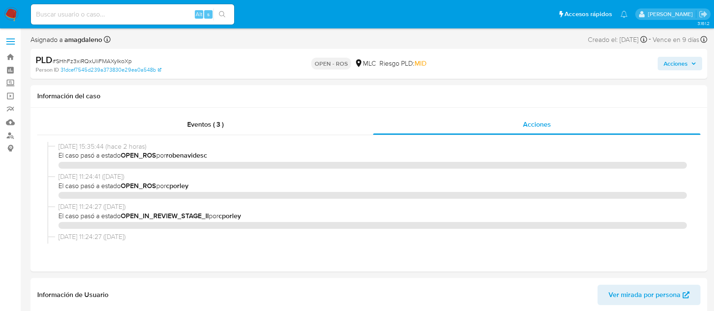
select select "10"
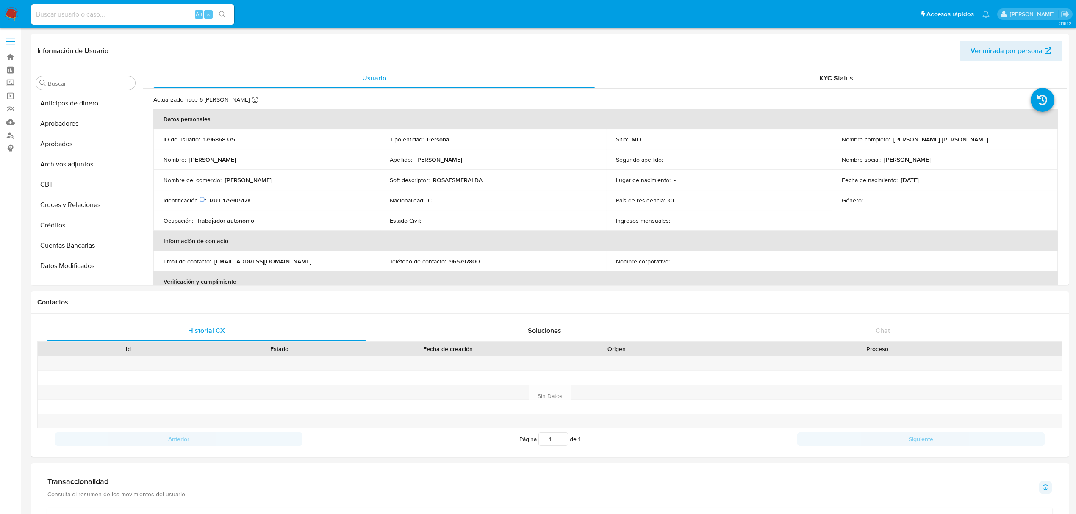
select select "10"
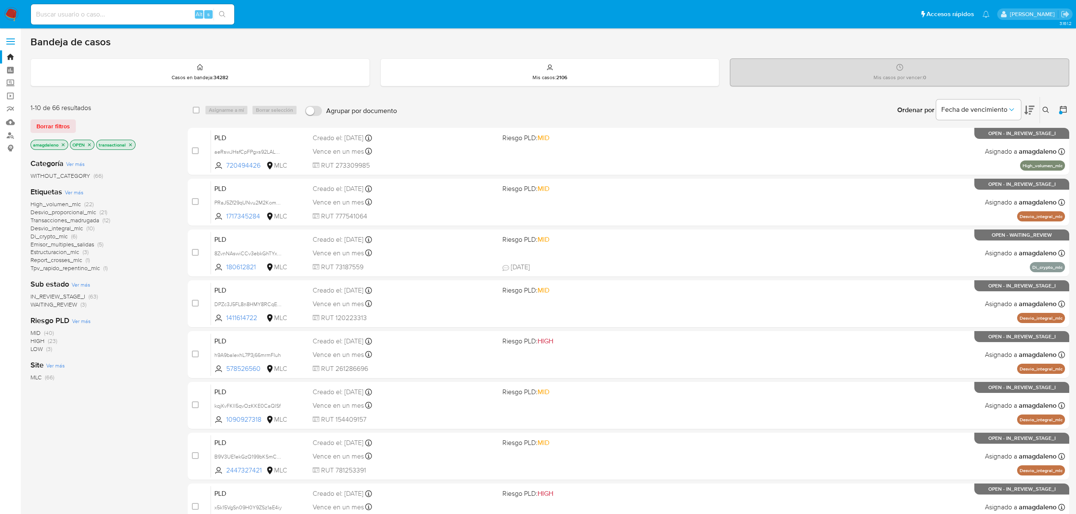
click at [117, 353] on div "MID (40) HIGH (23) LOW (3)" at bounding box center [103, 341] width 144 height 24
click at [80, 376] on div "MLC (66)" at bounding box center [103, 378] width 144 height 8
click at [115, 301] on div "IN_REVIEW_STAGE_I (63) WAITING_REVIEW (3)" at bounding box center [103, 301] width 144 height 16
click at [1067, 107] on button at bounding box center [1064, 110] width 10 height 10
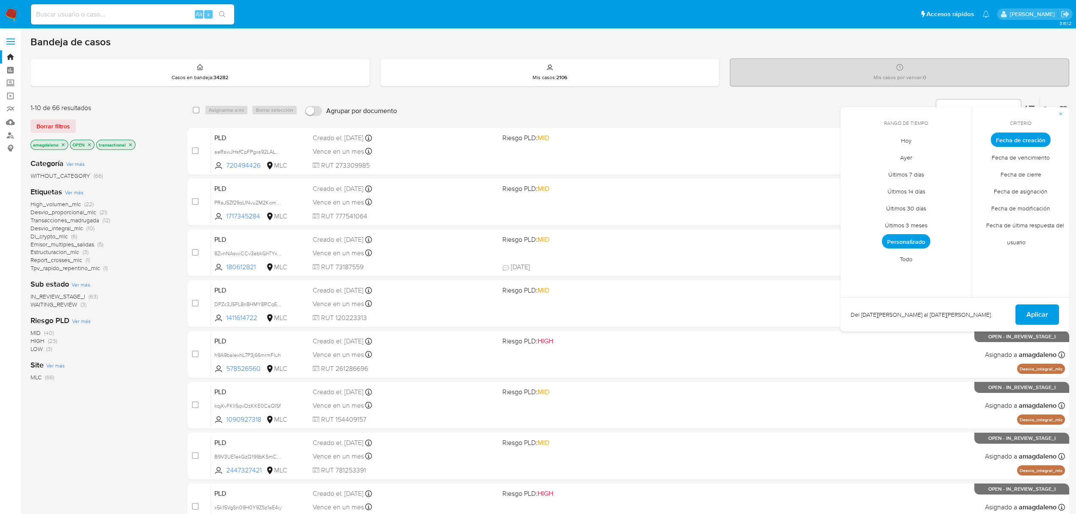
click at [890, 247] on span "Personalizado" at bounding box center [906, 241] width 48 height 14
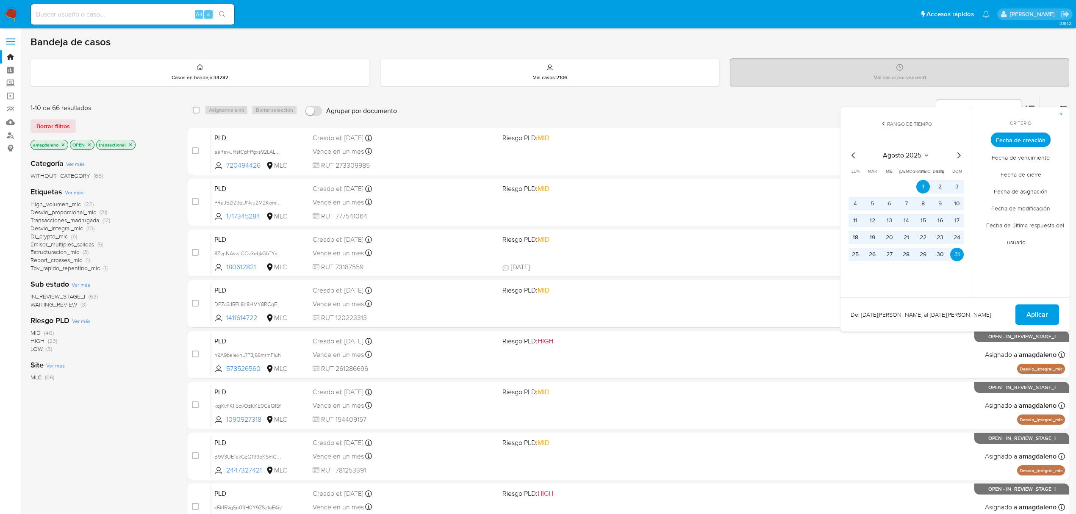
click at [872, 132] on button "Rango de tiempo" at bounding box center [907, 129] width 136 height 18
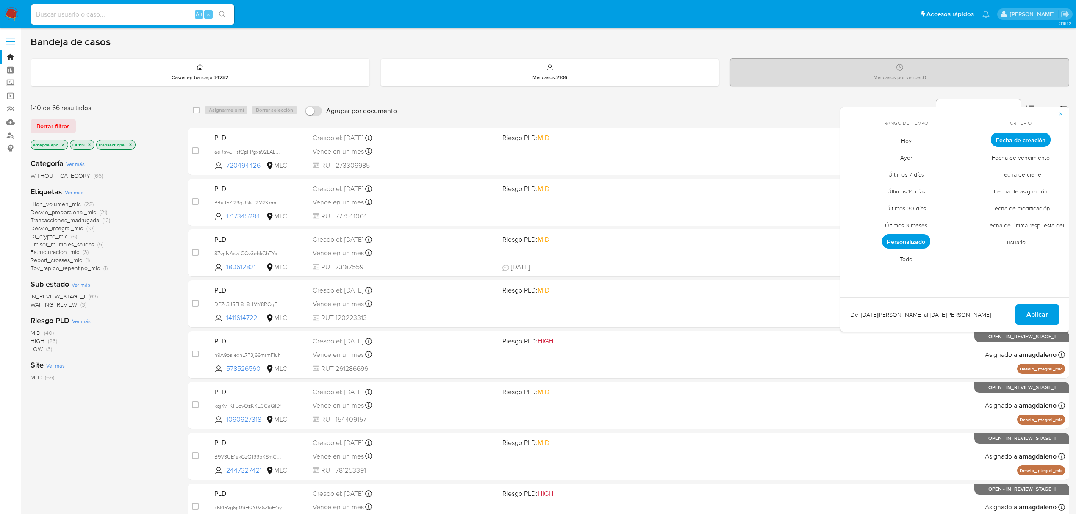
click at [66, 389] on div "Categoría Ver más WITHOUT_CATEGORY (66) Etiquetas Ver más High_volumen_mlc (22)…" at bounding box center [103, 296] width 144 height 288
click at [139, 133] on div "1-10 de 66 resultados Borrar filtros amagdaleno OPEN transactional" at bounding box center [99, 127] width 136 height 48
click at [579, 97] on div "Ordenar por Fecha de vencimiento No es posible ordenar los resultados mientras …" at bounding box center [735, 110] width 668 height 26
click at [1065, 111] on button "button" at bounding box center [1060, 114] width 17 height 14
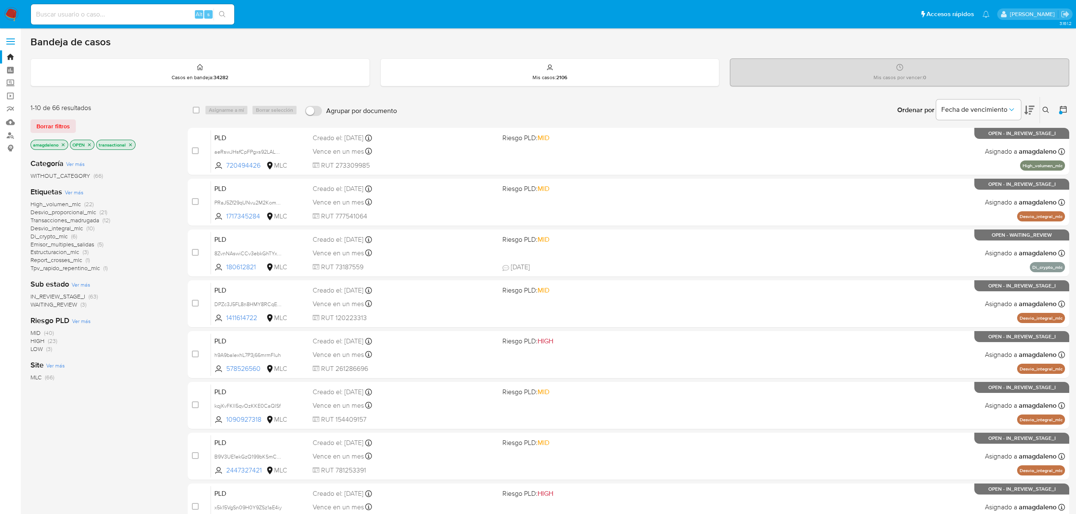
click at [1060, 113] on div at bounding box center [1060, 112] width 3 height 3
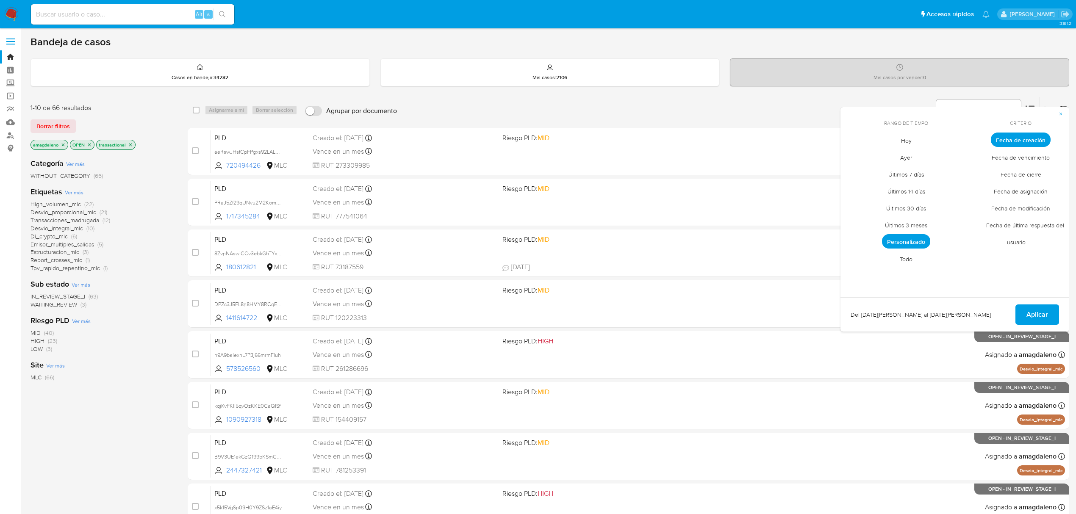
click at [922, 243] on span "Personalizado" at bounding box center [906, 241] width 48 height 14
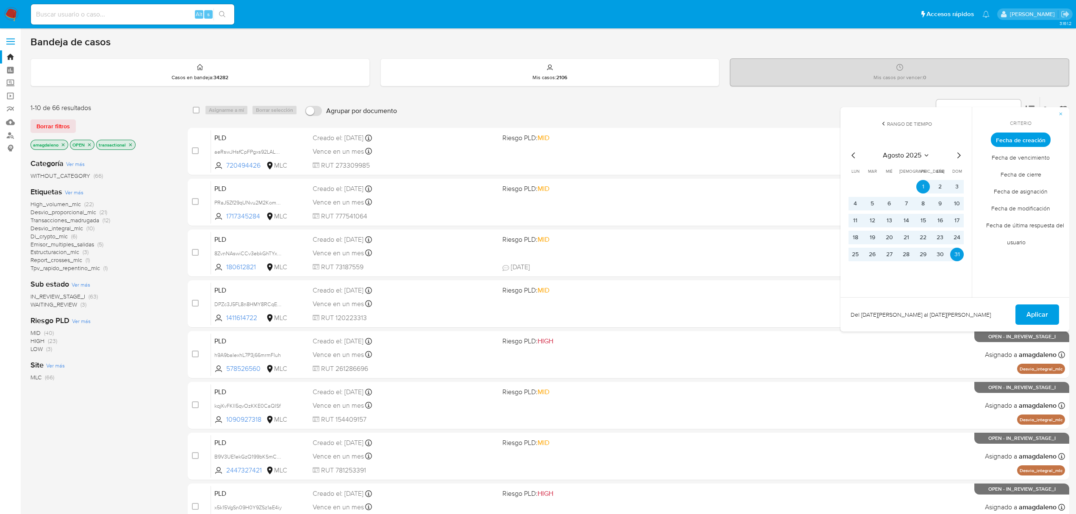
click at [855, 157] on icon "Mes anterior" at bounding box center [854, 155] width 10 height 10
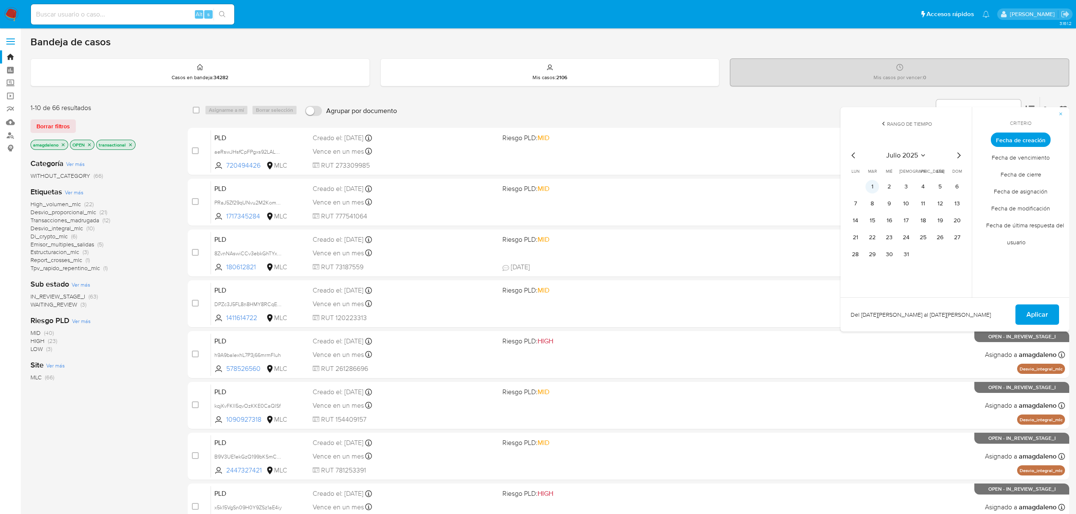
click at [873, 185] on button "1" at bounding box center [873, 187] width 14 height 14
click at [903, 251] on button "31" at bounding box center [907, 255] width 14 height 14
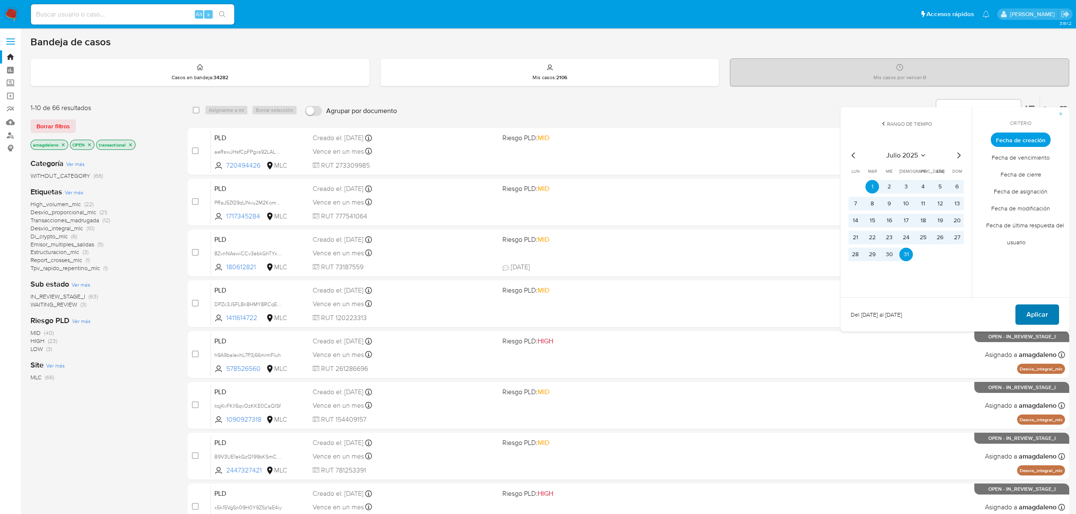
click at [1055, 314] on button "Aplicar" at bounding box center [1038, 315] width 44 height 20
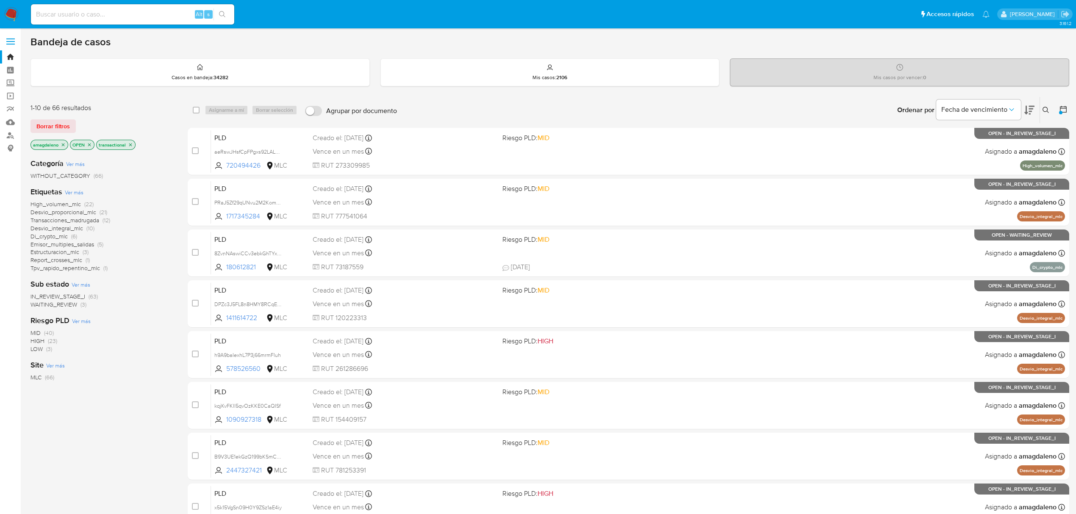
click at [64, 147] on icon "close-filter" at bounding box center [63, 144] width 5 height 5
click at [1066, 110] on icon at bounding box center [1063, 109] width 7 height 7
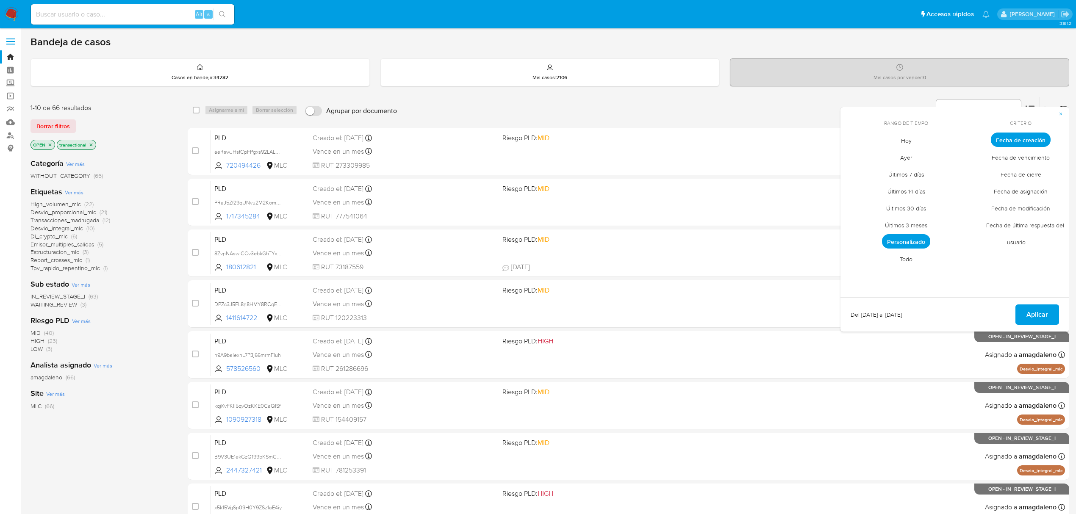
click at [912, 239] on span "Personalizado" at bounding box center [906, 241] width 48 height 14
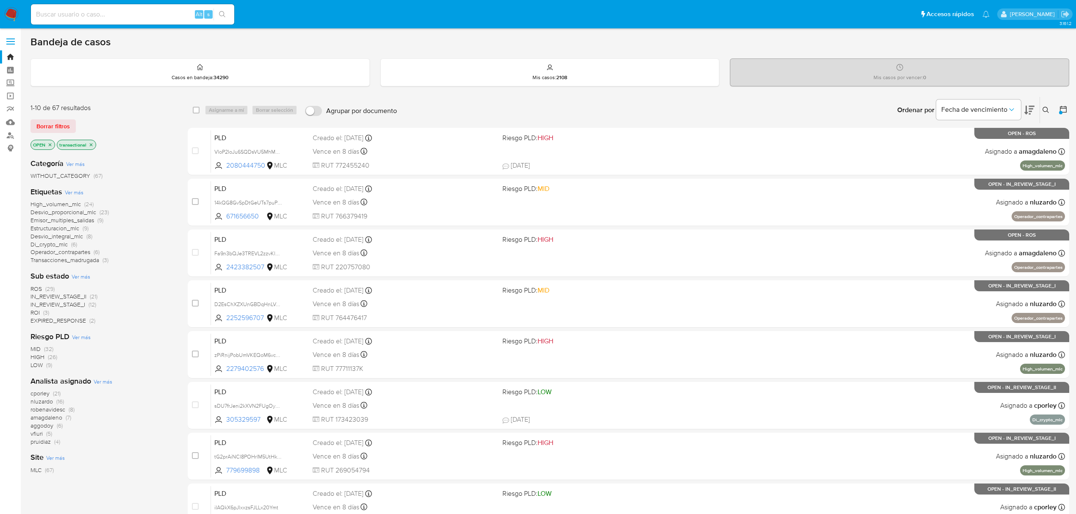
click at [44, 416] on span "amagdaleno" at bounding box center [47, 418] width 32 height 8
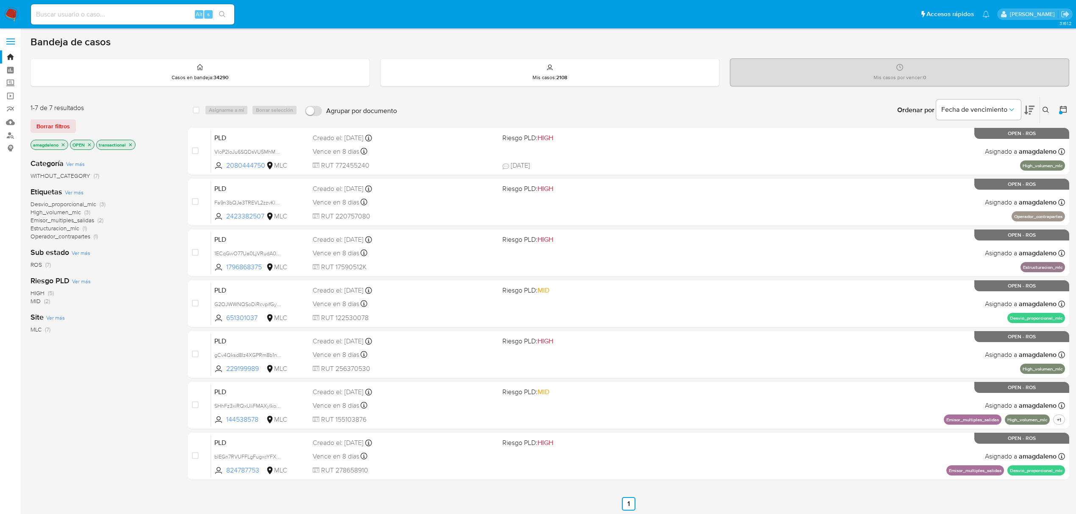
click at [138, 262] on div "ROS (7)" at bounding box center [103, 265] width 144 height 8
click at [144, 108] on div "1-7 de 7 resultados" at bounding box center [99, 107] width 136 height 9
click at [614, 112] on div "Ordenar por Fecha de vencimiento No es posible ordenar los resultados mientras …" at bounding box center [735, 110] width 668 height 26
click at [581, 114] on div "Ordenar por Fecha de vencimiento No es posible ordenar los resultados mientras …" at bounding box center [735, 110] width 668 height 26
click at [136, 336] on div "Categoría Ver más WITHOUT_CATEGORY (7) Etiquetas Ver más Desvio_proporcional_ml…" at bounding box center [103, 296] width 144 height 288
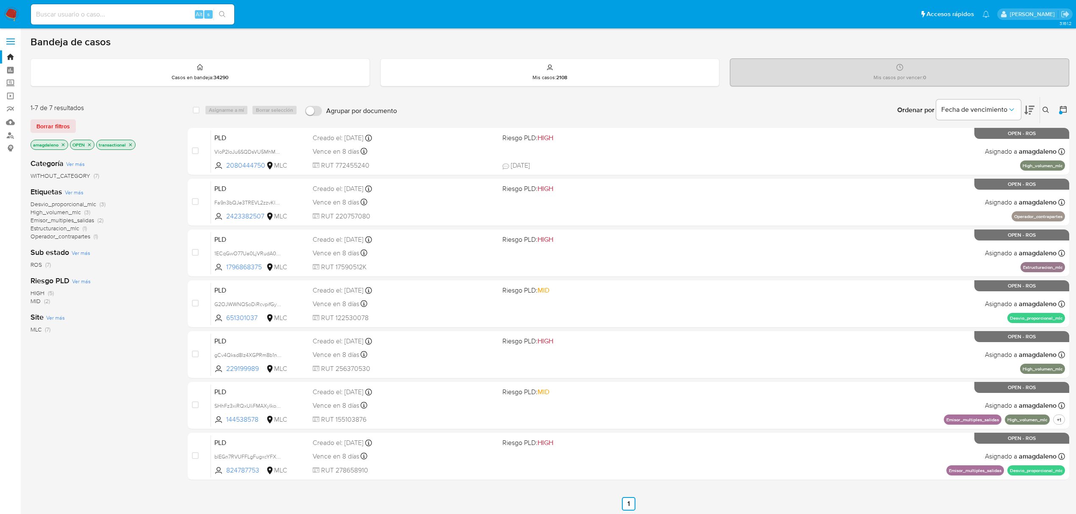
click at [109, 116] on div "1-7 de 7 resultados Borrar filtros amagdaleno OPEN transactional" at bounding box center [99, 127] width 136 height 48
click at [151, 103] on div "1-7 de 7 resultados" at bounding box center [99, 107] width 136 height 9
click at [152, 102] on div "1-7 de 7 resultados Borrar filtros amagdaleno OPEN transactional Categoría Ver …" at bounding box center [103, 304] width 144 height 414
click at [161, 241] on div "Categoría Ver más WITHOUT_CATEGORY (7) Etiquetas Ver más Desvio_proporcional_ml…" at bounding box center [103, 296] width 144 height 288
click at [144, 114] on div "1-7 de 7 resultados Borrar filtros amagdaleno OPEN transactional" at bounding box center [99, 127] width 136 height 48
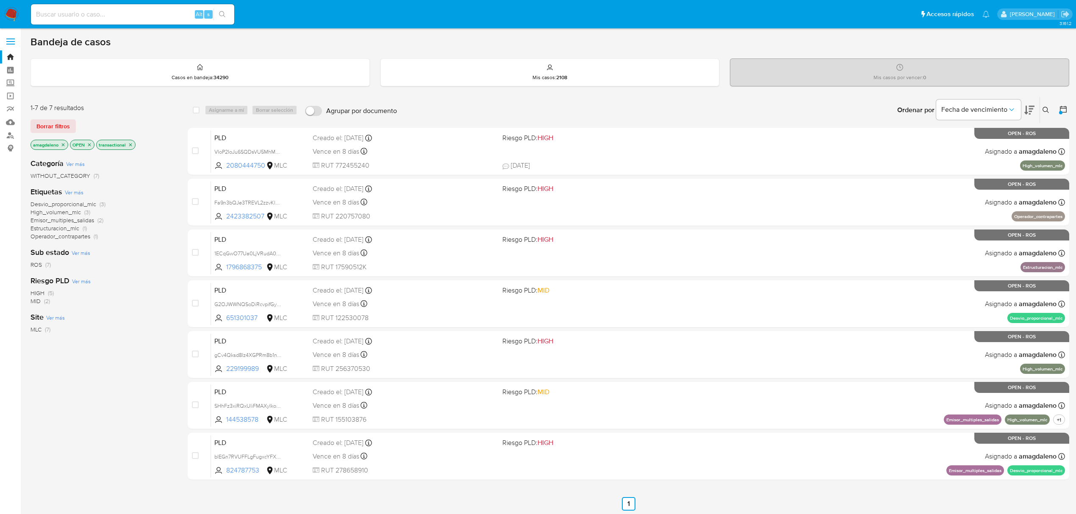
click at [70, 394] on div "Categoría Ver más WITHOUT_CATEGORY (7) Etiquetas Ver más Desvio_proporcional_ml…" at bounding box center [103, 296] width 144 height 288
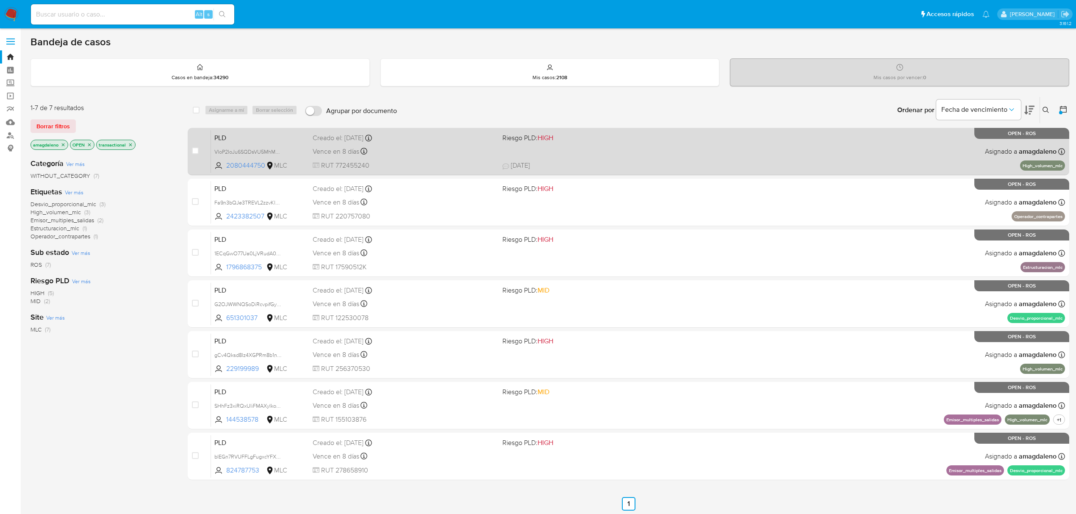
click at [408, 144] on div "PLD VloP2IoJu6SQDsVU5MhM5FZ7 2080444750 MLC Riesgo PLD: HIGH Creado el: 12/07/2…" at bounding box center [638, 151] width 854 height 43
click at [478, 132] on span "Creado el: 12/07/2025 Creado el: 12/07/2025 16:10:24" at bounding box center [404, 137] width 183 height 11
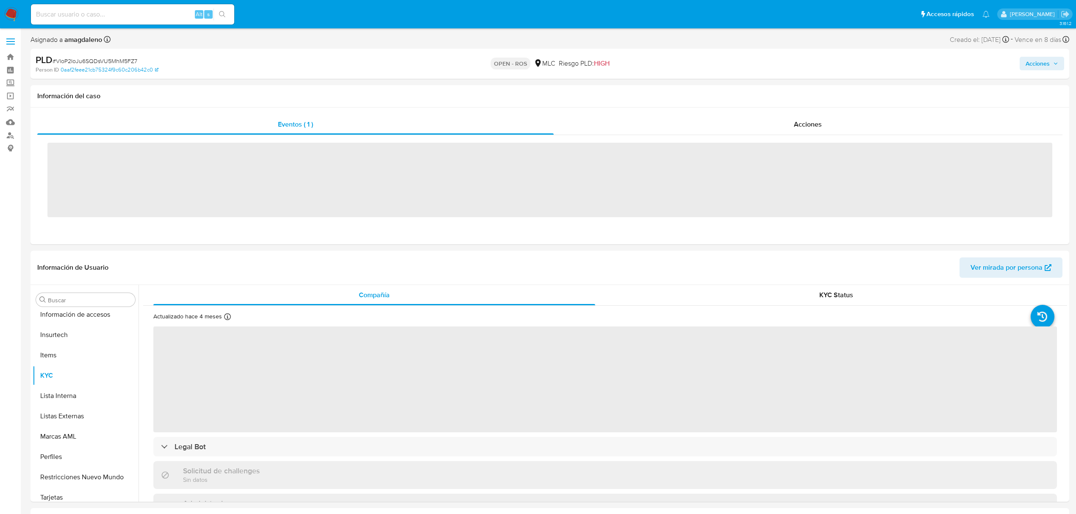
scroll to position [399, 0]
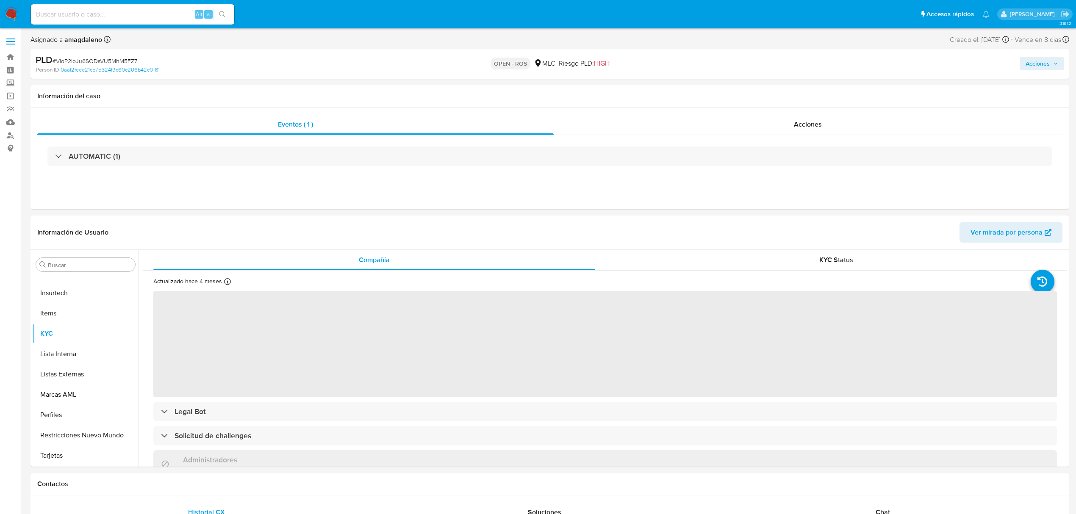
select select "10"
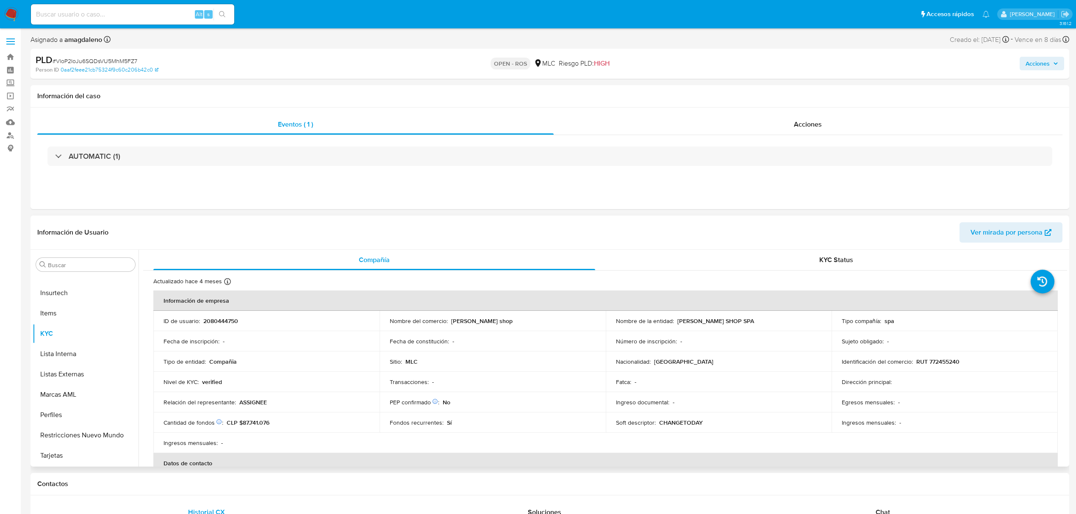
click at [221, 322] on p "2080444750" at bounding box center [220, 321] width 35 height 8
copy p "2080444750"
click at [94, 57] on span "# VloP2IoJu6SQDsVU5MhM5FZ7" at bounding box center [95, 61] width 85 height 8
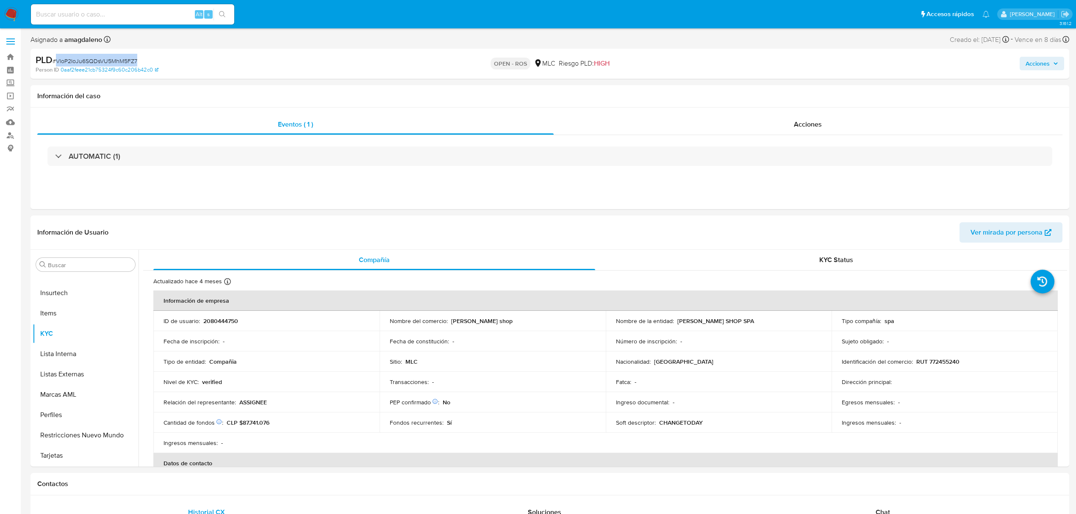
copy span "VloP2IoJu6SQDsVU5MhM5FZ7"
drag, startPoint x: 450, startPoint y: 321, endPoint x: 490, endPoint y: 321, distance: 40.3
click at [490, 321] on div "Nombre del comercio : AlbeR shop" at bounding box center [493, 321] width 206 height 8
copy p "AlbeR shop"
click at [431, 367] on td "Sitio : MLC" at bounding box center [493, 362] width 226 height 20
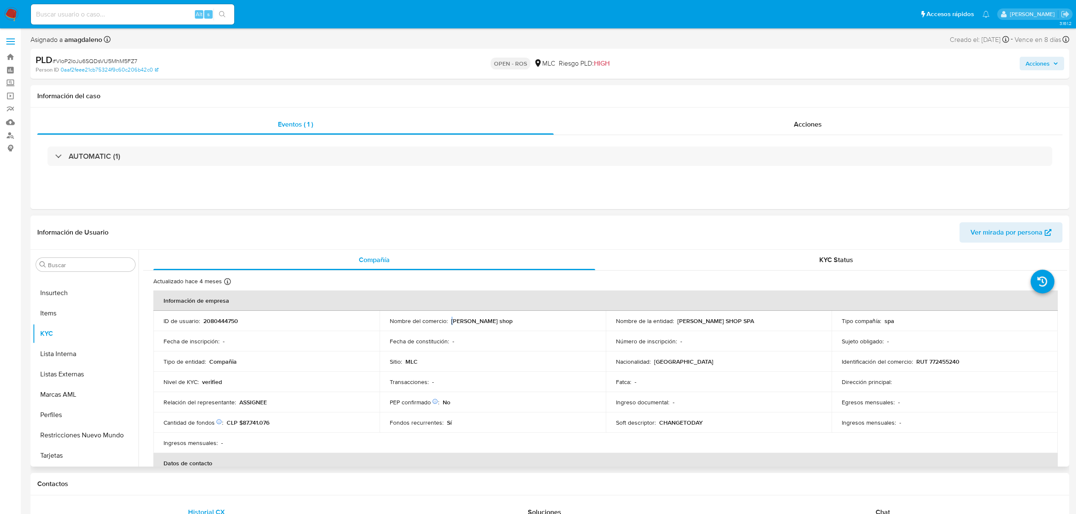
click at [453, 322] on p "AlbeR shop" at bounding box center [481, 321] width 61 height 8
click at [947, 360] on p "RUT 772455240" at bounding box center [937, 362] width 43 height 8
click at [947, 361] on p "RUT 772455240" at bounding box center [937, 362] width 43 height 8
copy p "772455240"
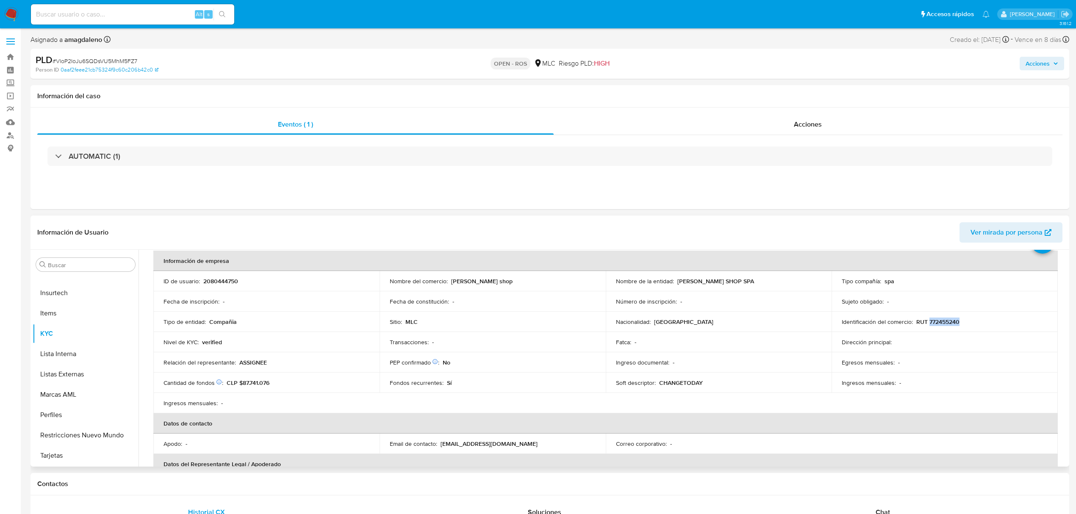
scroll to position [0, 0]
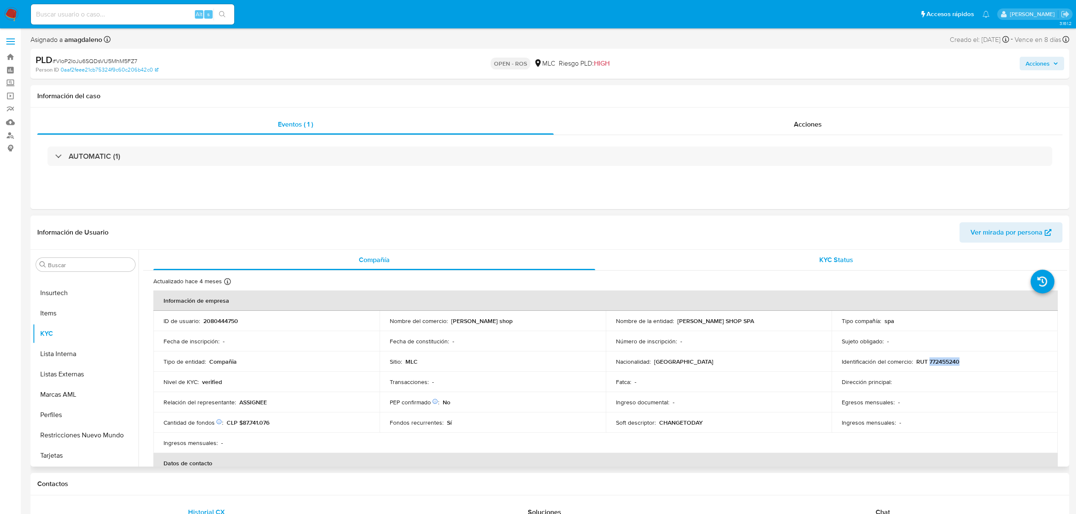
click at [733, 253] on div "KYC Status" at bounding box center [837, 260] width 442 height 20
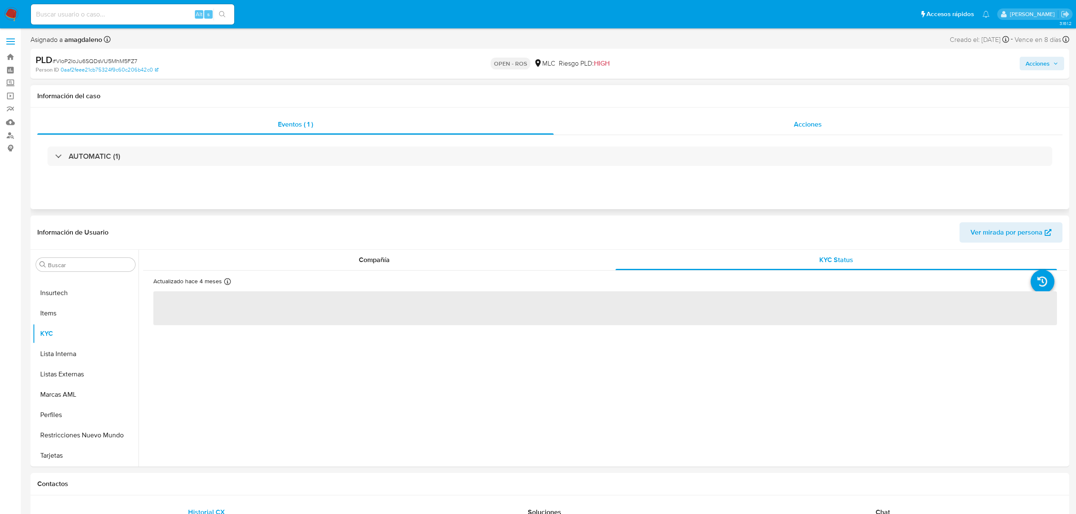
click at [654, 128] on div "Acciones" at bounding box center [808, 124] width 509 height 20
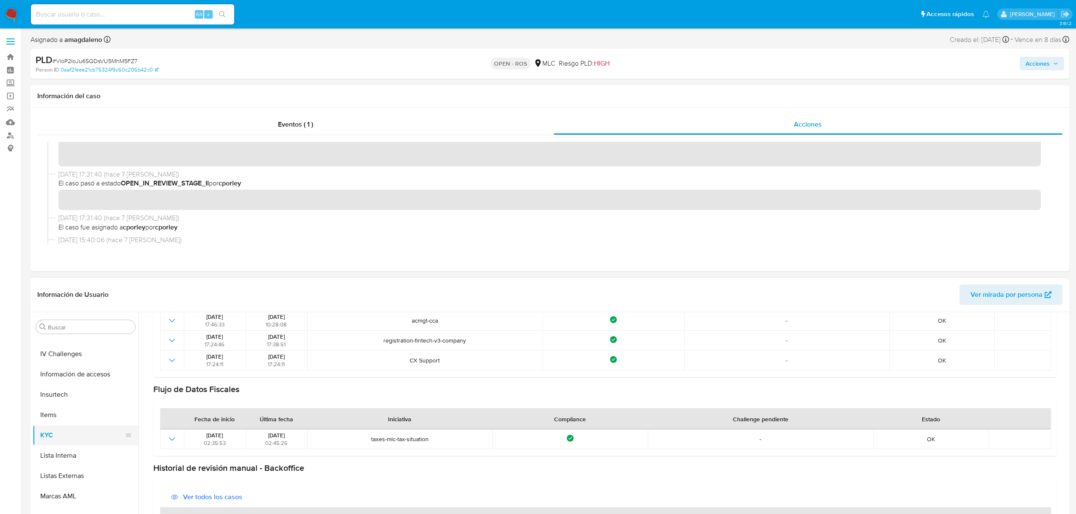
scroll to position [342, 0]
click at [84, 390] on button "Información de accesos" at bounding box center [82, 391] width 99 height 20
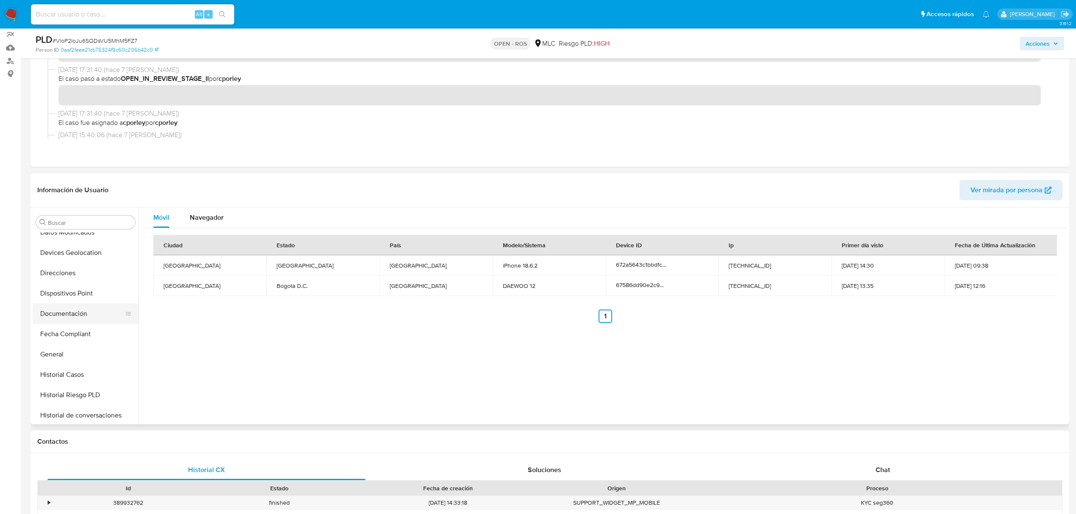
scroll to position [116, 0]
click at [89, 311] on button "Devices Geolocation" at bounding box center [82, 310] width 99 height 20
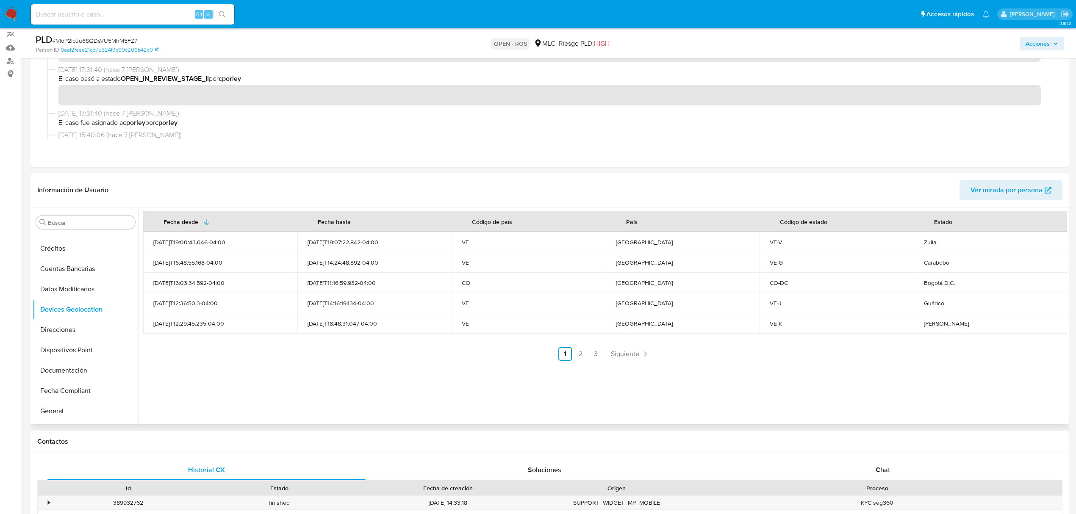
click at [453, 397] on div "Fecha desde Fecha hasta Código de país País Código de estado Estado 2024-12-18T…" at bounding box center [603, 316] width 929 height 217
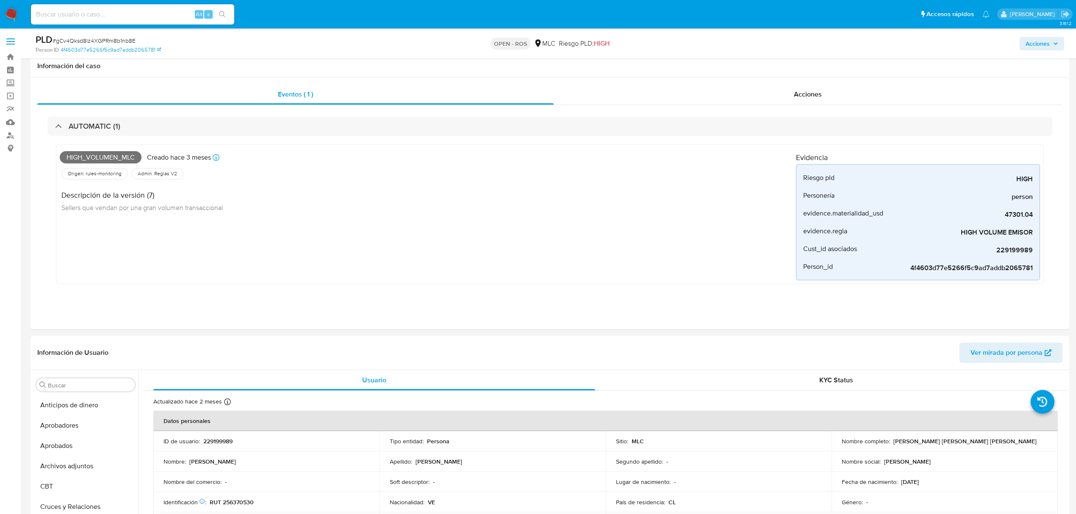
select select "10"
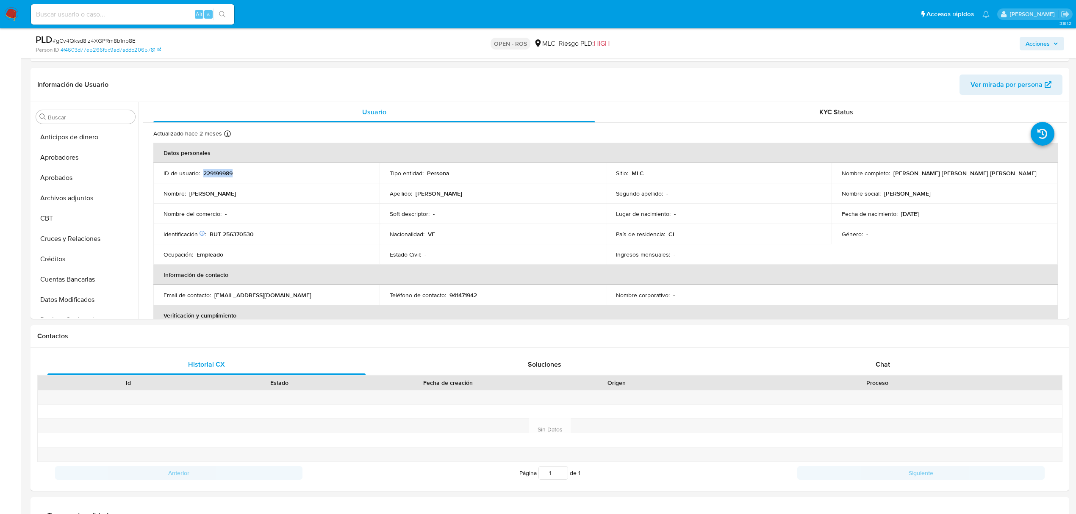
scroll to position [399, 0]
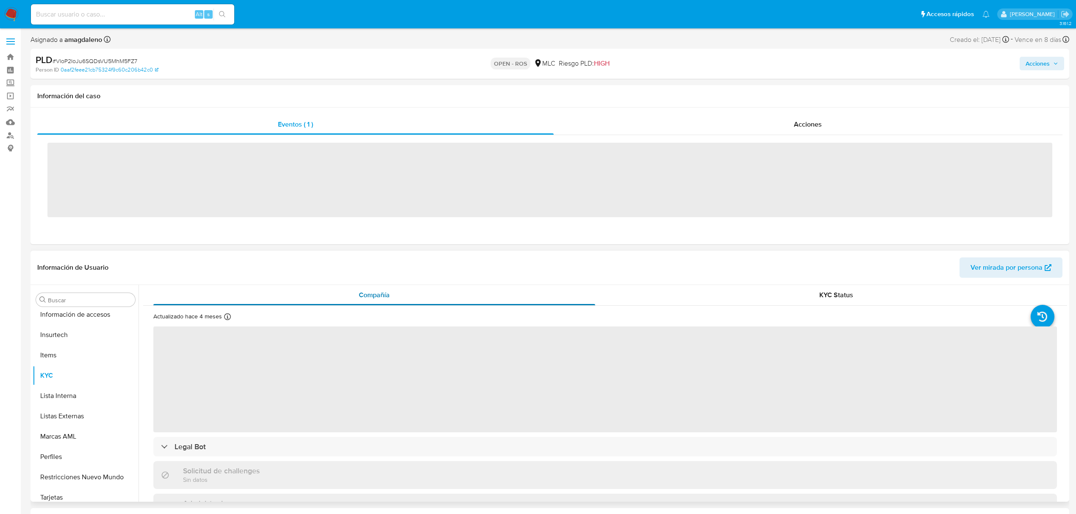
scroll to position [399, 0]
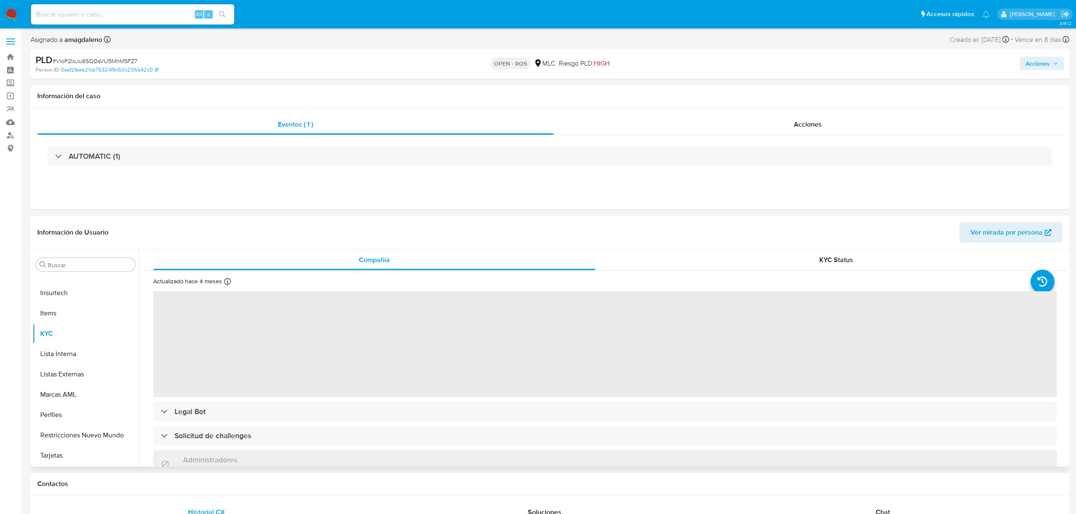
select select "10"
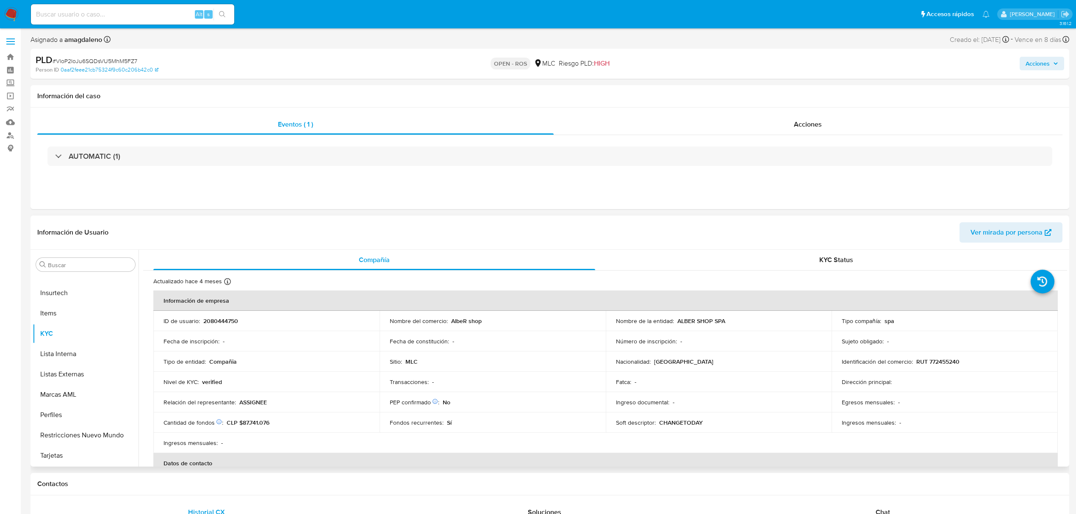
click at [693, 319] on p "ALBER SHOP SPA" at bounding box center [702, 321] width 48 height 8
click at [685, 321] on p "ALBER SHOP SPA" at bounding box center [702, 321] width 48 height 8
drag, startPoint x: 676, startPoint y: 322, endPoint x: 738, endPoint y: 323, distance: 61.9
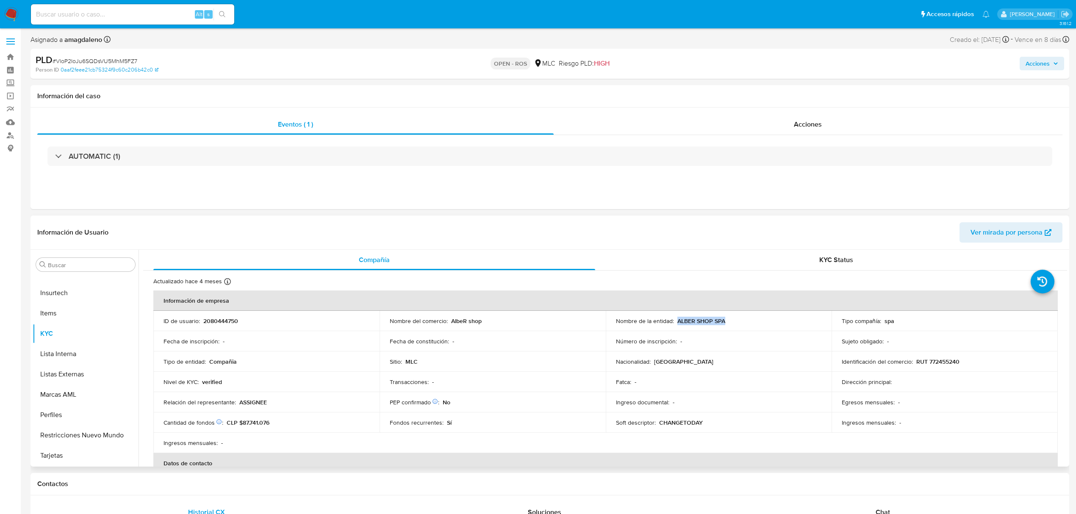
click at [738, 323] on div "Nombre de la entidad : ALBER SHOP SPA" at bounding box center [719, 321] width 206 height 8
copy p "ALBER SHOP SPA"
click at [226, 323] on p "2080444750" at bounding box center [220, 321] width 35 height 8
click at [947, 361] on p "RUT 772455240" at bounding box center [937, 362] width 43 height 8
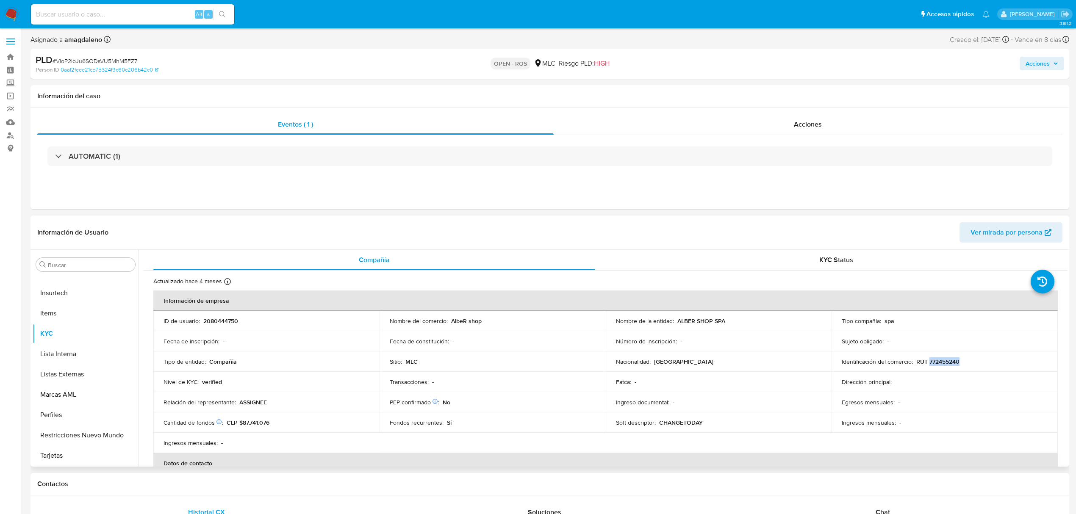
click at [947, 361] on p "RUT 772455240" at bounding box center [937, 362] width 43 height 8
copy p "772455240"
click at [226, 325] on p "2080444750" at bounding box center [220, 321] width 35 height 8
copy p "2080444750"
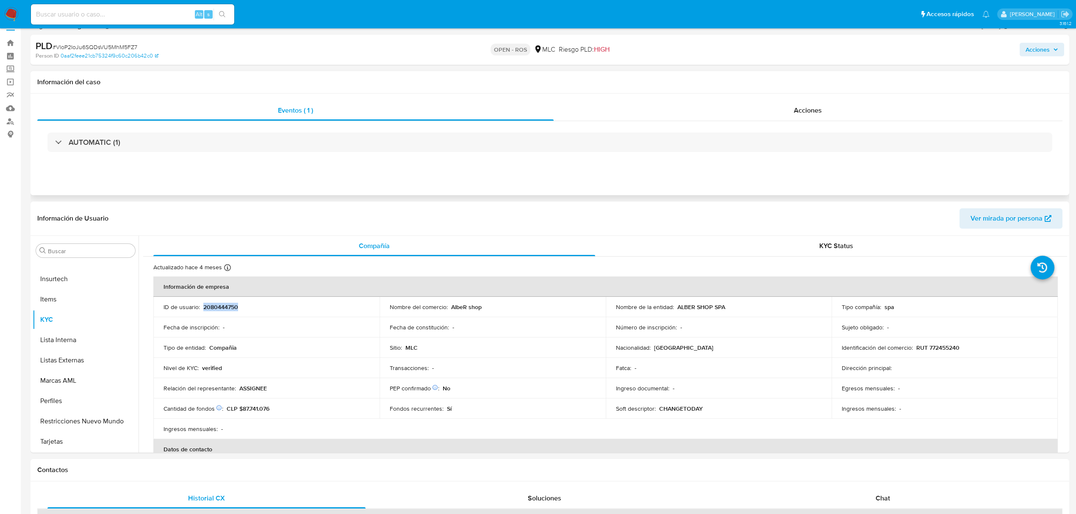
scroll to position [0, 0]
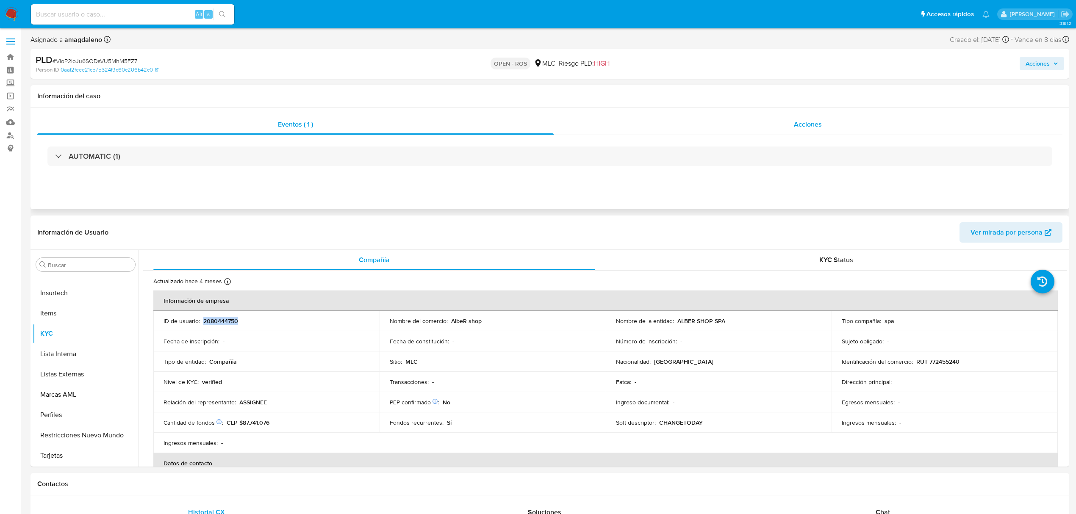
click at [672, 129] on div "Acciones" at bounding box center [808, 124] width 509 height 20
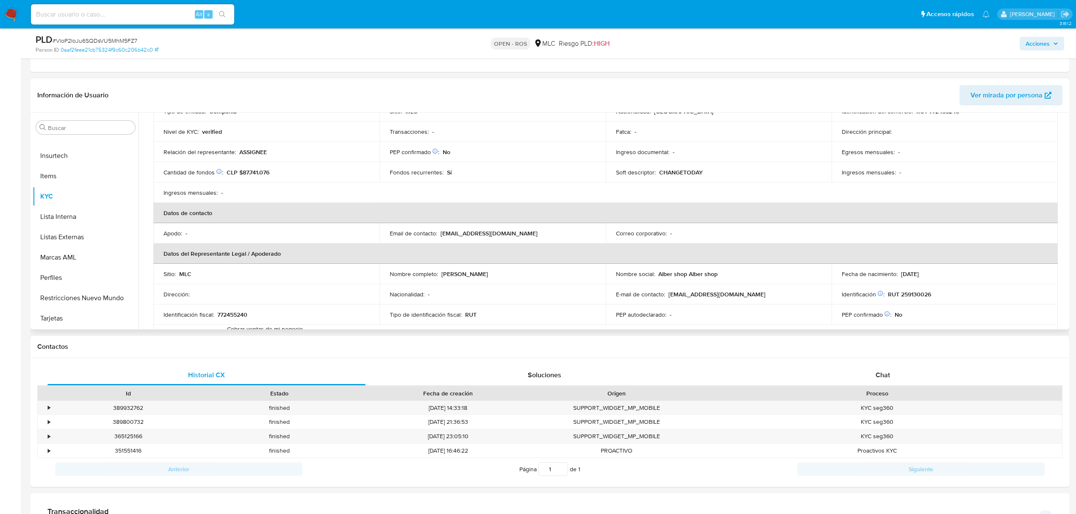
scroll to position [169, 0]
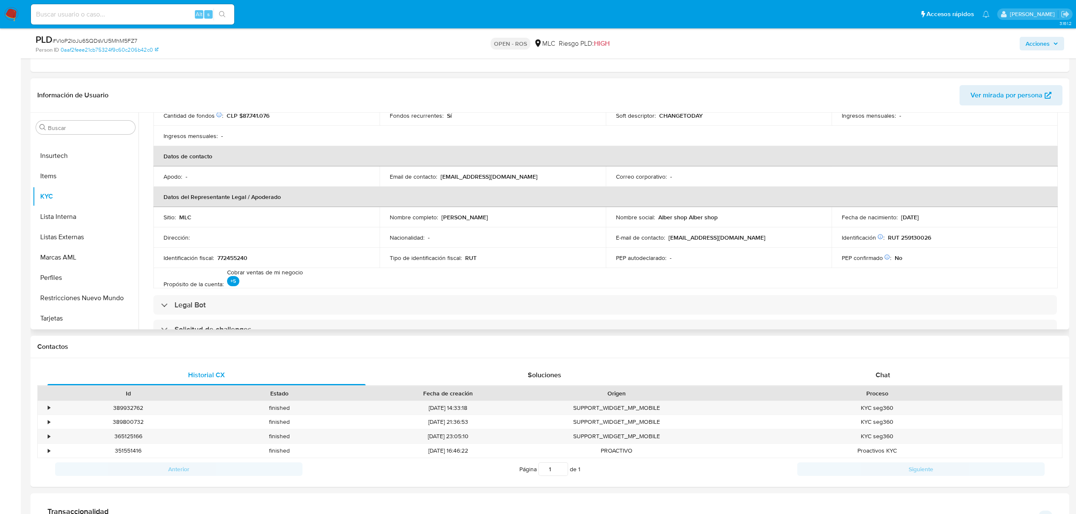
drag, startPoint x: 441, startPoint y: 219, endPoint x: 512, endPoint y: 219, distance: 71.6
click at [512, 219] on div "Nombre completo : Luis Alberto Garcia Seijas" at bounding box center [493, 218] width 206 height 8
copy p "Luis Alberto Garcia Seijas"
click at [240, 261] on p "772455240" at bounding box center [232, 258] width 30 height 8
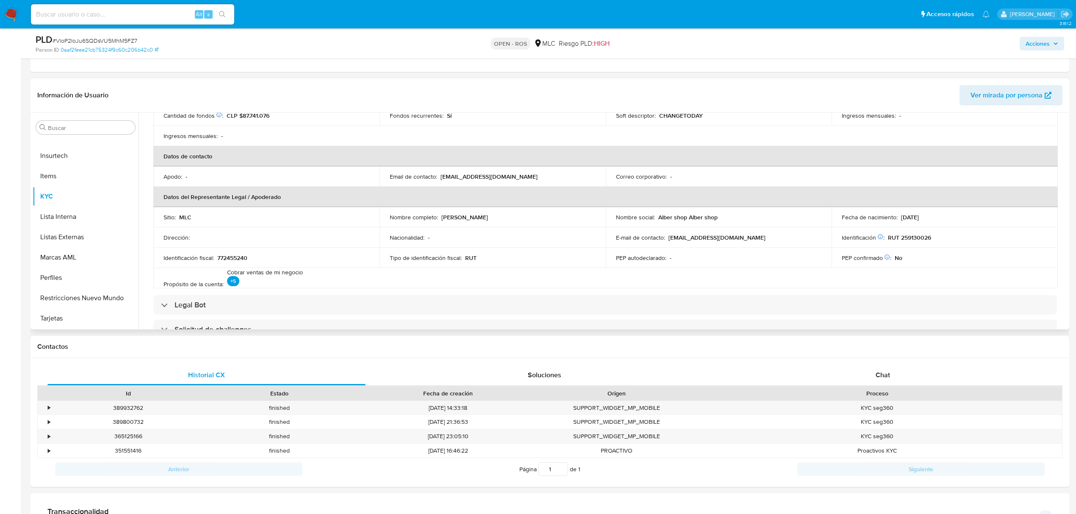
click at [916, 239] on p "RUT 259130026" at bounding box center [909, 238] width 43 height 8
copy p "259130026"
click at [78, 169] on button "Historial Casos" at bounding box center [82, 167] width 99 height 20
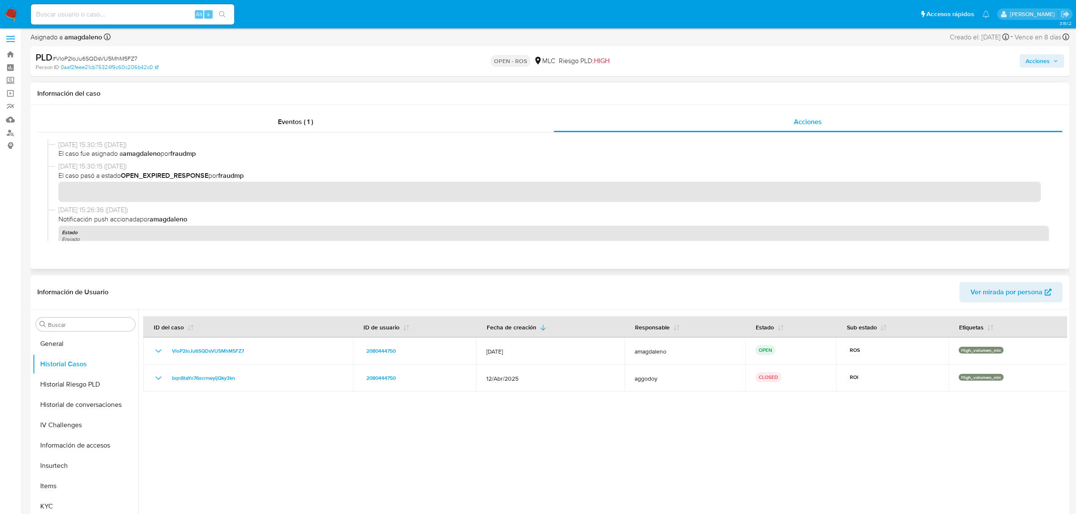
scroll to position [0, 0]
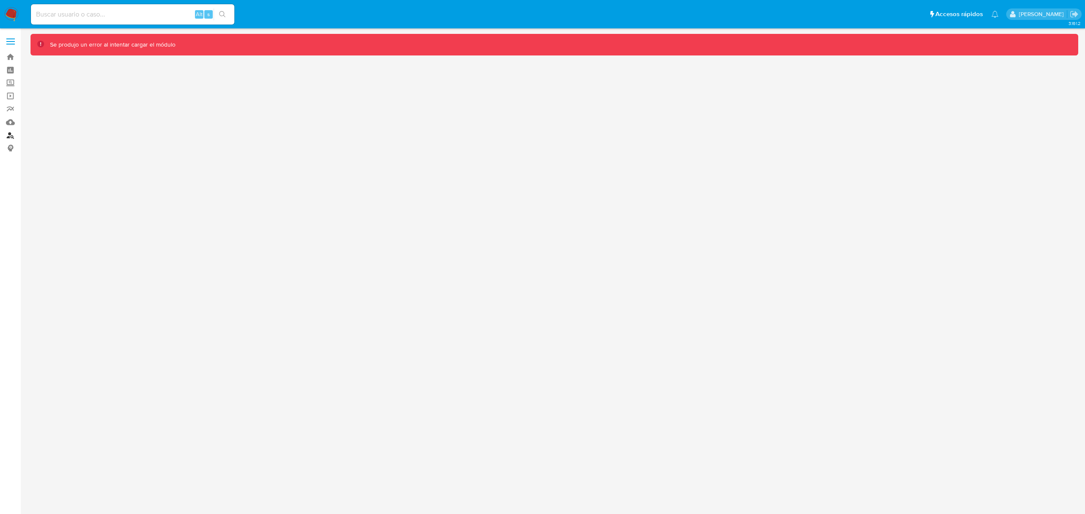
click at [11, 134] on link "Buscador de personas" at bounding box center [50, 135] width 101 height 13
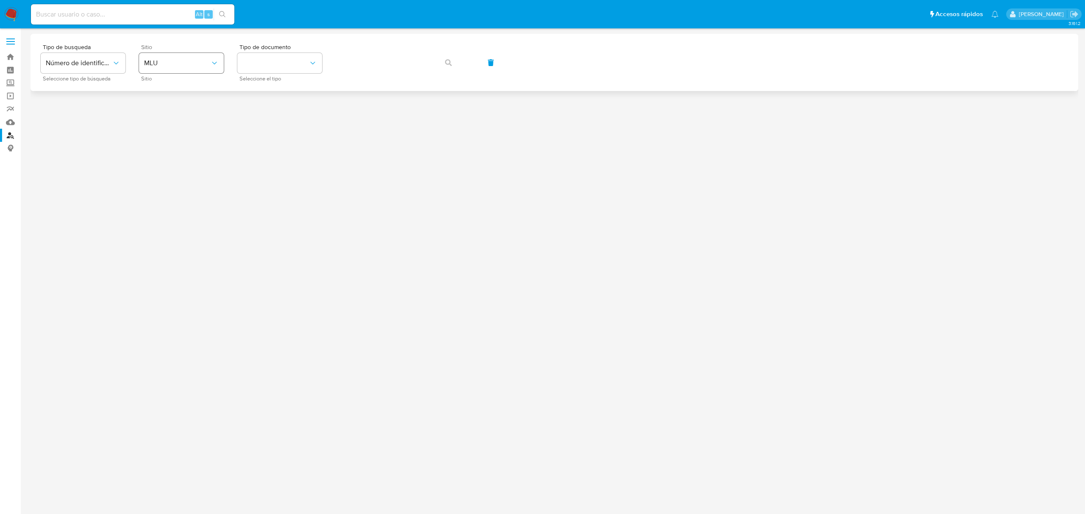
click at [179, 65] on span "MLU" at bounding box center [177, 63] width 66 height 8
click at [168, 216] on div "MLC" at bounding box center [178, 208] width 69 height 20
click at [283, 61] on button "identificationType" at bounding box center [279, 63] width 85 height 20
click at [277, 92] on div "RUT RUT" at bounding box center [276, 90] width 69 height 29
click at [450, 67] on span "button" at bounding box center [448, 62] width 7 height 19
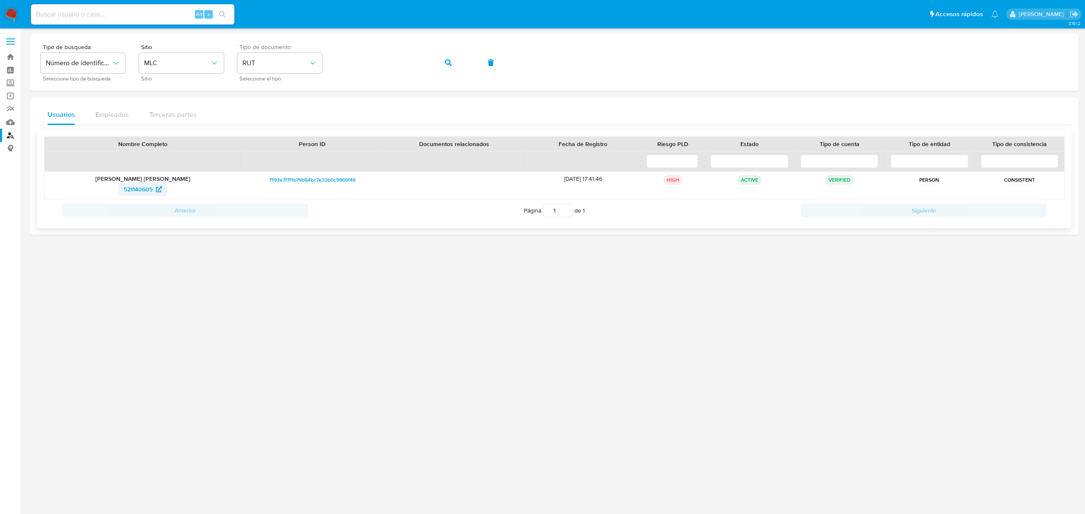
click at [138, 190] on span "521140605" at bounding box center [138, 190] width 29 height 14
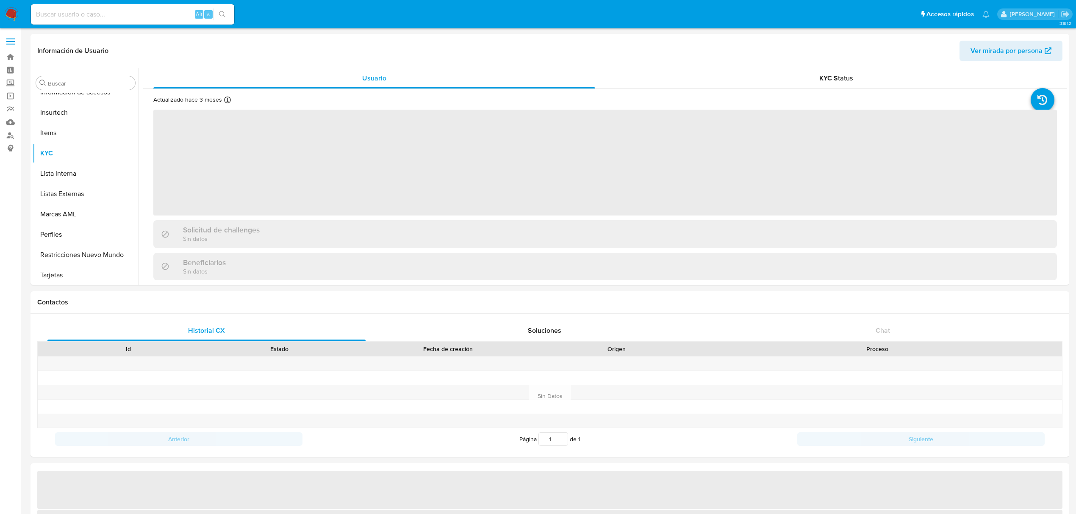
scroll to position [398, 0]
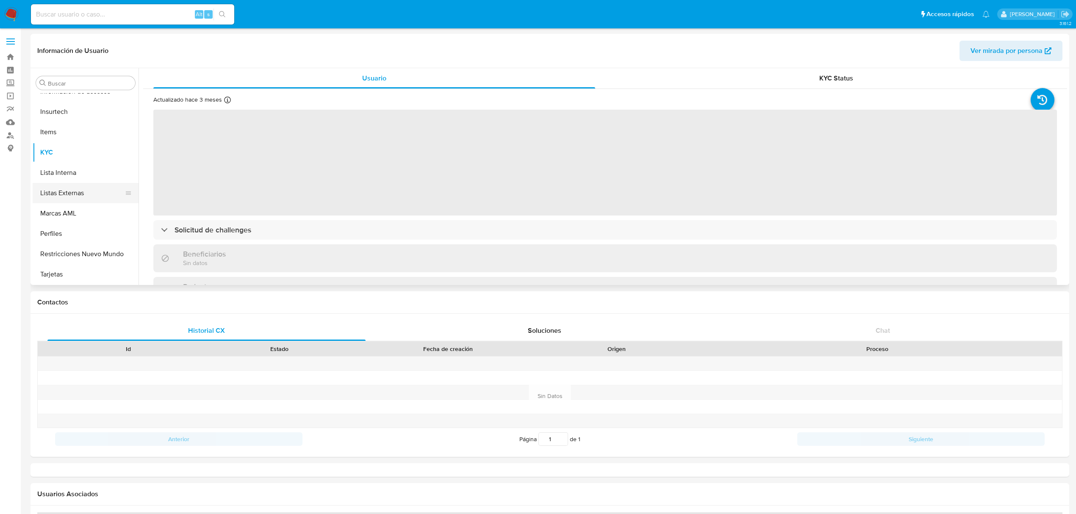
select select "10"
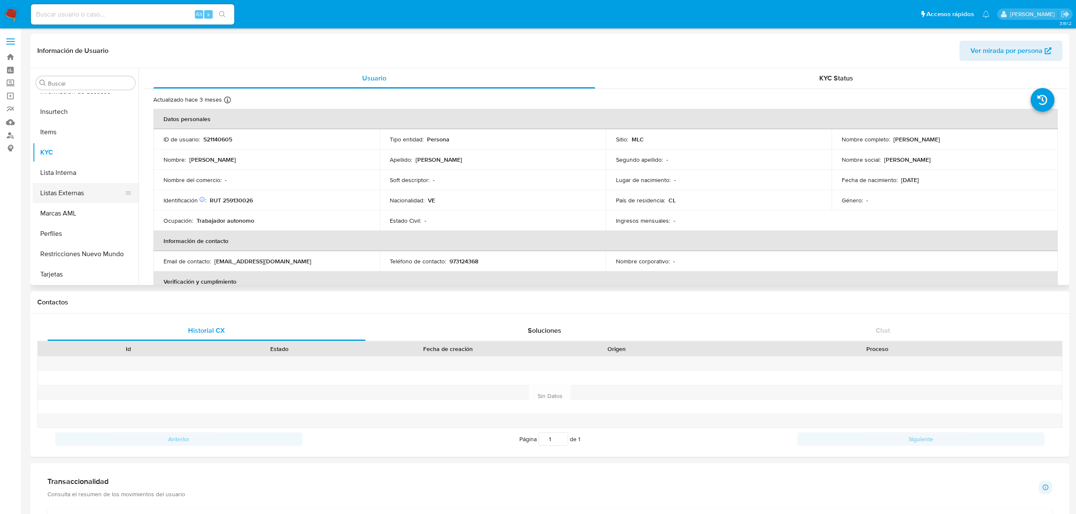
scroll to position [229, 0]
click at [73, 178] on button "Historial Casos" at bounding box center [82, 179] width 99 height 20
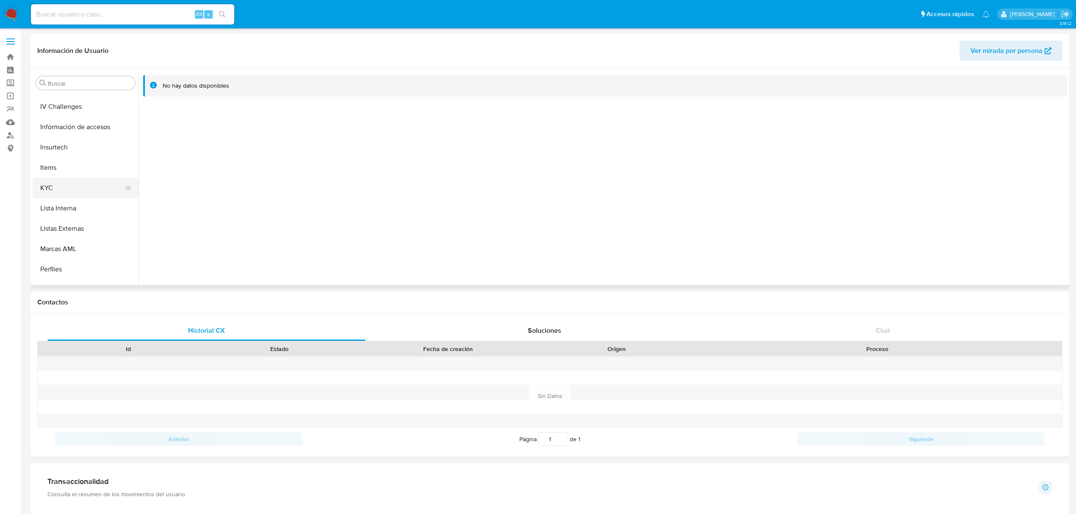
scroll to position [398, 0]
click at [65, 153] on button "KYC" at bounding box center [82, 152] width 99 height 20
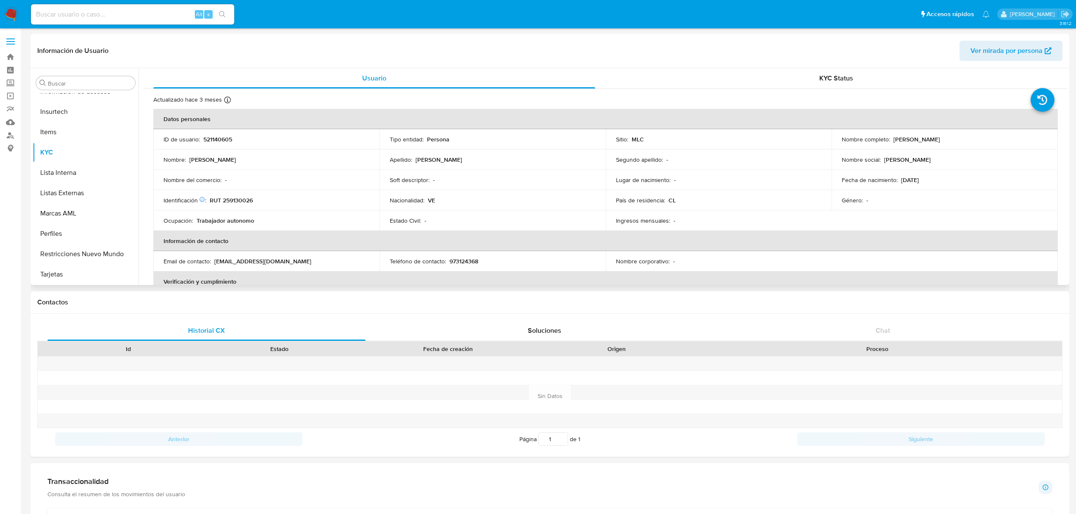
click at [238, 200] on p "RUT 259130026" at bounding box center [231, 201] width 43 height 8
click at [880, 162] on div "Nombre social : Luis Alberto" at bounding box center [945, 160] width 206 height 8
click at [236, 199] on p "RUT 259130026" at bounding box center [231, 201] width 43 height 8
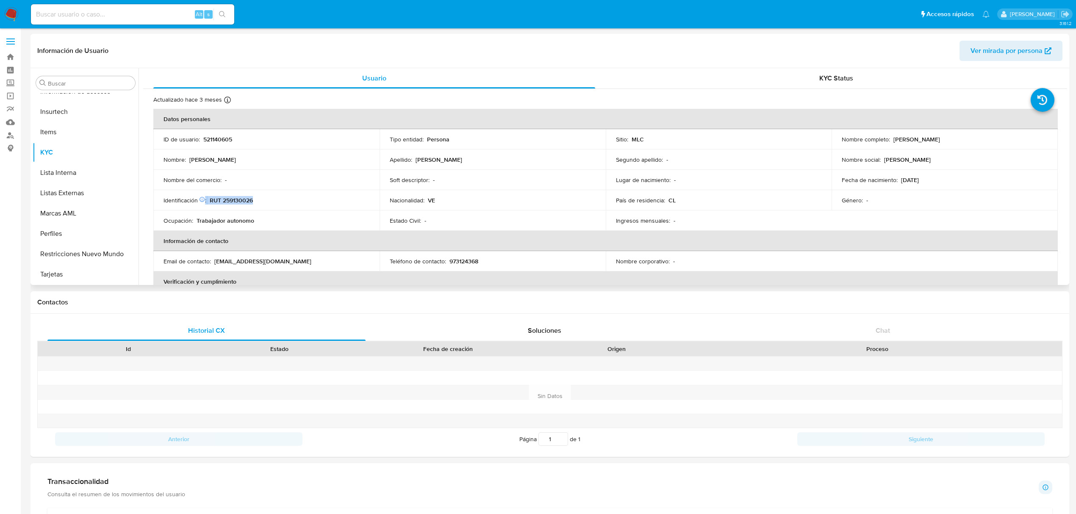
click at [236, 199] on p "RUT 259130026" at bounding box center [231, 201] width 43 height 8
click at [78, 125] on button "Historial Casos" at bounding box center [82, 123] width 99 height 20
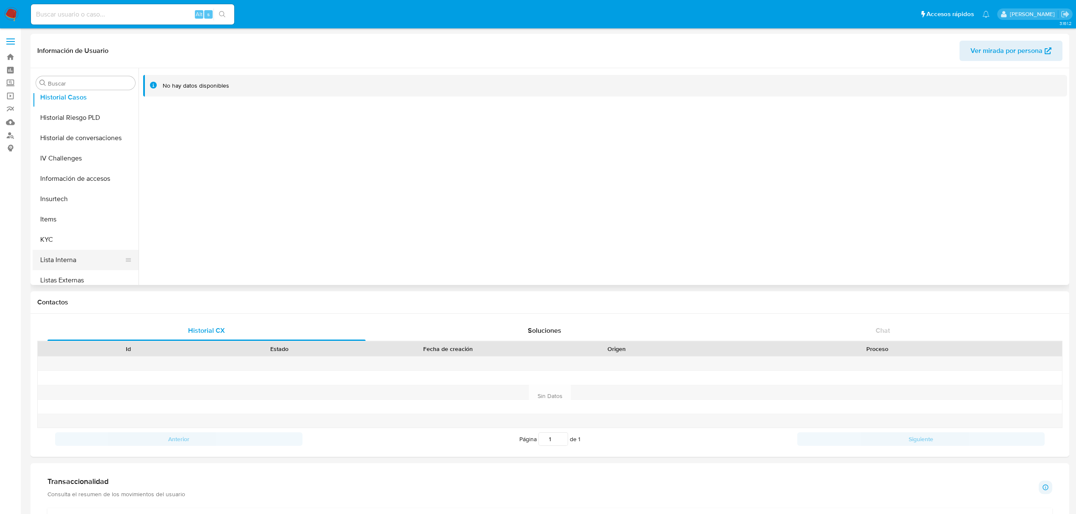
scroll to position [339, 0]
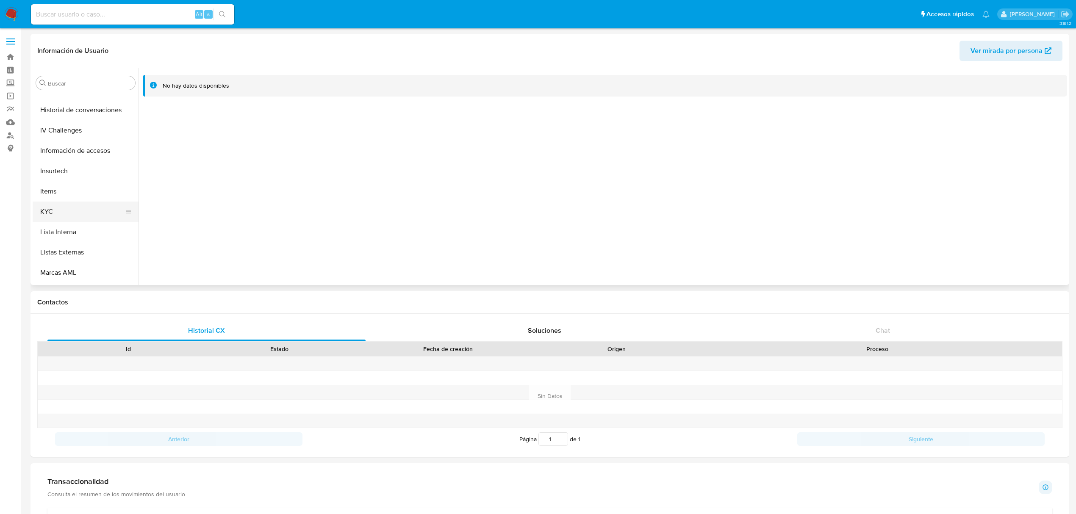
click at [75, 219] on button "KYC" at bounding box center [82, 212] width 99 height 20
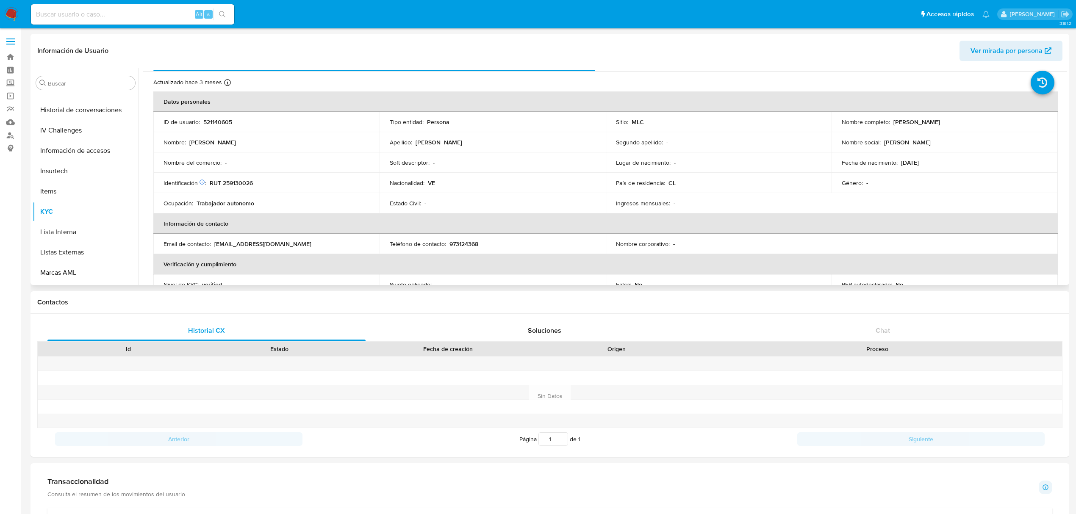
scroll to position [0, 0]
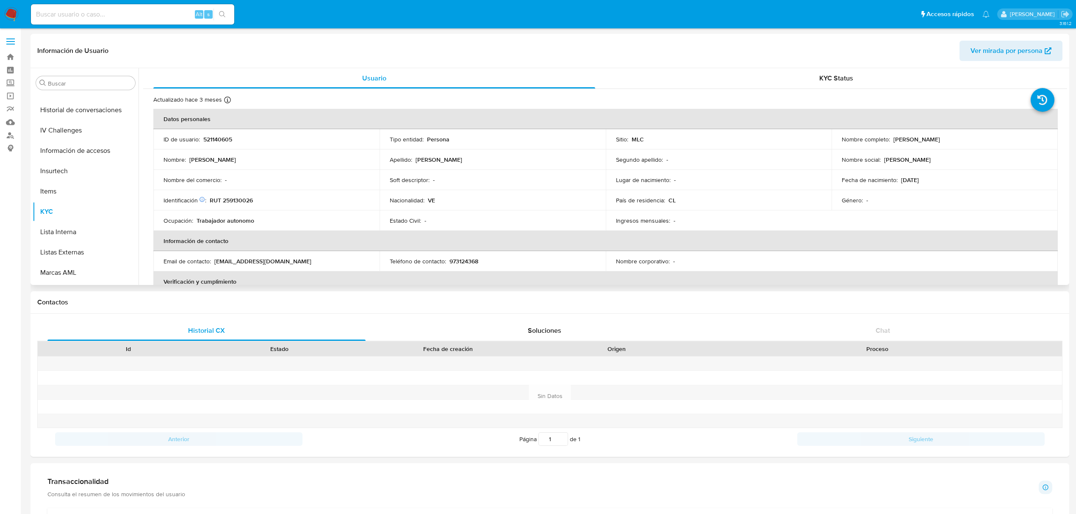
click at [894, 140] on p "Luis Alberto Garcia Seijas" at bounding box center [917, 140] width 47 height 8
drag, startPoint x: 891, startPoint y: 140, endPoint x: 975, endPoint y: 139, distance: 83.9
click at [975, 139] on div "Nombre completo : Luis Alberto Garcia Seijas" at bounding box center [945, 140] width 206 height 8
copy p "Luis Alberto Garcia Seijas"
click at [232, 197] on p "RUT 259130026" at bounding box center [231, 201] width 43 height 8
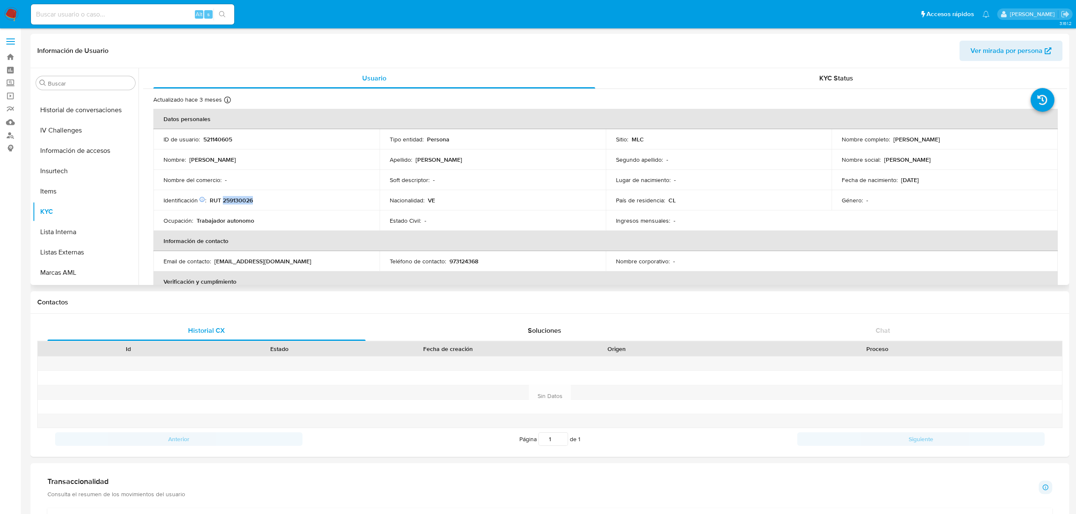
click at [232, 197] on p "RUT 259130026" at bounding box center [231, 201] width 43 height 8
copy p "259130026"
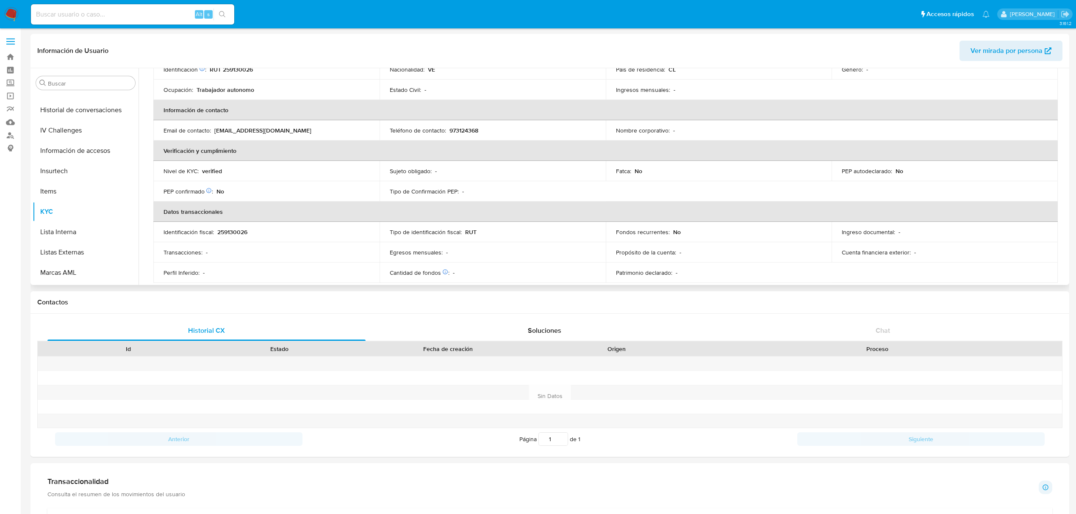
scroll to position [113, 0]
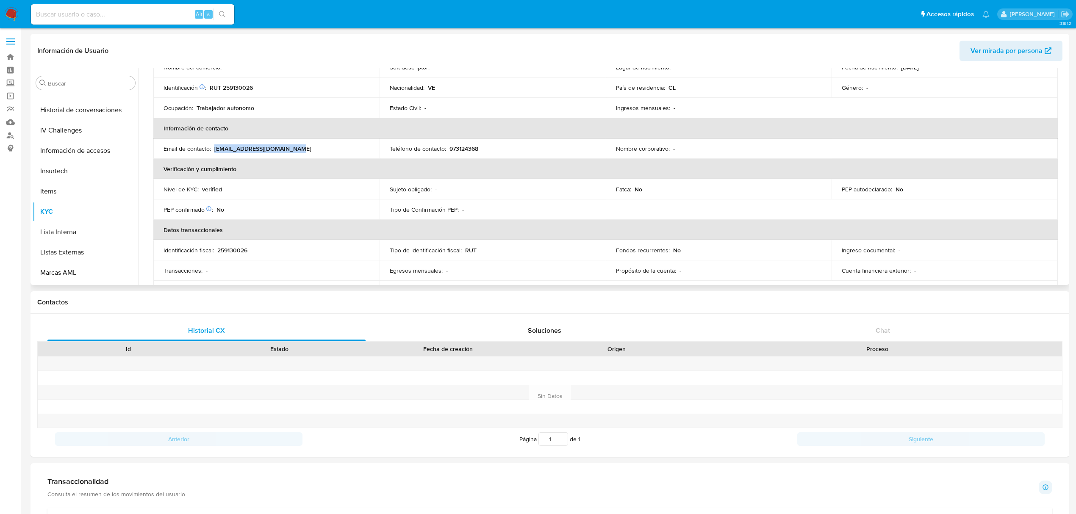
drag, startPoint x: 214, startPoint y: 149, endPoint x: 308, endPoint y: 150, distance: 93.6
click at [308, 150] on div "Email de contacto : changetodaychile@gmail.com" at bounding box center [267, 149] width 206 height 8
copy p "changetodaychile@gmail.com"
click at [462, 146] on p "973124368" at bounding box center [464, 149] width 29 height 8
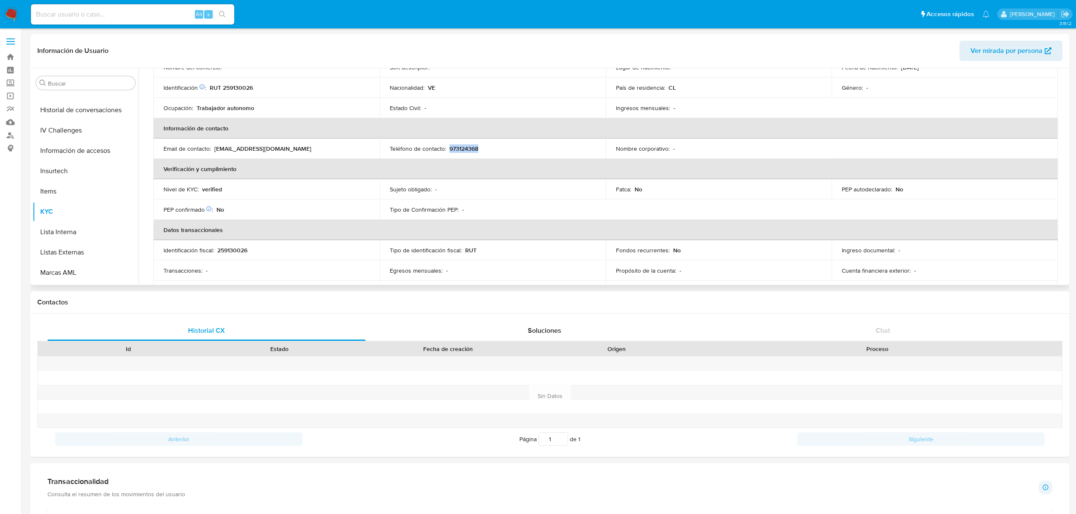
copy p "973124368"
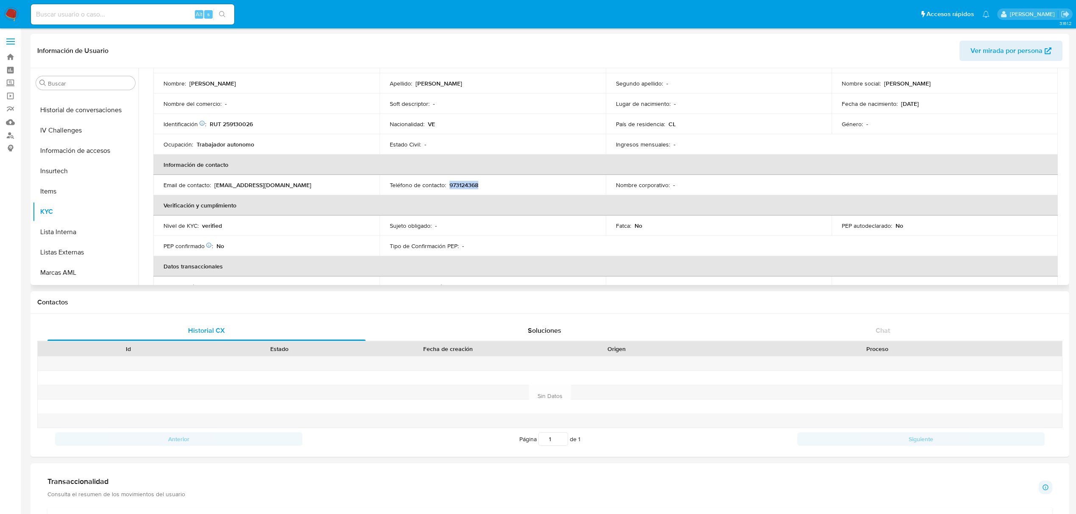
scroll to position [56, 0]
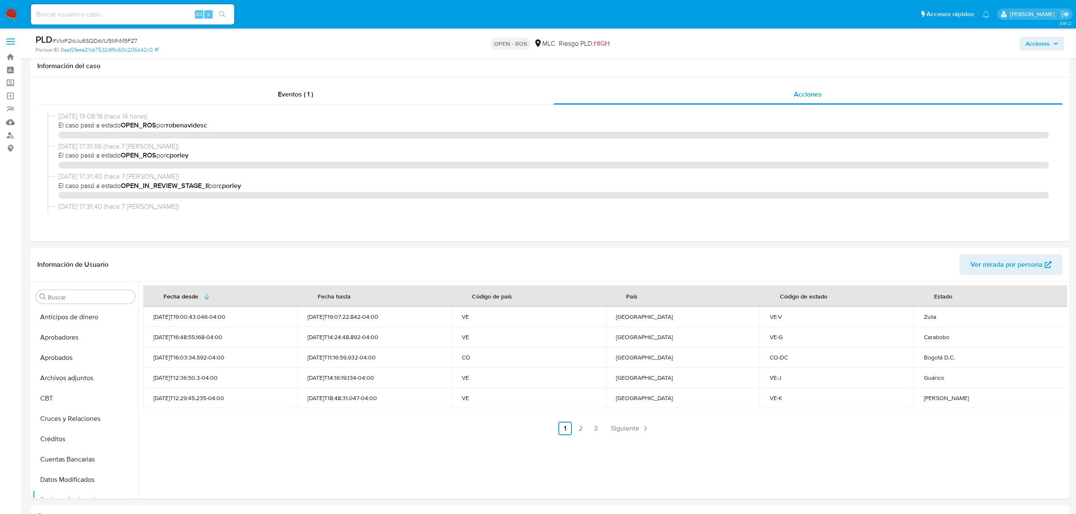
select select "10"
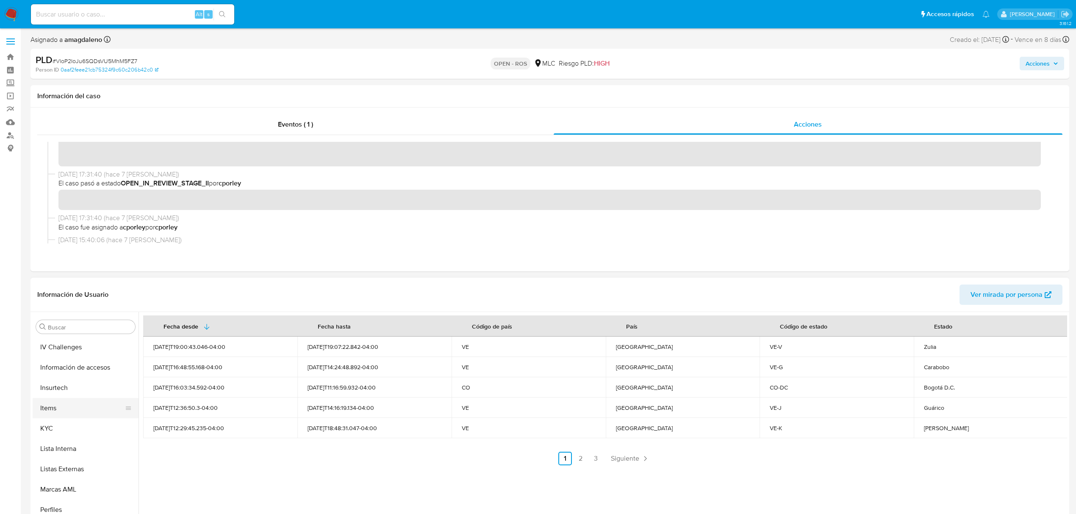
scroll to position [399, 0]
click at [64, 402] on button "KYC" at bounding box center [82, 396] width 99 height 20
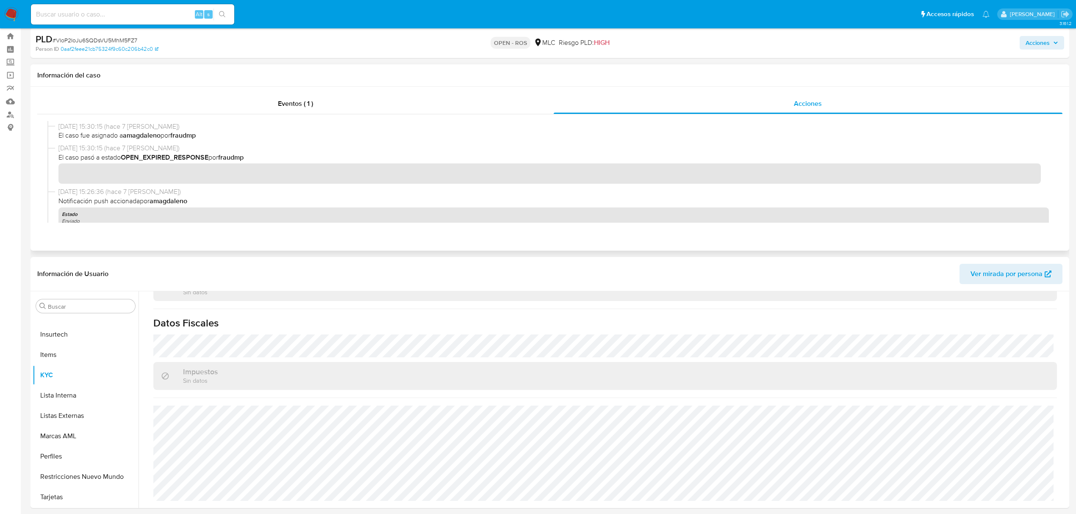
scroll to position [0, 0]
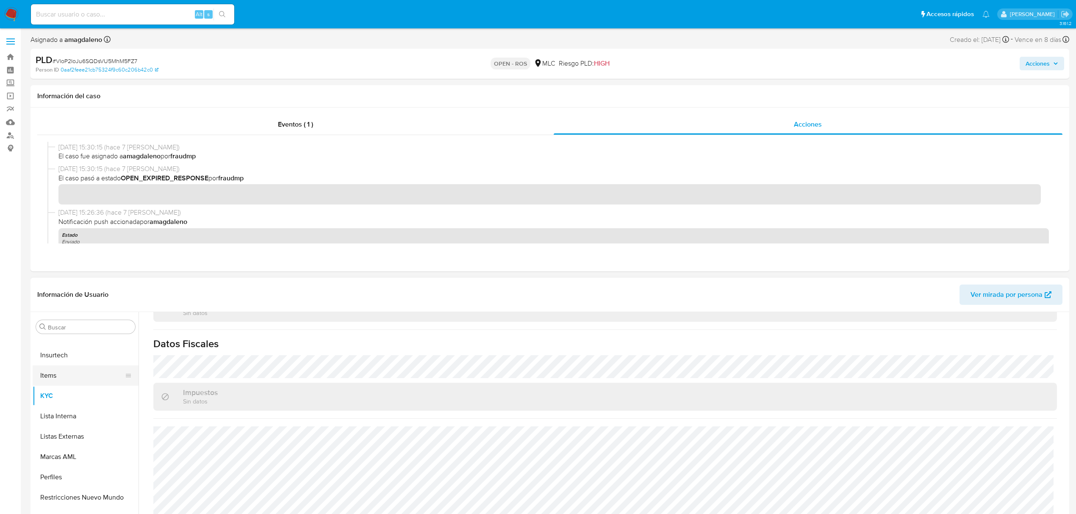
click at [86, 385] on button "Items" at bounding box center [82, 376] width 99 height 20
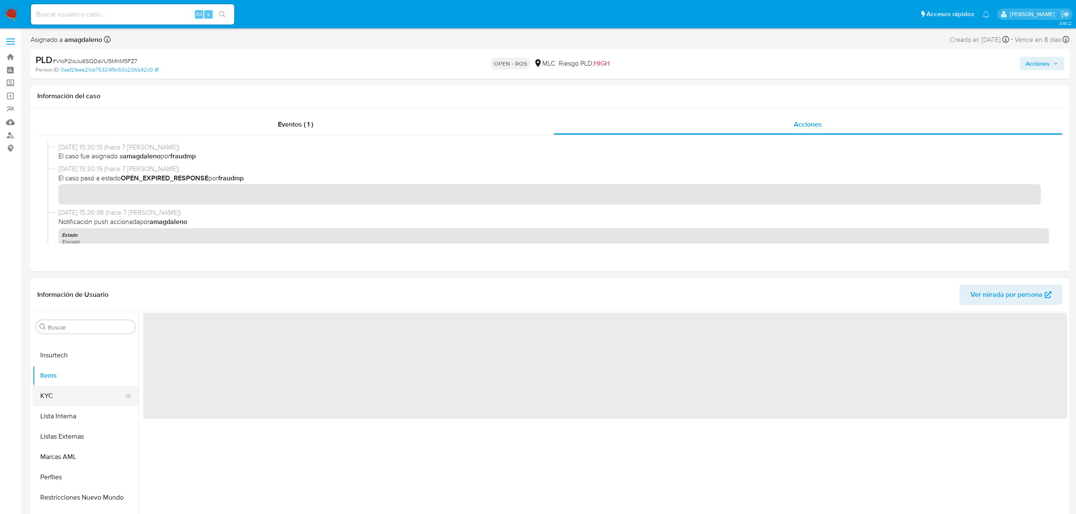
click at [44, 402] on button "KYC" at bounding box center [82, 396] width 99 height 20
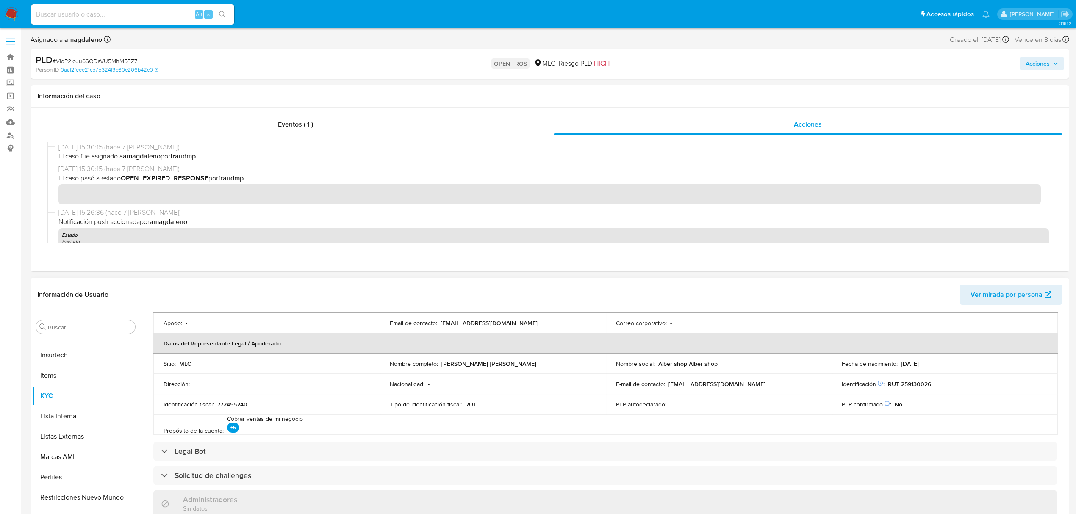
scroll to position [226, 0]
click at [441, 318] on p "[EMAIL_ADDRESS][DOMAIN_NAME]" at bounding box center [489, 321] width 97 height 8
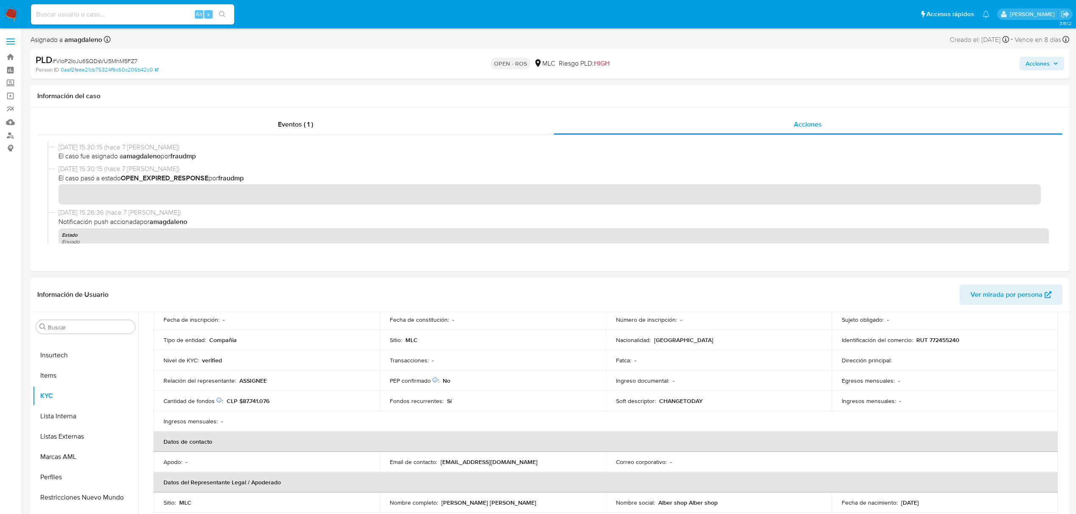
scroll to position [56, 0]
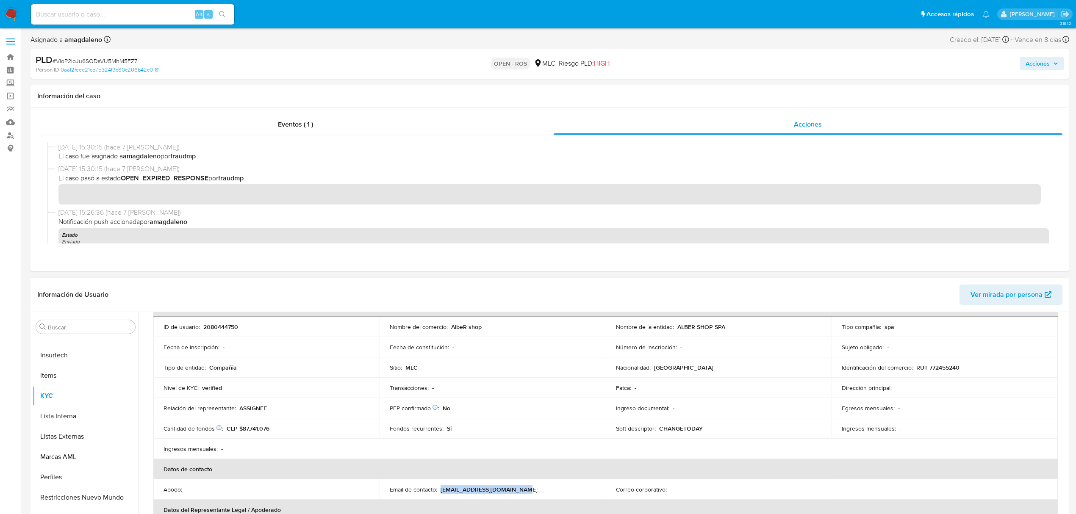
drag, startPoint x: 439, startPoint y: 490, endPoint x: 519, endPoint y: 490, distance: 80.1
click at [519, 490] on p "changetodaymiami@gmail.com" at bounding box center [489, 490] width 97 height 8
copy p "changetodaymiami@gmail.com"
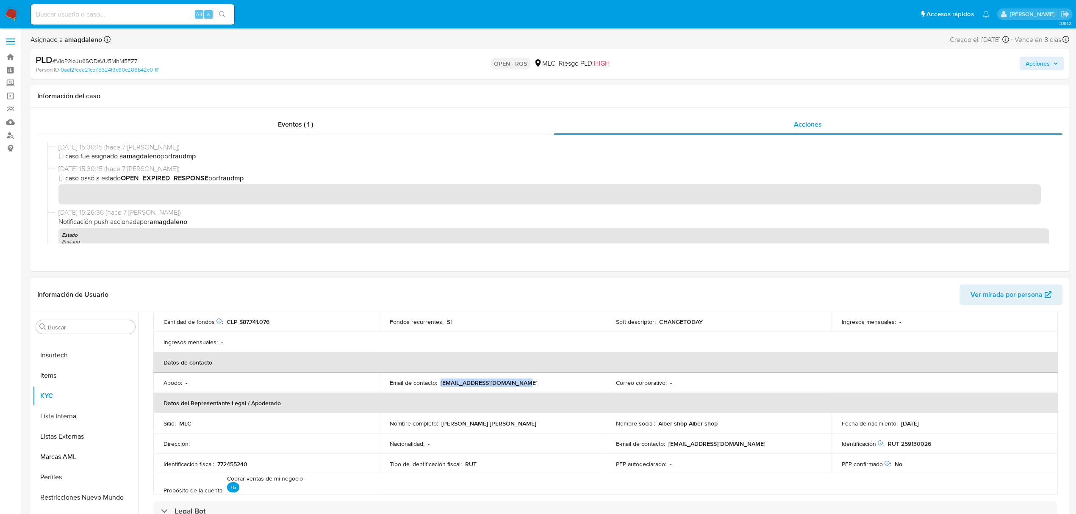
scroll to position [169, 0]
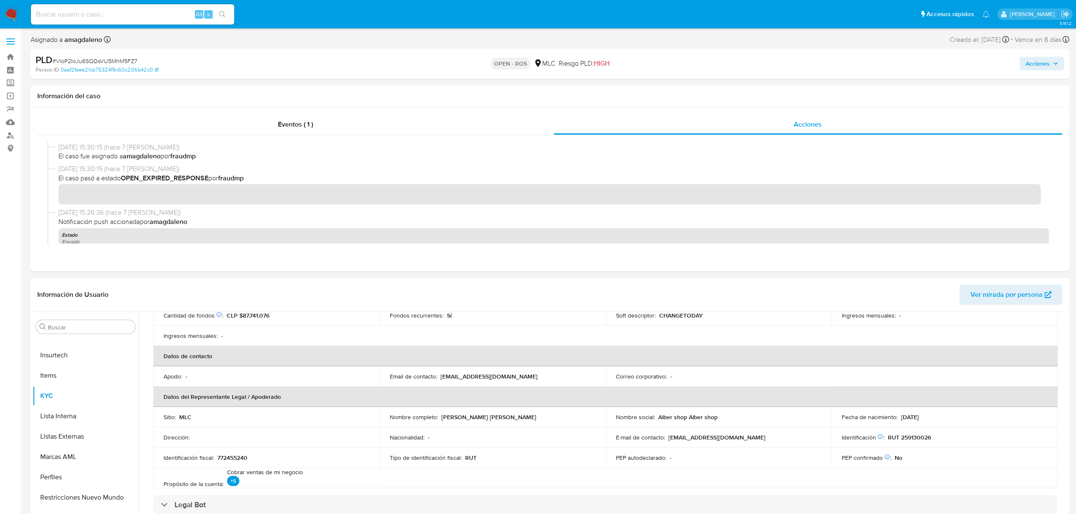
click at [914, 438] on p "RUT 259130026" at bounding box center [909, 438] width 43 height 8
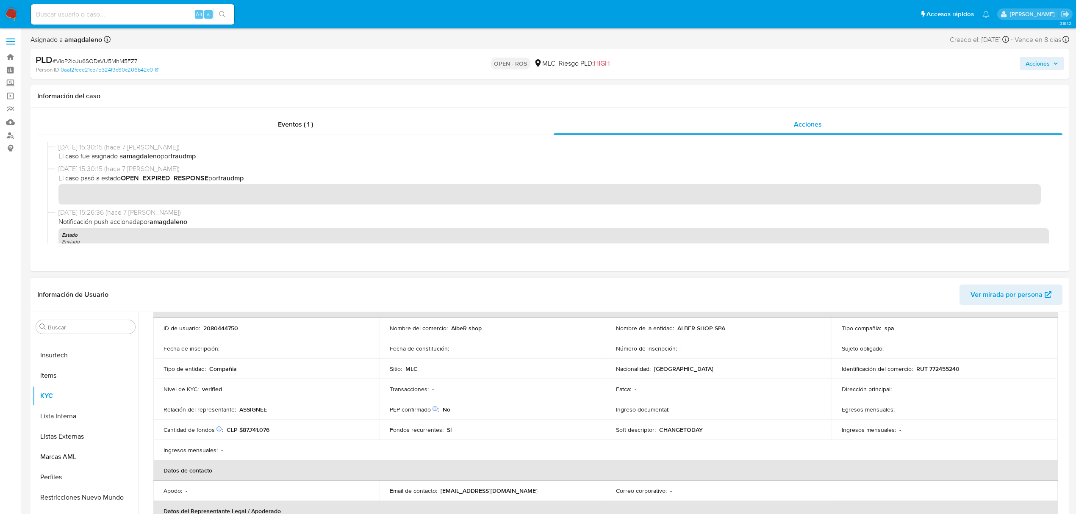
scroll to position [32, 0]
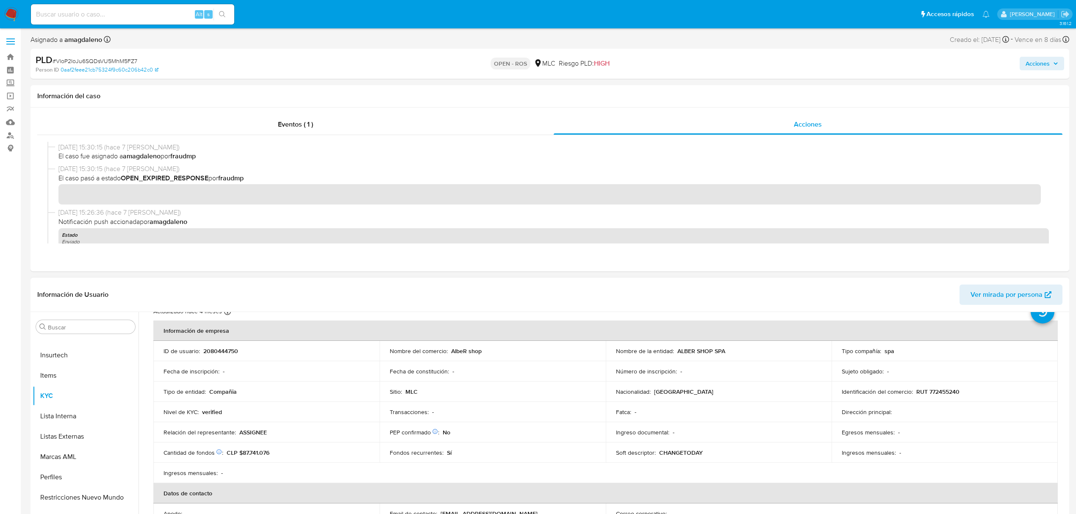
click at [255, 436] on p "ASSIGNEE" at bounding box center [253, 433] width 28 height 8
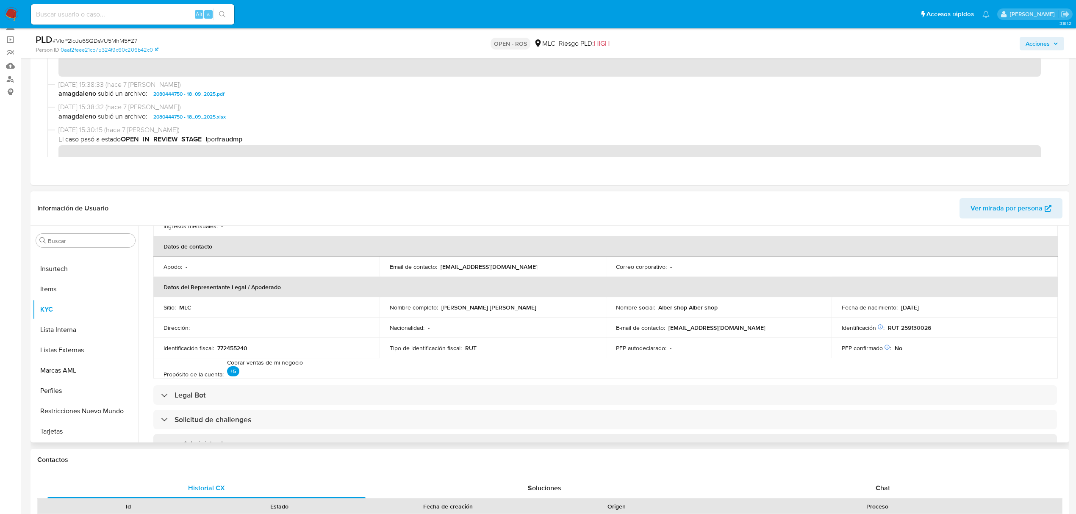
scroll to position [144, 0]
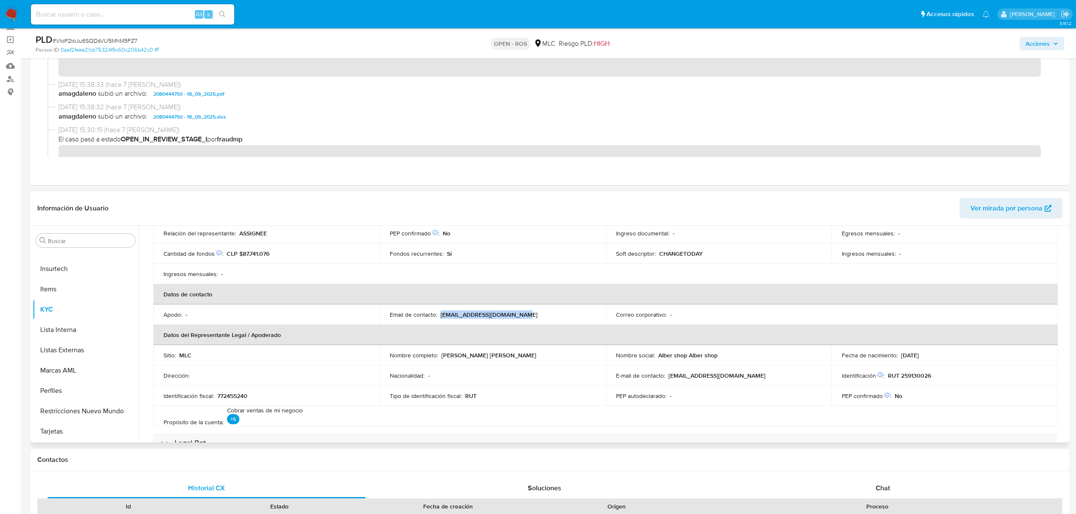
drag, startPoint x: 439, startPoint y: 314, endPoint x: 566, endPoint y: 315, distance: 127.5
click at [566, 315] on div "Email de contacto : changetodaymiami@gmail.com" at bounding box center [493, 315] width 206 height 8
copy p "changetodaymiami@gmail.com"
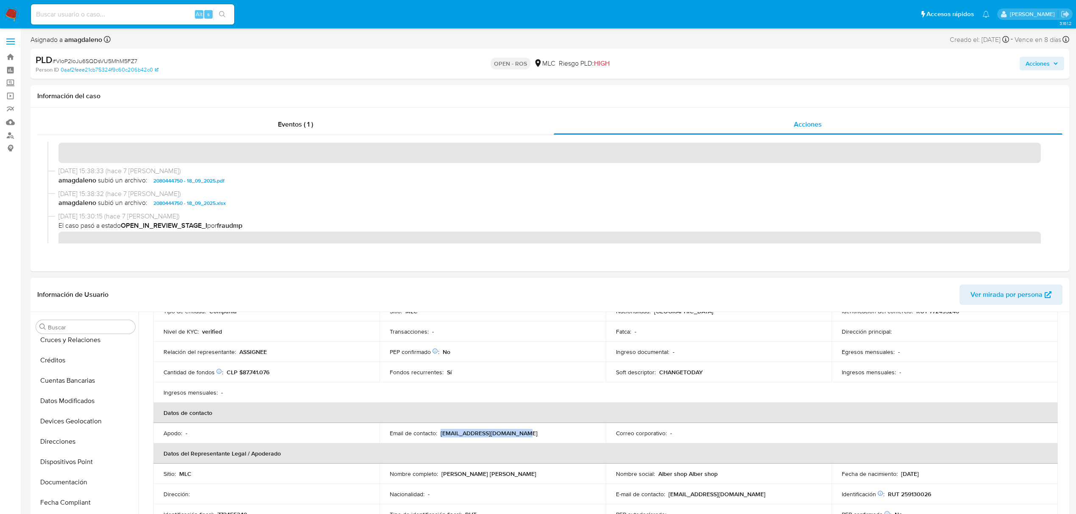
scroll to position [60, 0]
click at [68, 393] on button "Cruces y Relaciones" at bounding box center [82, 389] width 99 height 20
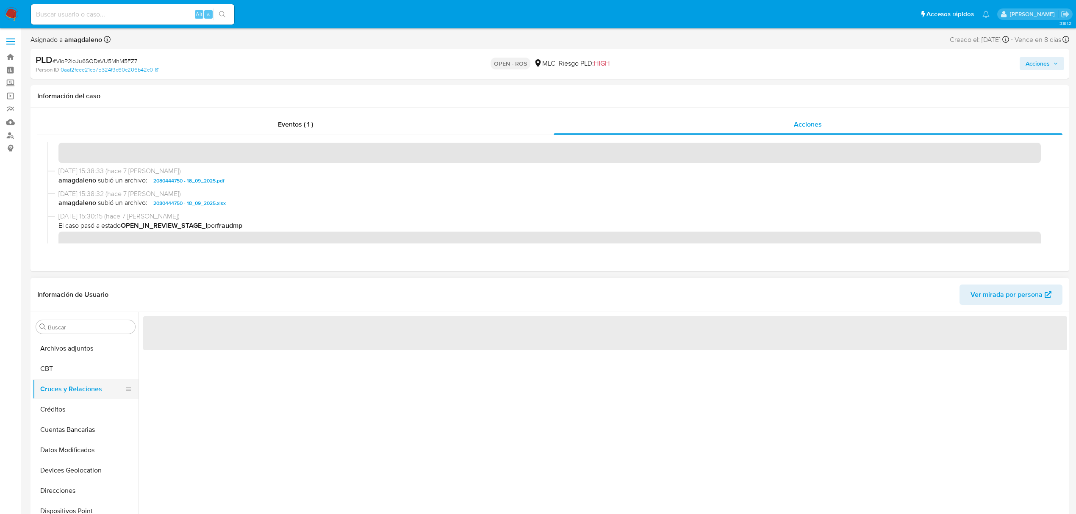
scroll to position [0, 0]
click at [79, 350] on button "Archivos adjuntos" at bounding box center [82, 349] width 99 height 20
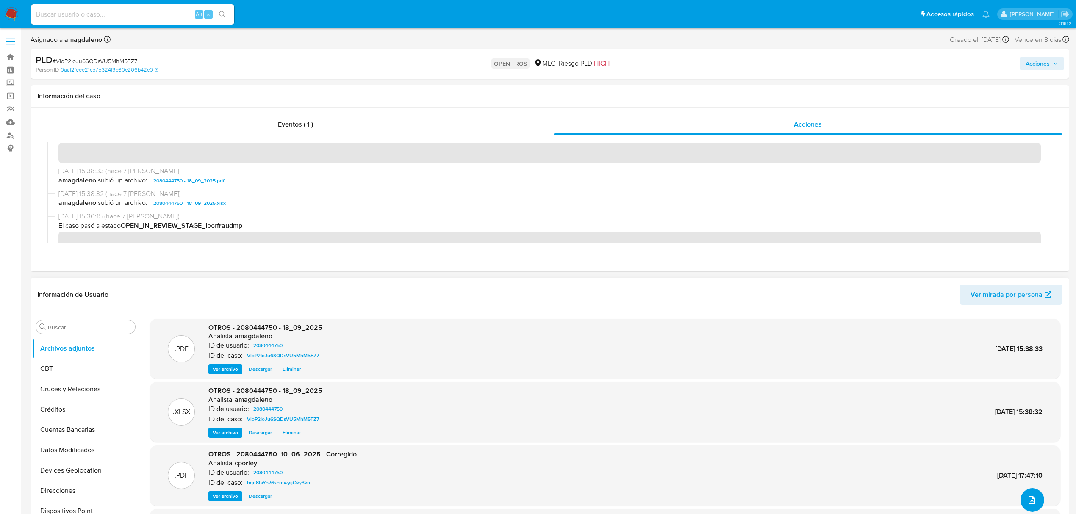
click at [1021, 501] on button "upload-file" at bounding box center [1033, 501] width 24 height 24
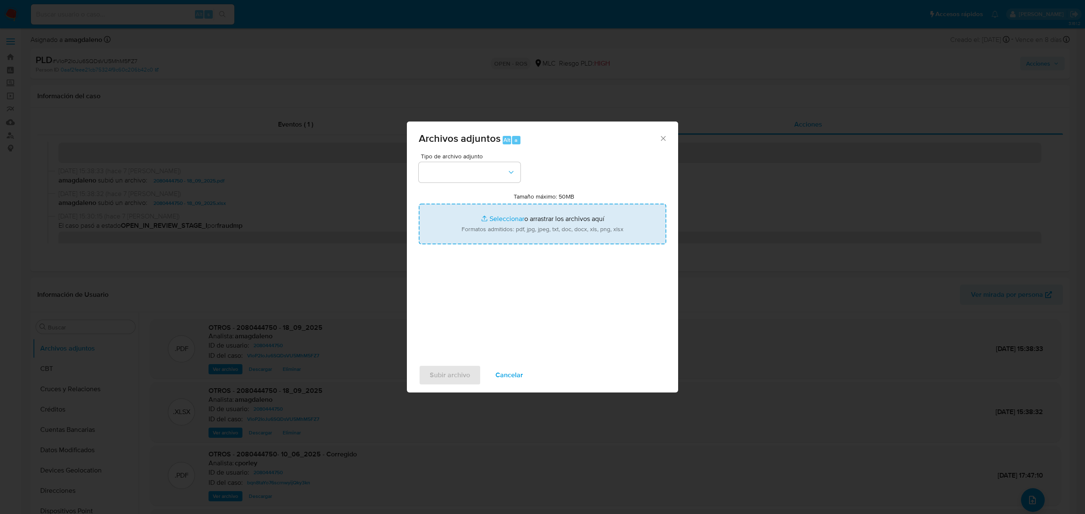
click at [513, 217] on input "Tamaño máximo: 50MB Seleccionar archivos" at bounding box center [542, 224] width 247 height 41
type input "C:\fakepath\Certificado UAF ROS #1331.pdf"
click at [453, 177] on button "button" at bounding box center [470, 172] width 102 height 20
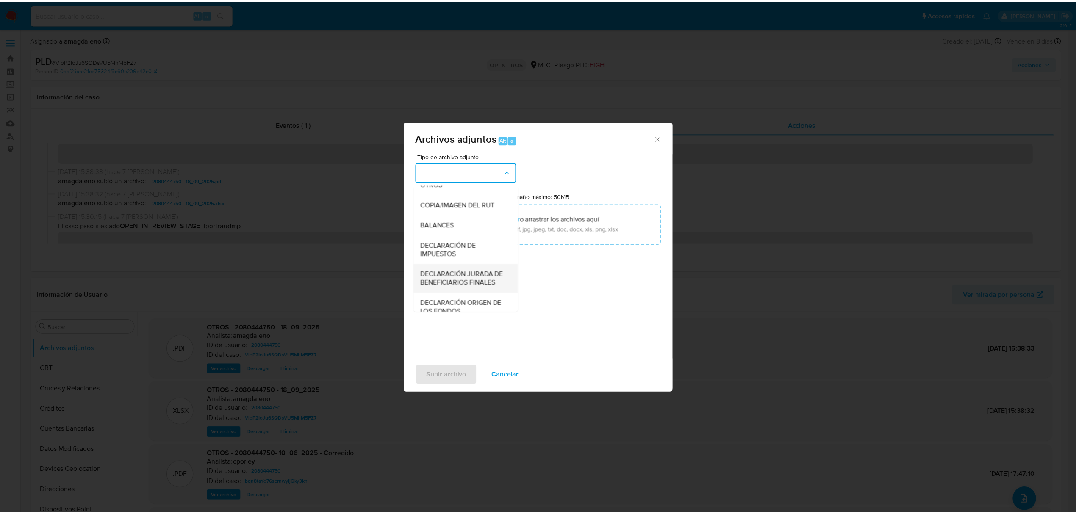
scroll to position [126, 0]
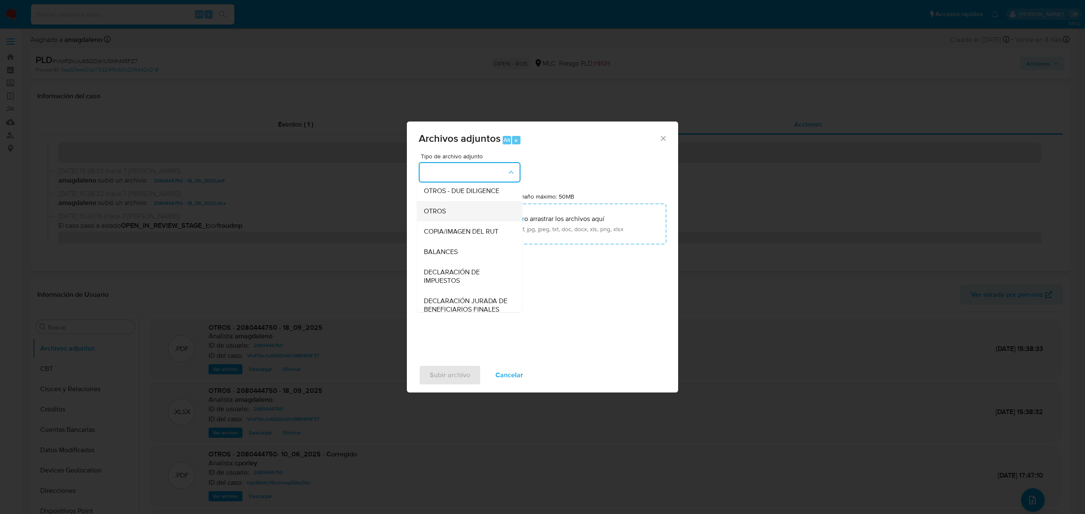
click at [436, 216] on span "OTROS" at bounding box center [435, 211] width 22 height 8
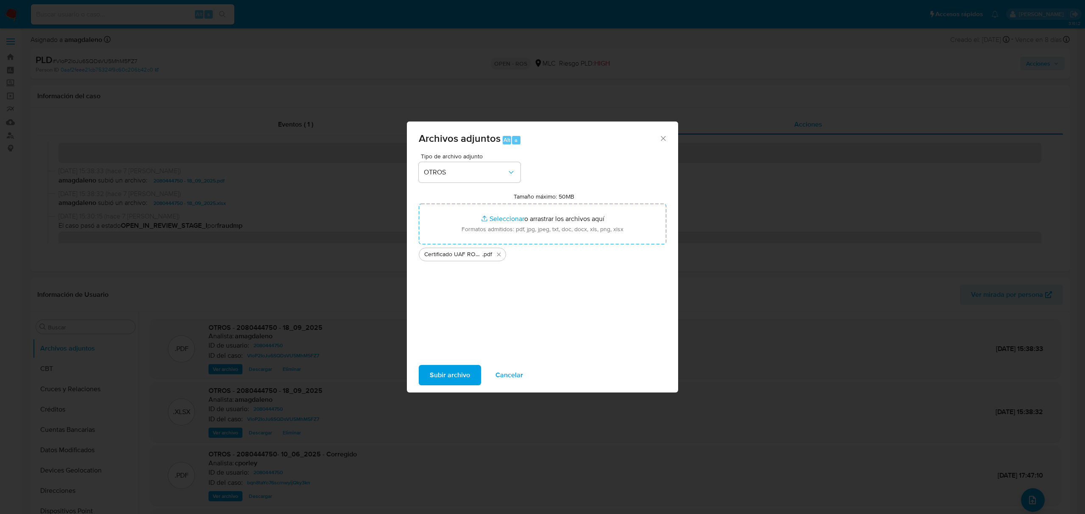
click at [436, 381] on span "Subir archivo" at bounding box center [450, 375] width 40 height 19
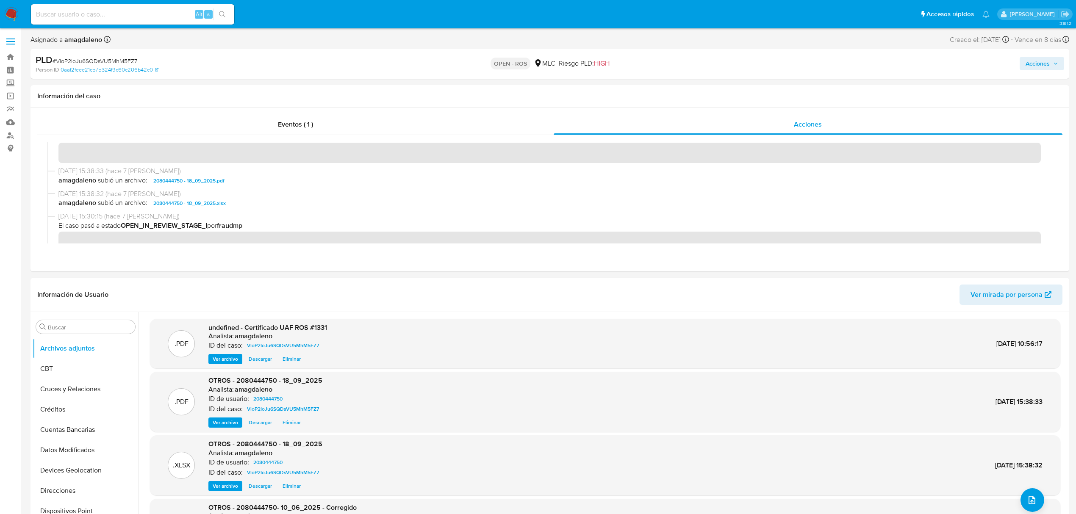
click at [1041, 58] on span "Acciones" at bounding box center [1038, 64] width 24 height 14
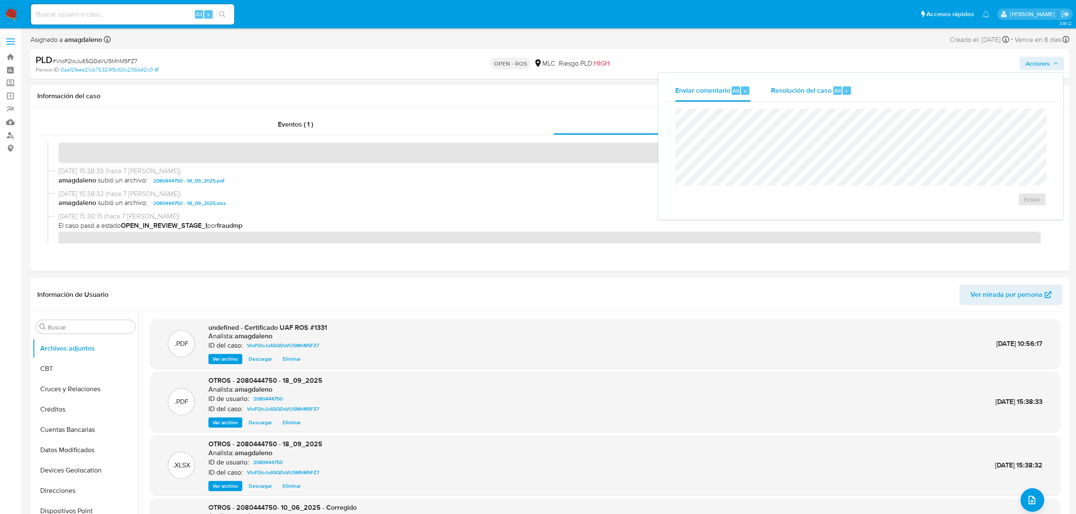
click at [780, 90] on span "Resolución del caso" at bounding box center [801, 91] width 61 height 10
click at [0, 0] on lt-strong "rt" at bounding box center [0, 0] width 0 height 0
click at [495, 122] on div "Eventos ( 1 )" at bounding box center [295, 124] width 516 height 20
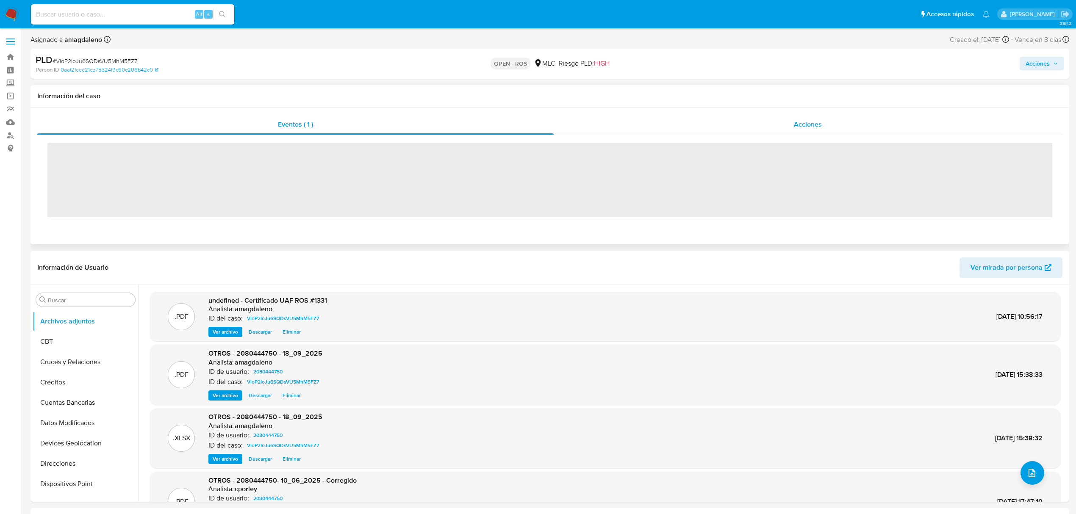
click at [592, 122] on div "Acciones" at bounding box center [808, 124] width 509 height 20
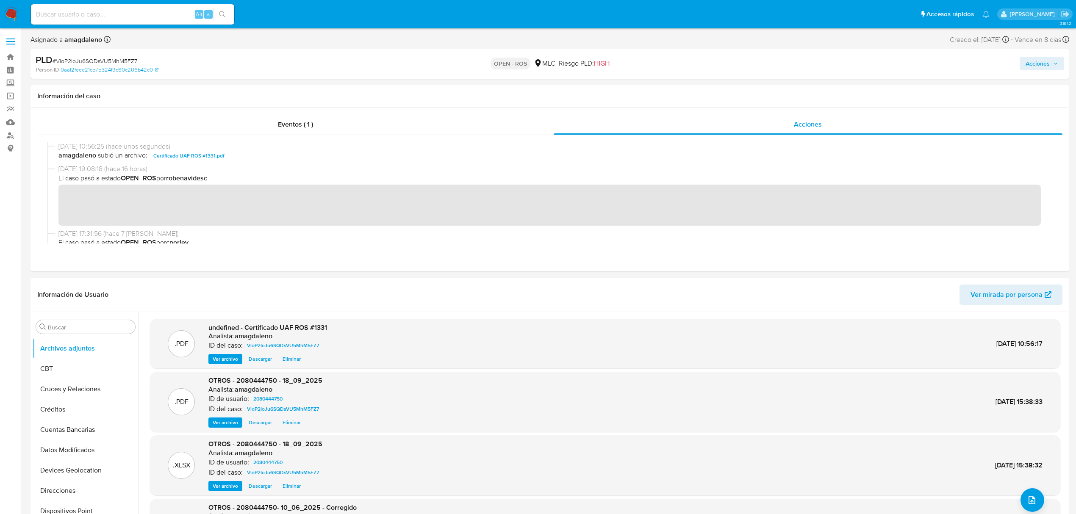
click at [1042, 59] on span "Acciones" at bounding box center [1038, 64] width 24 height 14
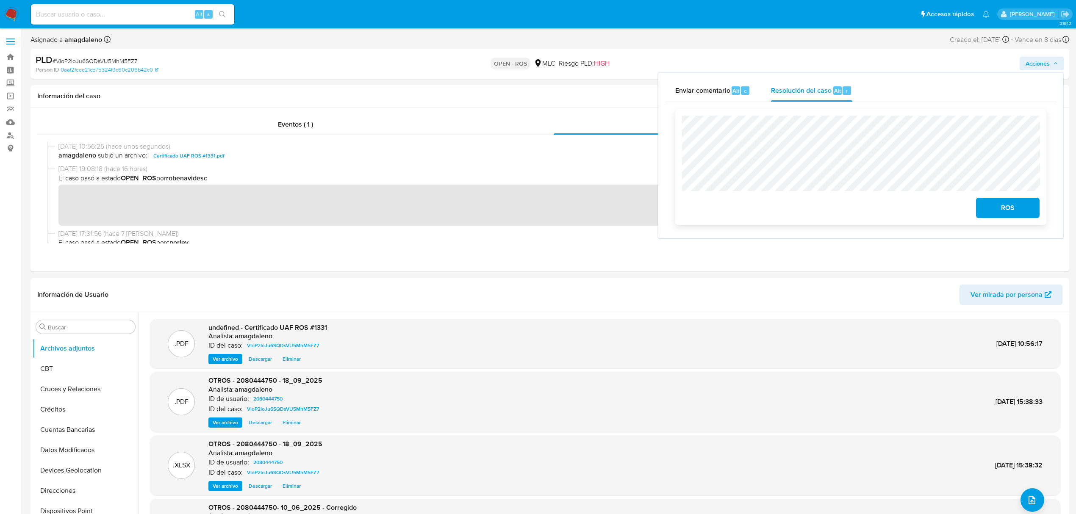
click at [1000, 207] on span "ROS" at bounding box center [1008, 208] width 42 height 19
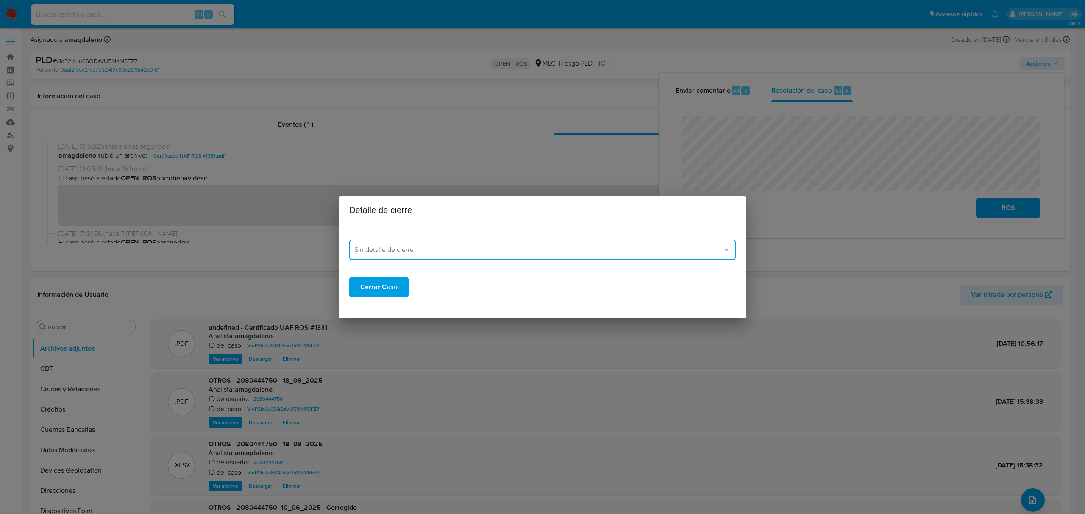
click at [516, 256] on button "Sin detalle de cierre" at bounding box center [542, 250] width 386 height 20
click at [426, 295] on div "ROS_EMISOR" at bounding box center [539, 293] width 371 height 20
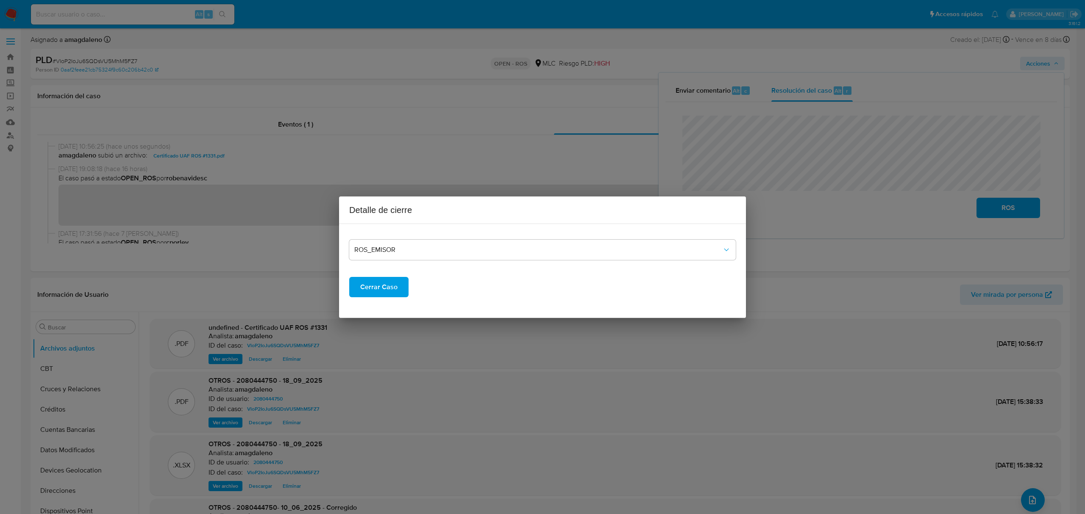
click at [390, 292] on span "Cerrar Caso" at bounding box center [378, 287] width 37 height 19
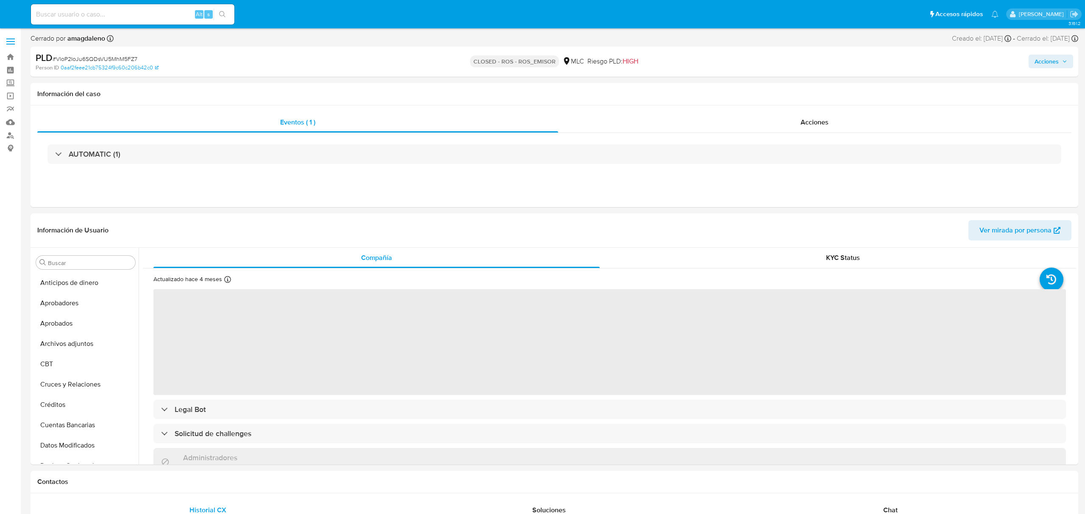
select select "10"
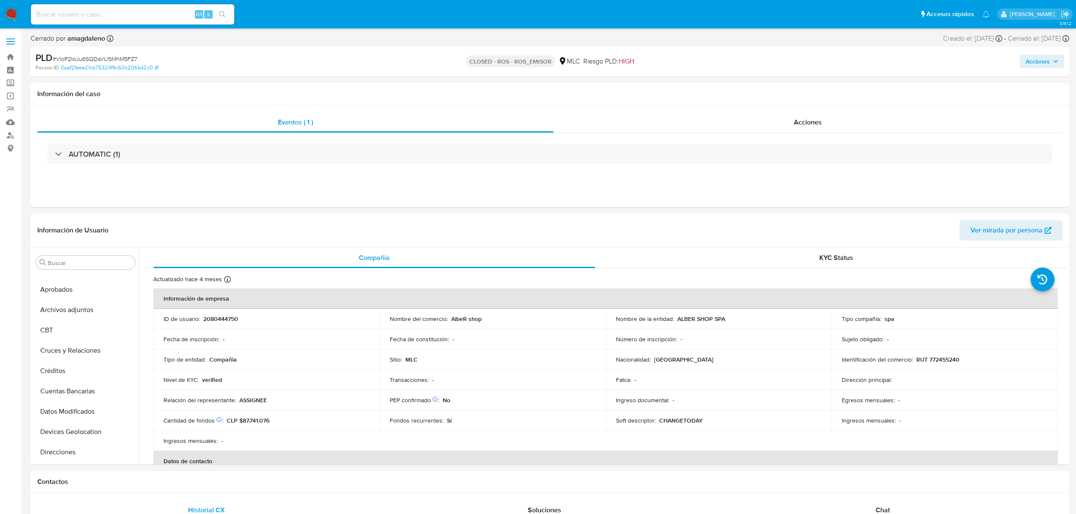
scroll to position [311, 0]
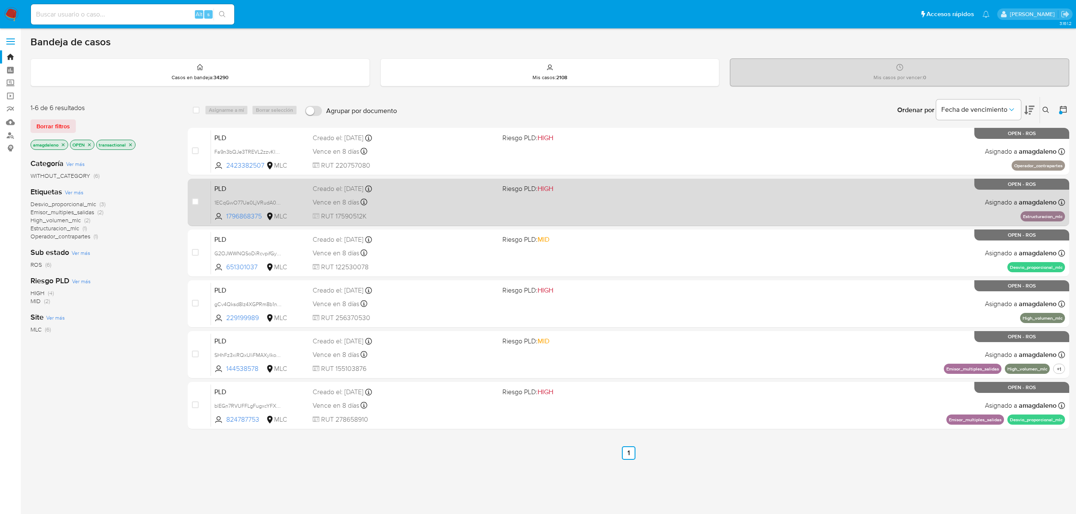
click at [445, 208] on div "PLD 1ECqGwO77Ua0LjVRudA0VDko 1796868375 MLC Riesgo PLD: HIGH Creado el: [DATE] …" at bounding box center [638, 202] width 854 height 43
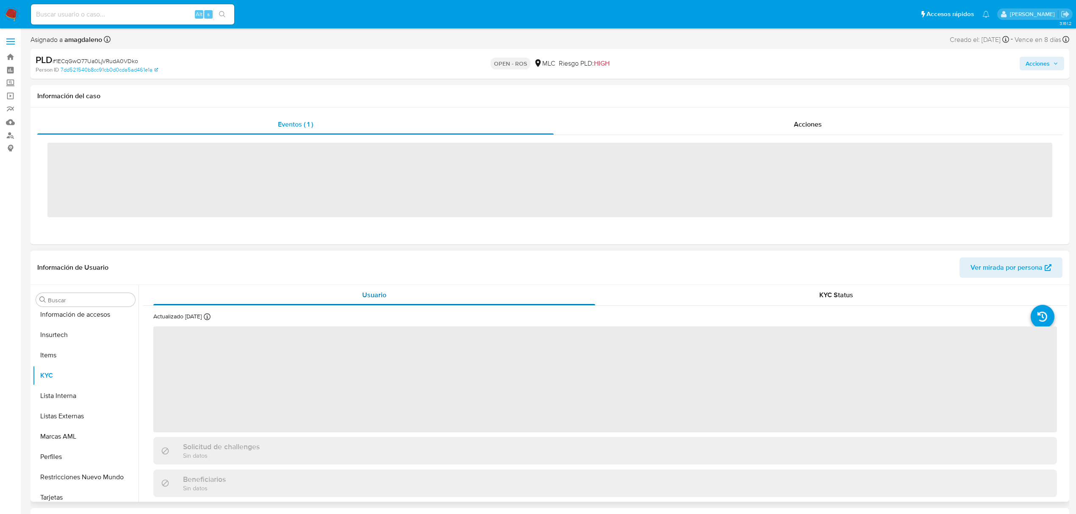
scroll to position [399, 0]
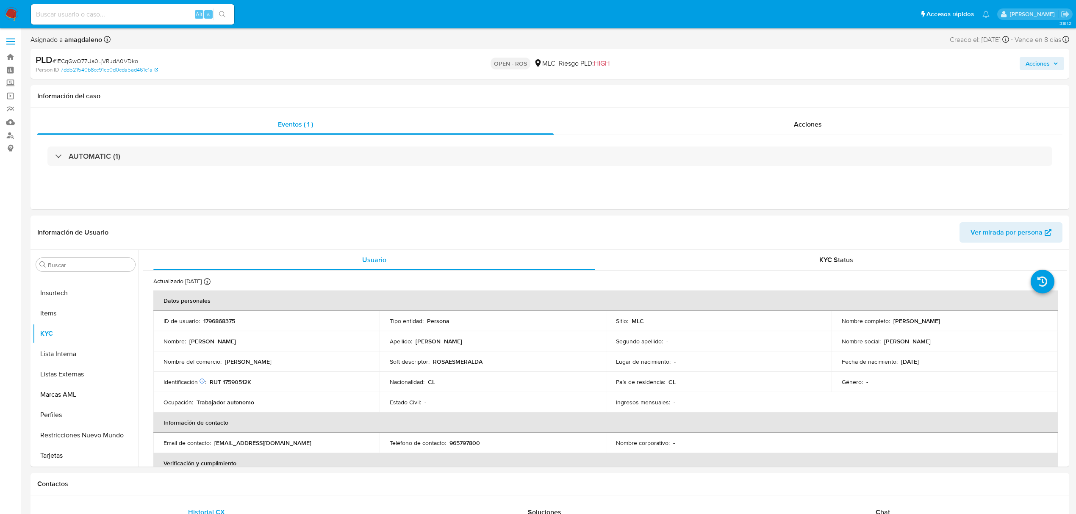
select select "10"
click at [109, 62] on span "# 1ECqGwO77Ua0LjVRudA0VDko" at bounding box center [96, 61] width 86 height 8
copy span "1ECqGwO77Ua0LjVRudA0VDko"
click at [220, 319] on p "1796868375" at bounding box center [219, 321] width 32 height 8
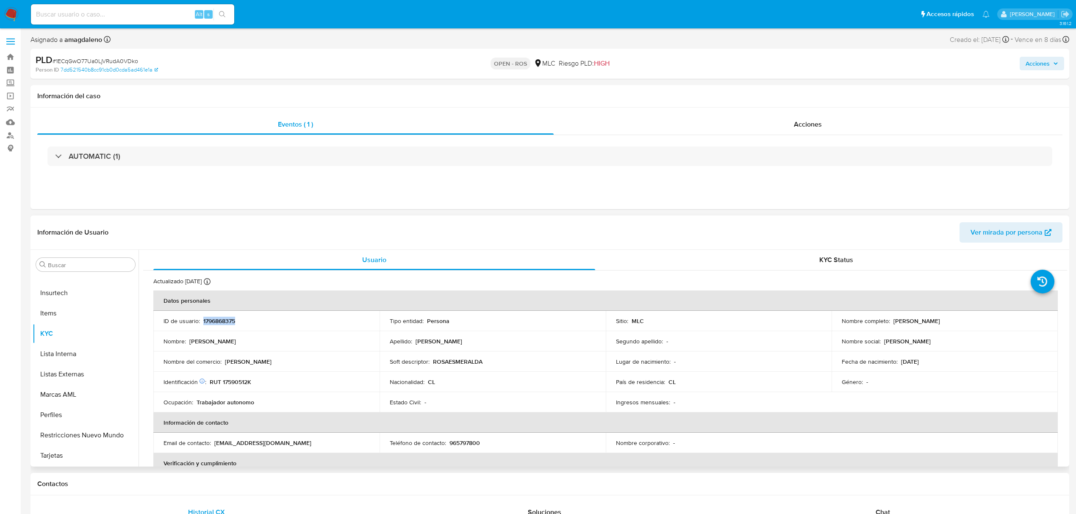
click at [220, 319] on p "1796868375" at bounding box center [219, 321] width 32 height 8
copy p "1796868375"
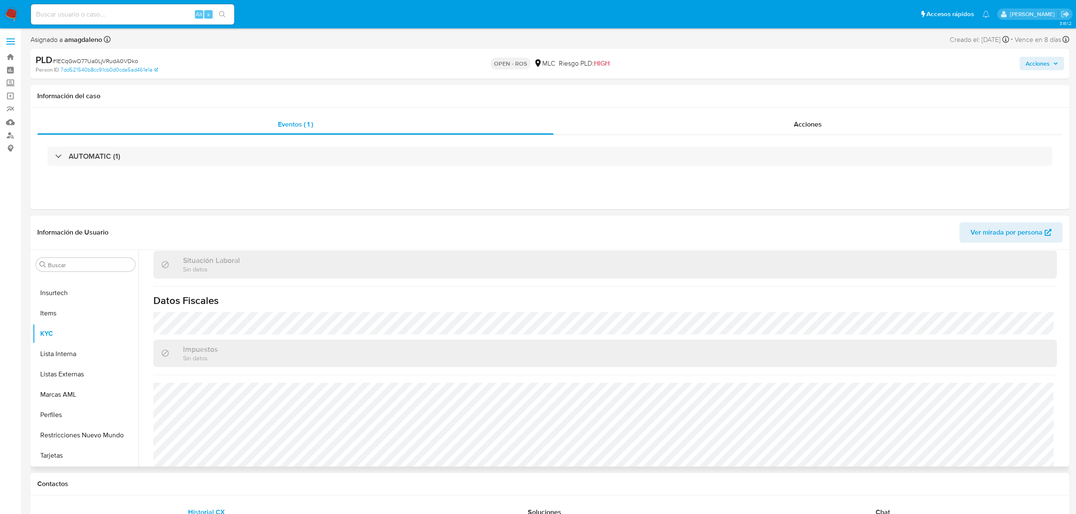
scroll to position [452, 0]
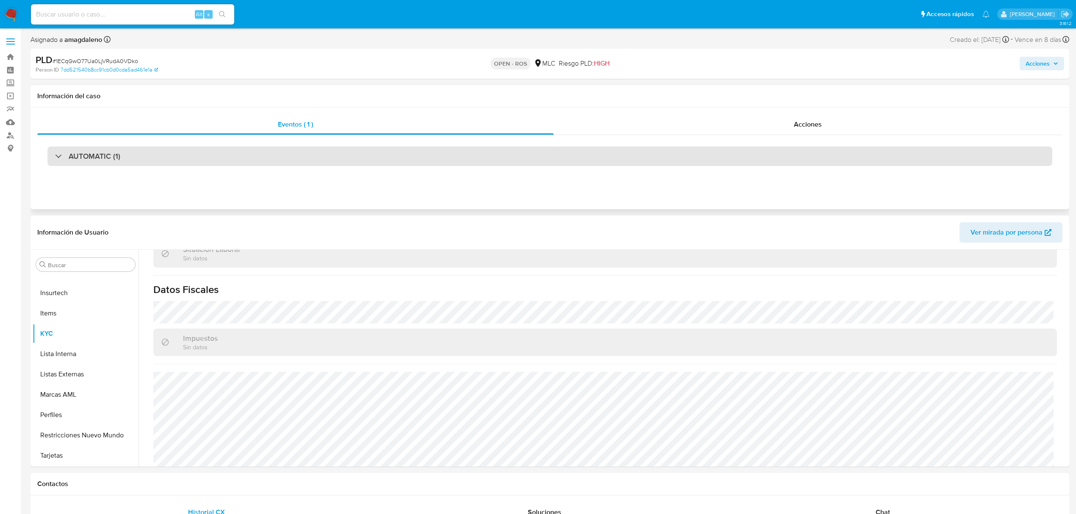
click at [389, 149] on div "AUTOMATIC (1)" at bounding box center [549, 156] width 1005 height 19
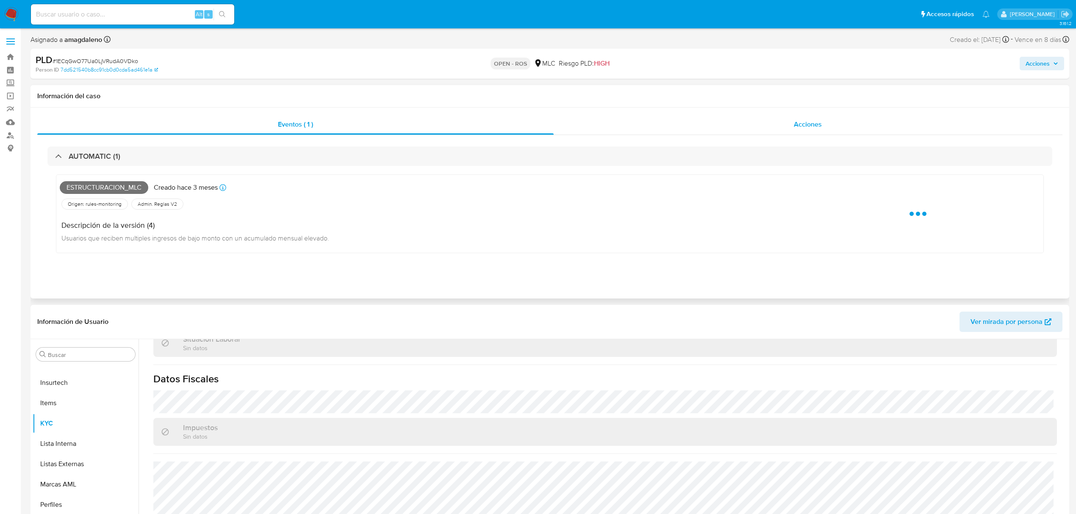
click at [684, 128] on div "Acciones" at bounding box center [808, 124] width 509 height 20
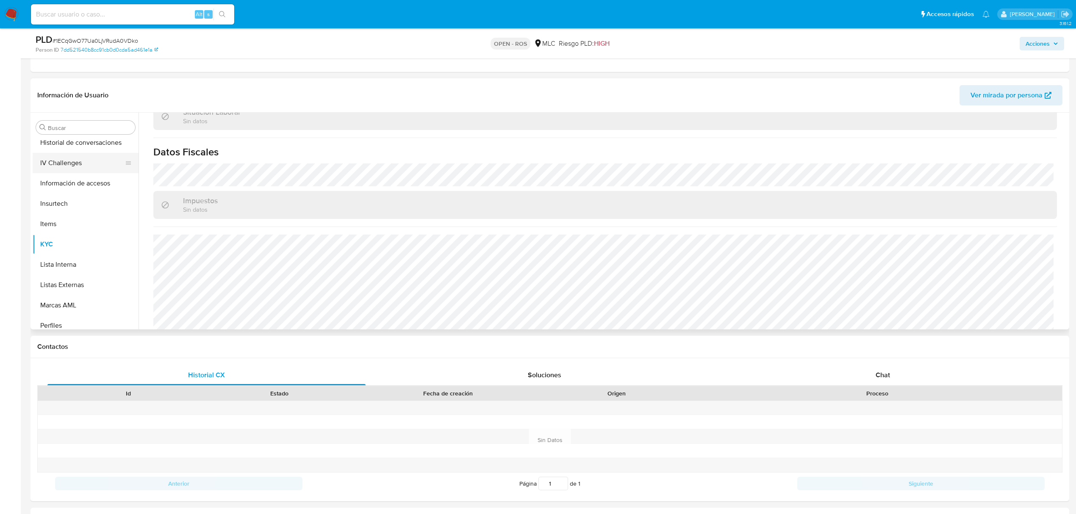
scroll to position [229, 0]
click at [98, 225] on button "Historial Casos" at bounding box center [82, 224] width 99 height 20
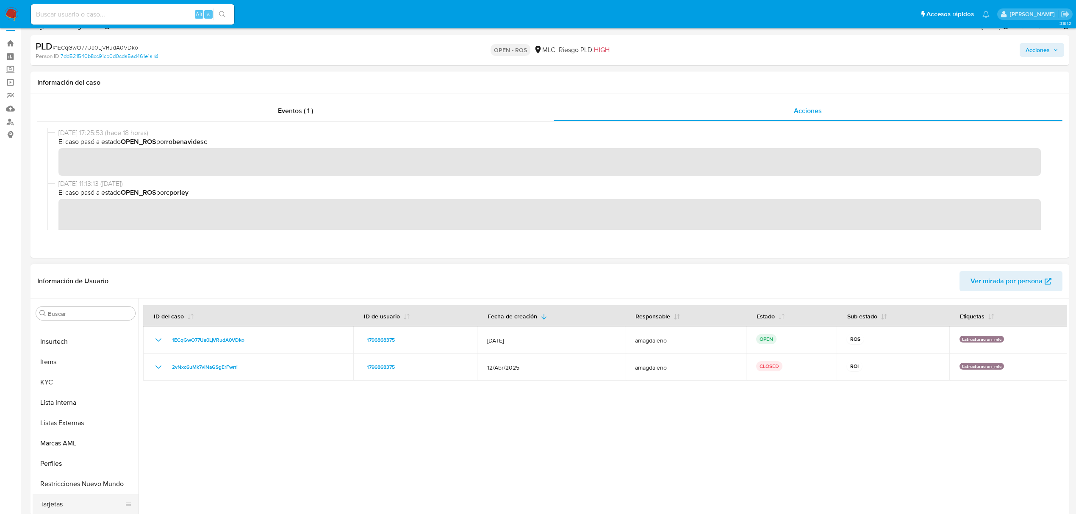
scroll to position [56, 0]
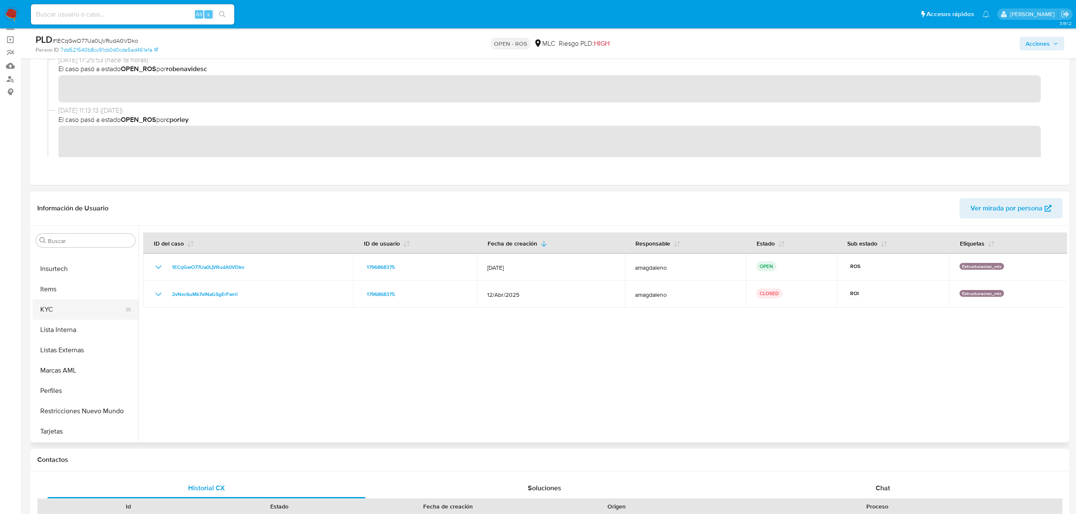
click at [61, 316] on button "KYC" at bounding box center [82, 310] width 99 height 20
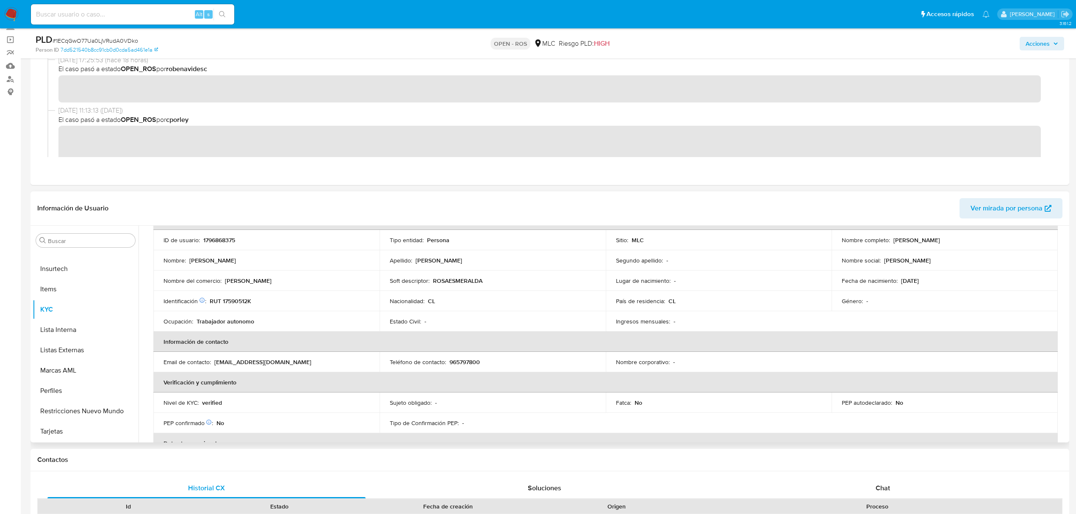
drag, startPoint x: 892, startPoint y: 239, endPoint x: 981, endPoint y: 246, distance: 89.7
click at [981, 246] on td "Nombre completo : [PERSON_NAME]" at bounding box center [945, 240] width 226 height 20
copy p "[PERSON_NAME]"
click at [222, 305] on p "RUT 17590512K" at bounding box center [231, 301] width 42 height 8
click at [230, 303] on p "RUT 17590512K" at bounding box center [231, 301] width 42 height 8
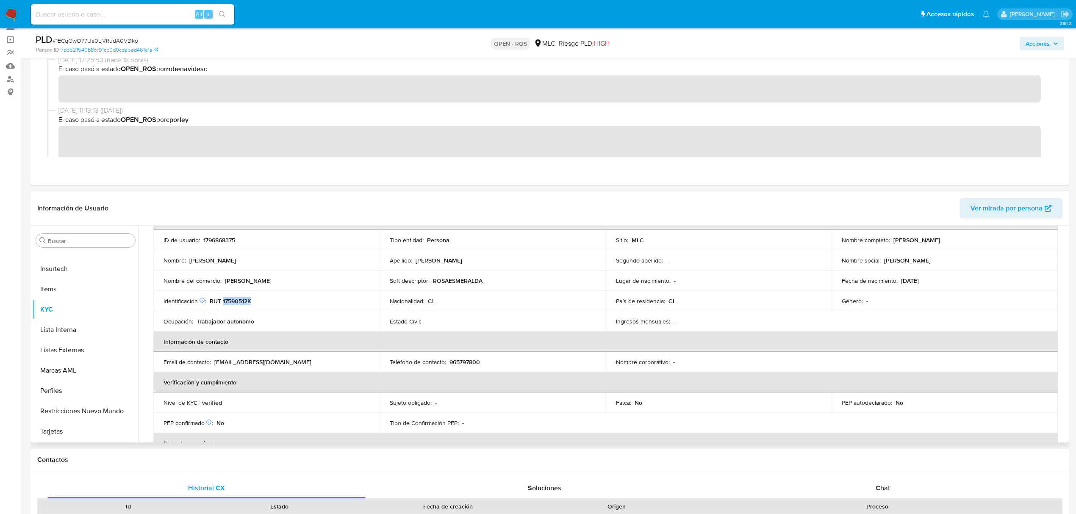
click at [230, 303] on p "RUT 17590512K" at bounding box center [231, 301] width 42 height 8
click at [263, 302] on div "Identificación Nº de serie: 532206110 : RUT 17590512K" at bounding box center [267, 301] width 206 height 8
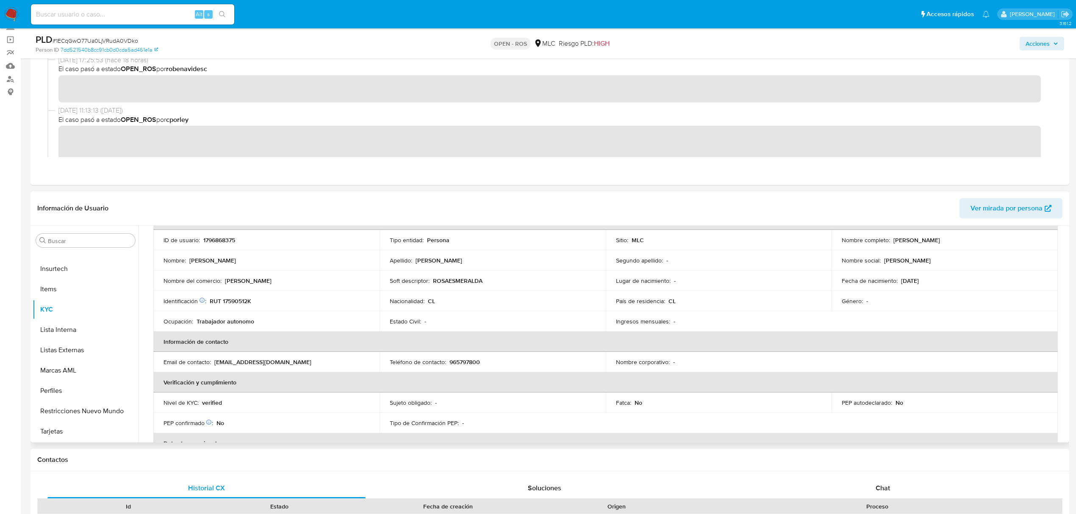
click at [233, 302] on p "RUT 17590512K" at bounding box center [231, 301] width 42 height 8
copy p "17590512K"
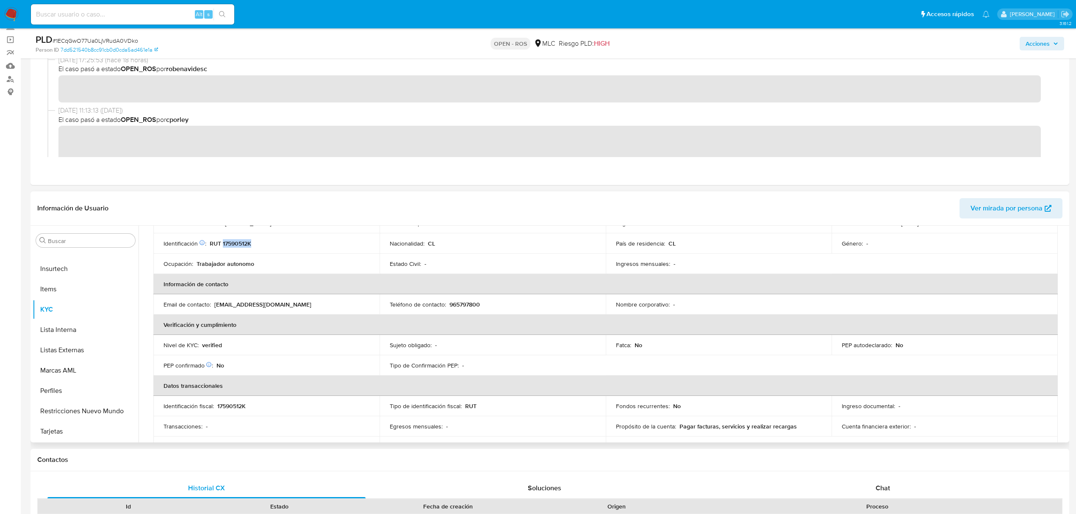
scroll to position [113, 0]
click at [271, 304] on p "rosamoreno341990@gmail.com" at bounding box center [262, 306] width 97 height 8
click at [225, 309] on p "rosamoreno341990@gmail.com" at bounding box center [262, 306] width 97 height 8
drag, startPoint x: 214, startPoint y: 305, endPoint x: 325, endPoint y: 307, distance: 111.9
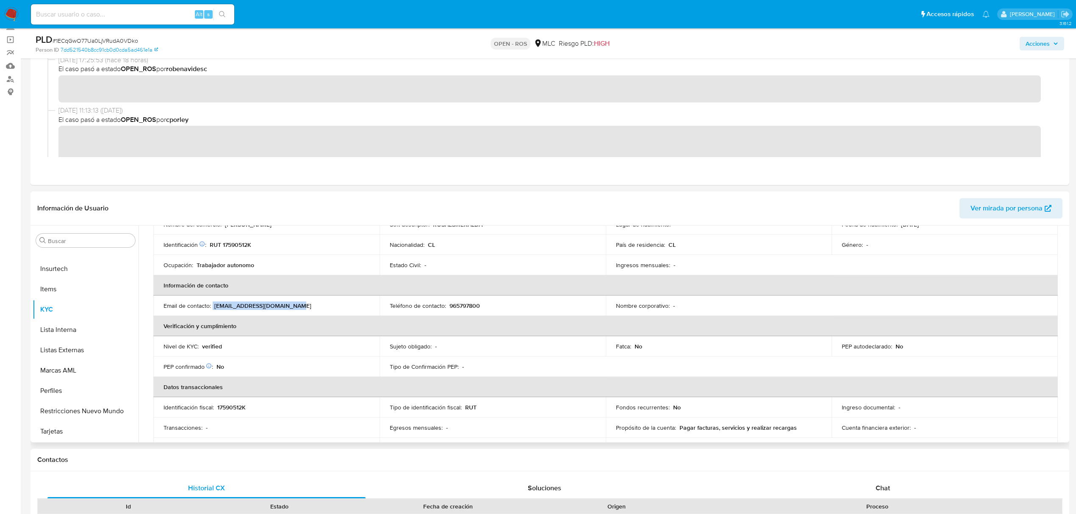
click at [325, 307] on div "Email de contacto : rosamoreno341990@gmail.com" at bounding box center [267, 306] width 206 height 8
copy div "rosamoreno341990@gmail.com"
click at [461, 304] on p "965797800" at bounding box center [465, 306] width 31 height 8
copy p "965797800"
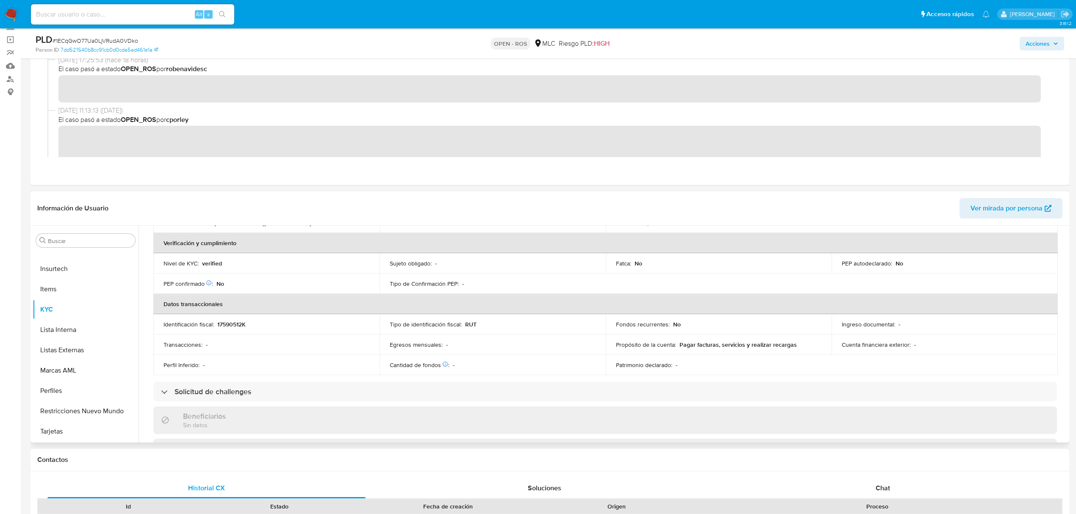
scroll to position [120, 0]
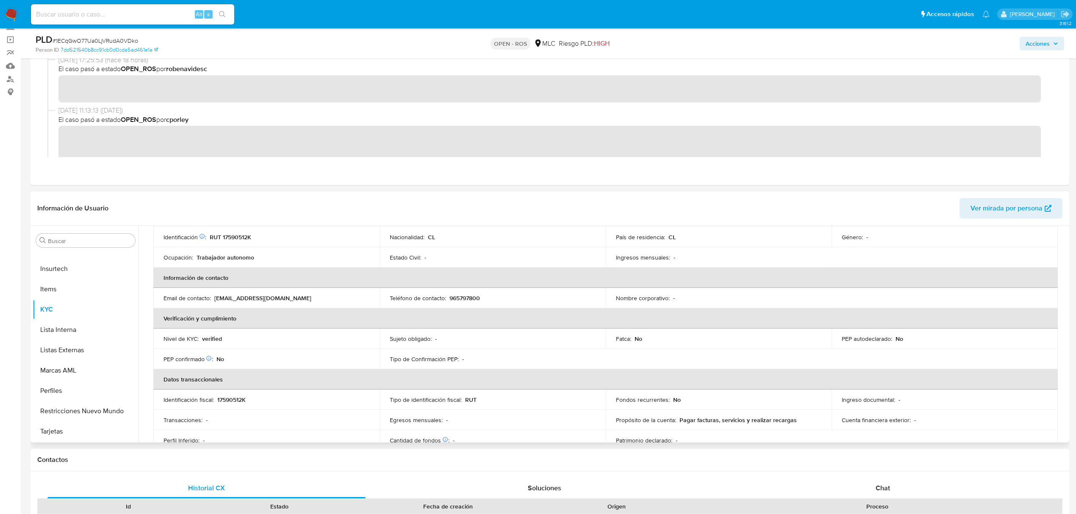
click at [265, 305] on td "Email de contacto : rosamoreno341990@gmail.com" at bounding box center [266, 298] width 226 height 20
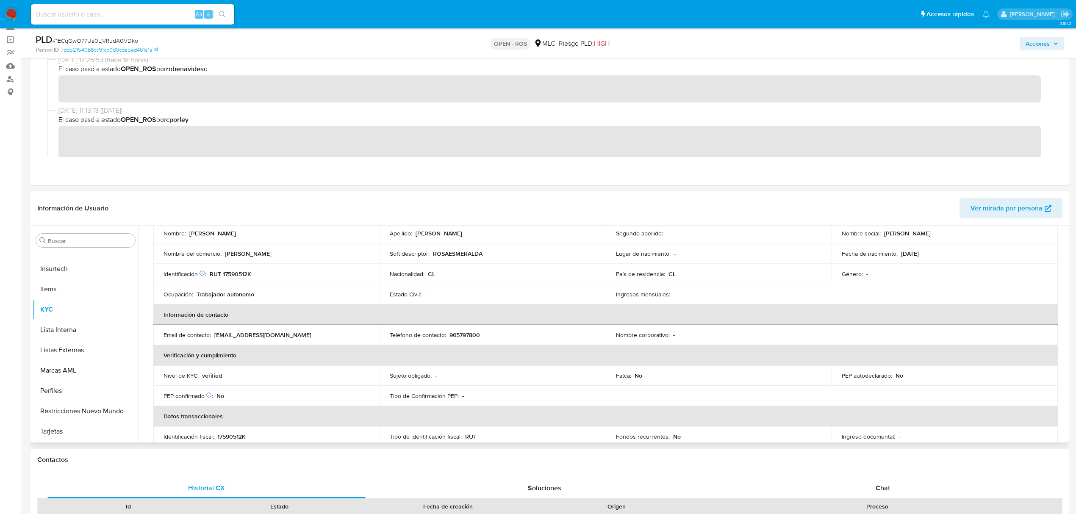
scroll to position [64, 0]
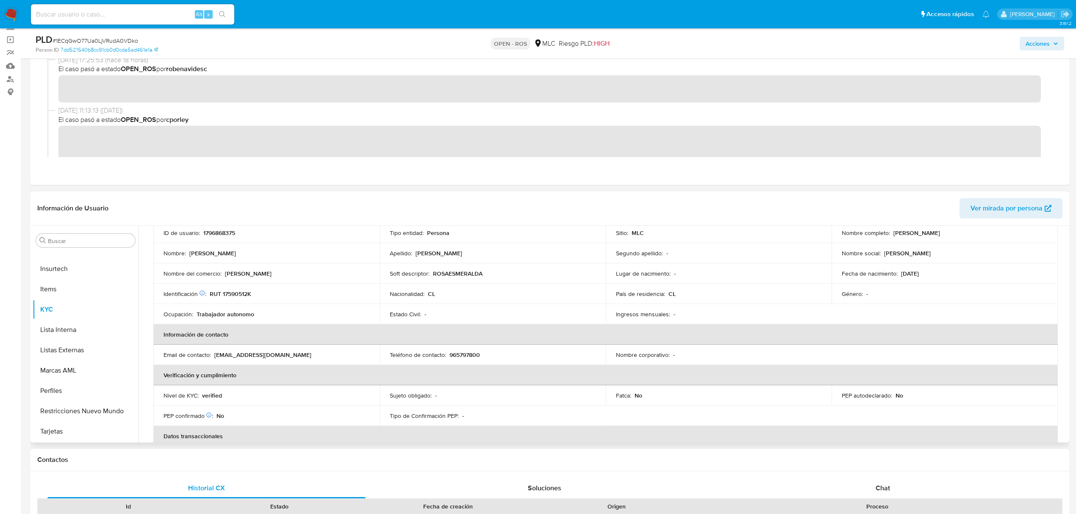
click at [234, 292] on p "RUT 17590512K" at bounding box center [231, 294] width 42 height 8
copy p "17590512K"
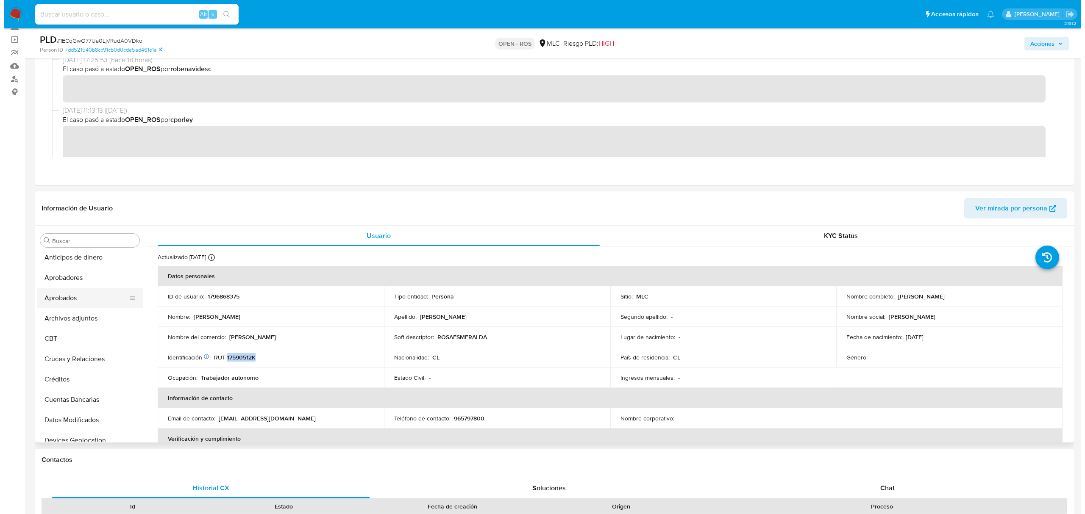
scroll to position [0, 0]
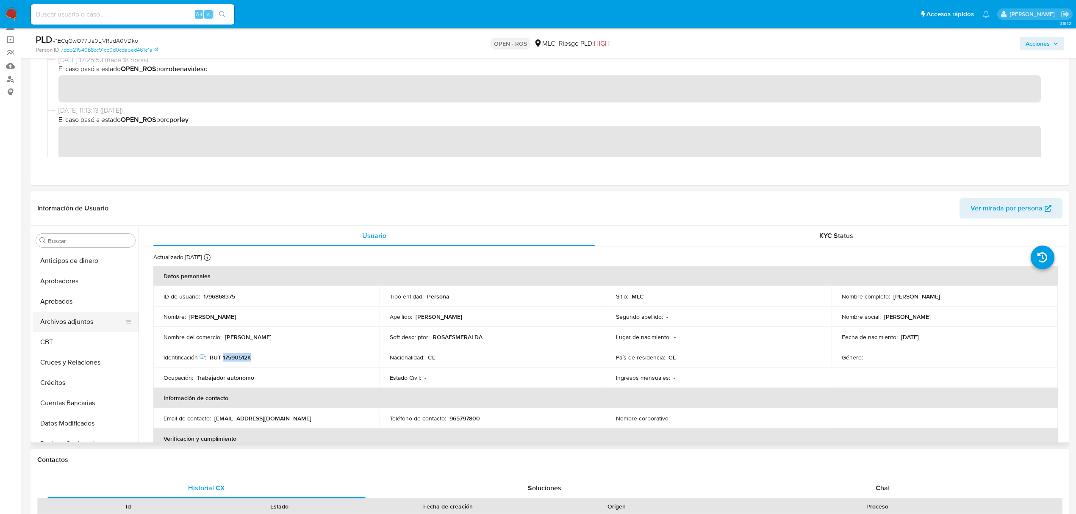
click at [87, 326] on button "Archivos adjuntos" at bounding box center [82, 322] width 99 height 20
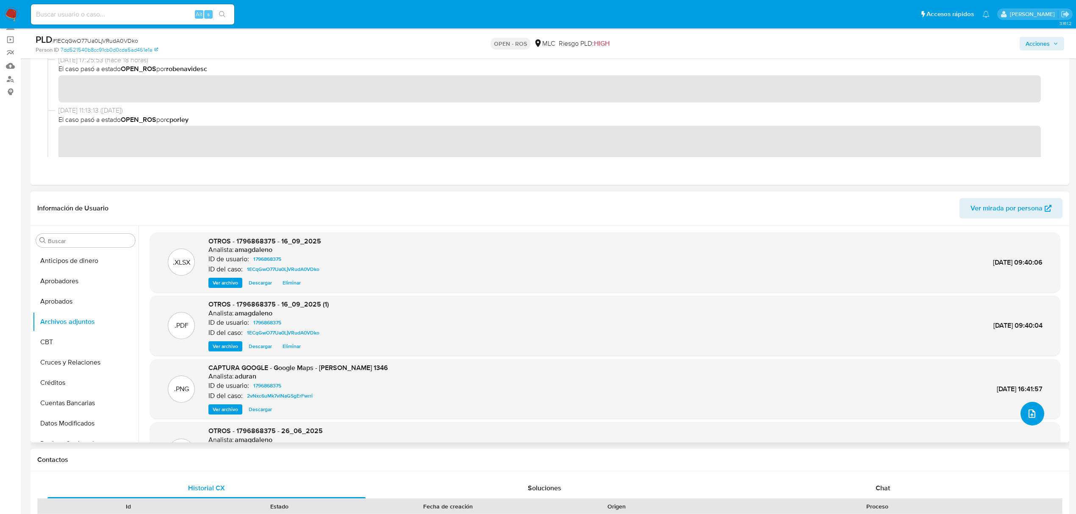
click at [1028, 409] on icon "upload-file" at bounding box center [1032, 414] width 10 height 10
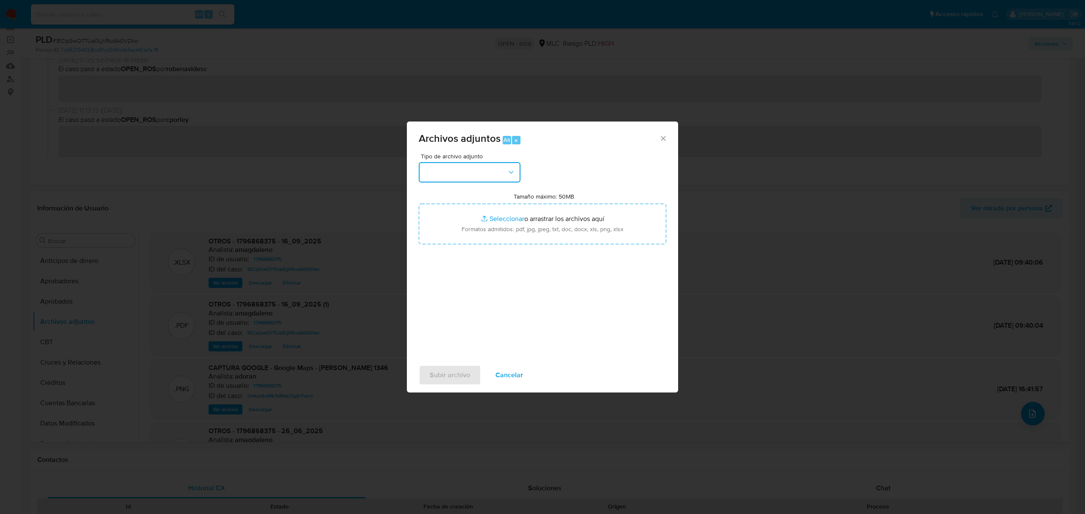
click at [474, 175] on button "button" at bounding box center [470, 172] width 102 height 20
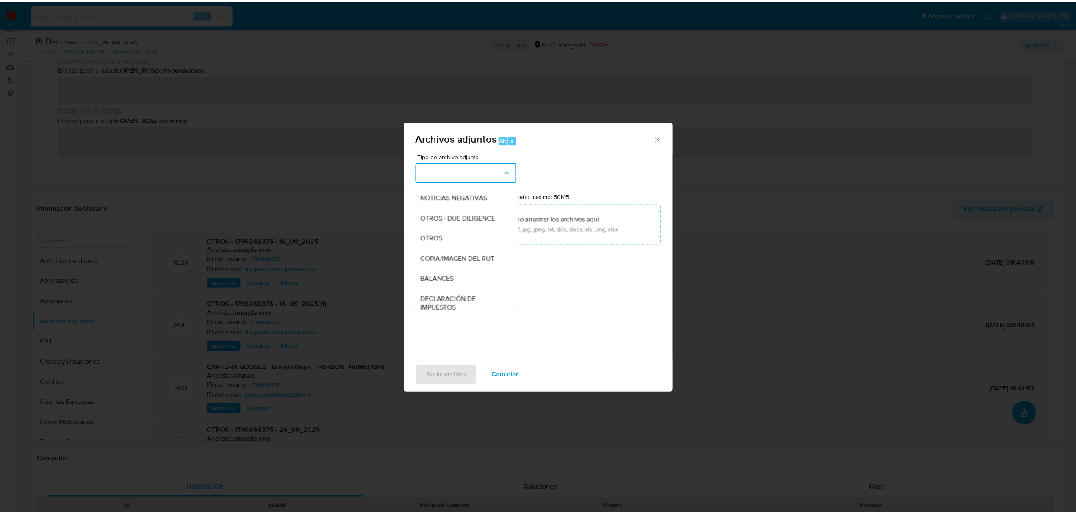
scroll to position [70, 0]
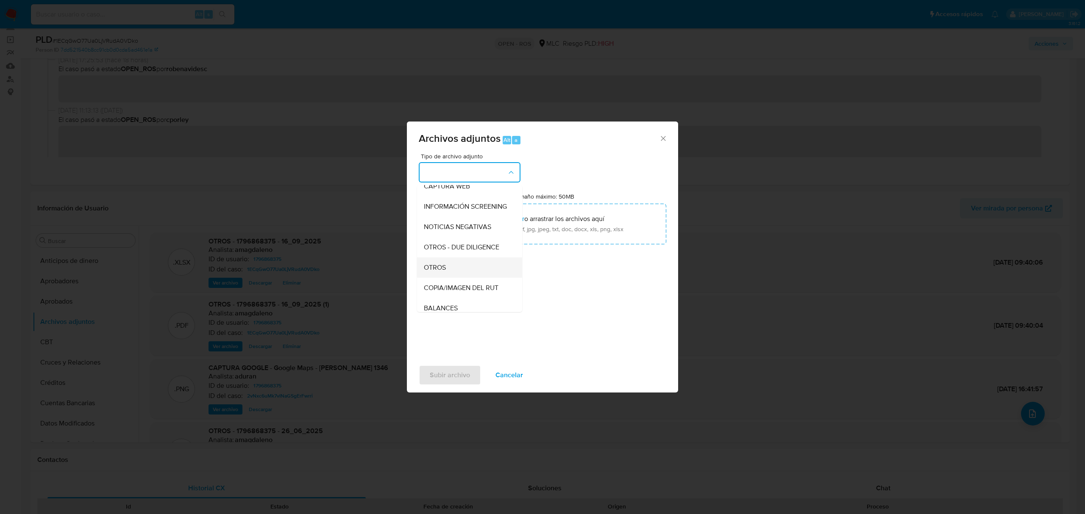
click at [446, 278] on div "OTROS" at bounding box center [467, 268] width 86 height 20
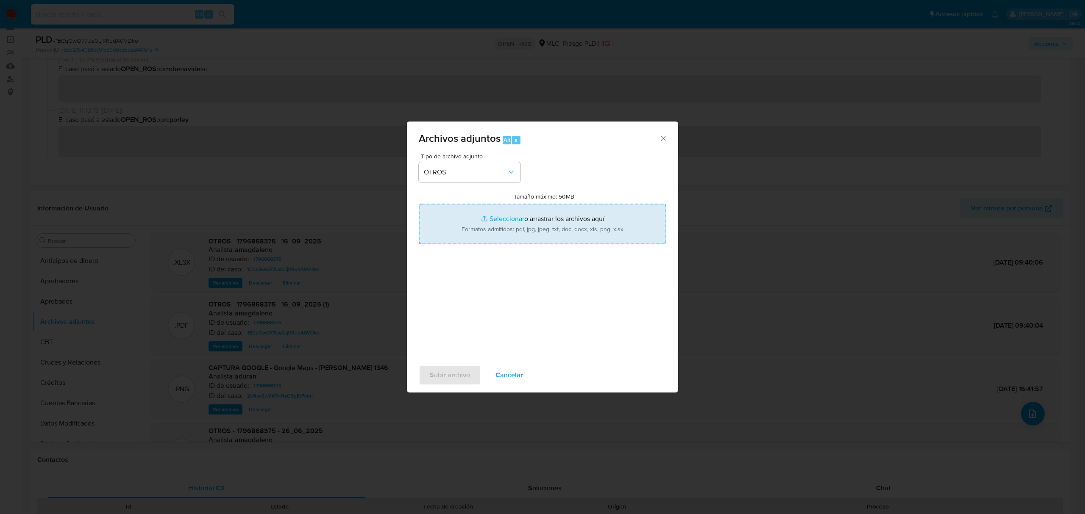
click at [514, 218] on input "Tamaño máximo: 50MB Seleccionar archivos" at bounding box center [542, 224] width 247 height 41
type input "C:\fakepath\Certificado UAF ROS #1328.pdf"
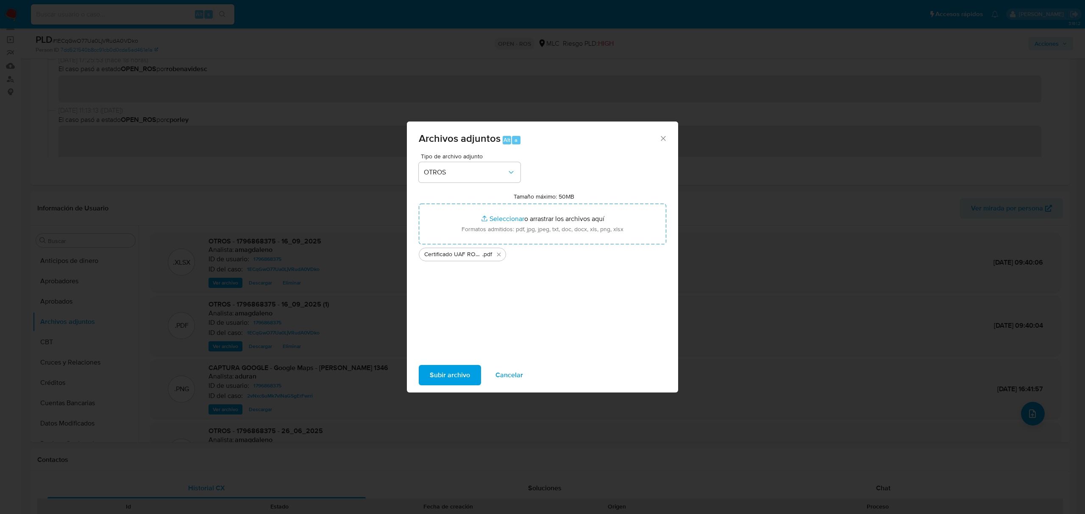
click at [434, 374] on span "Subir archivo" at bounding box center [450, 375] width 40 height 19
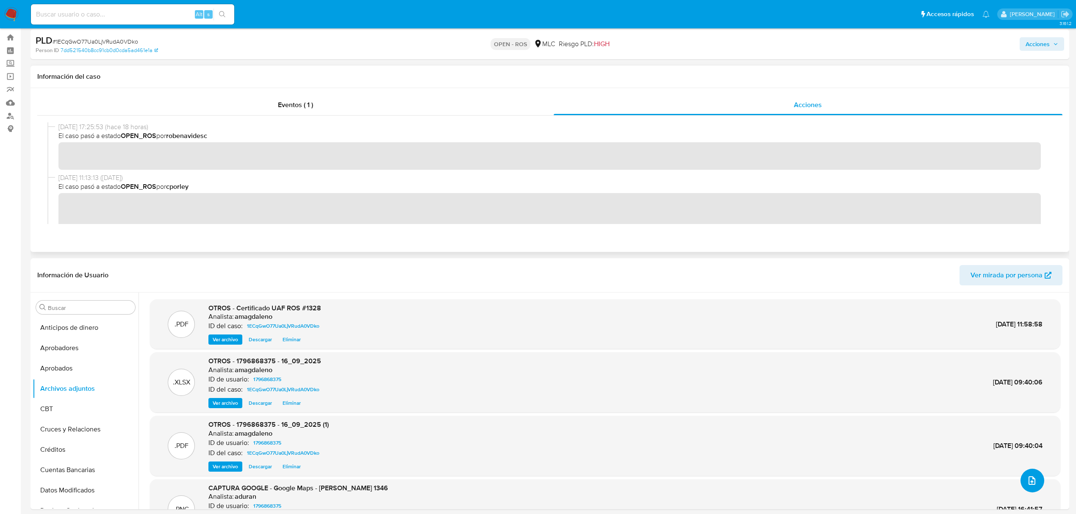
scroll to position [0, 0]
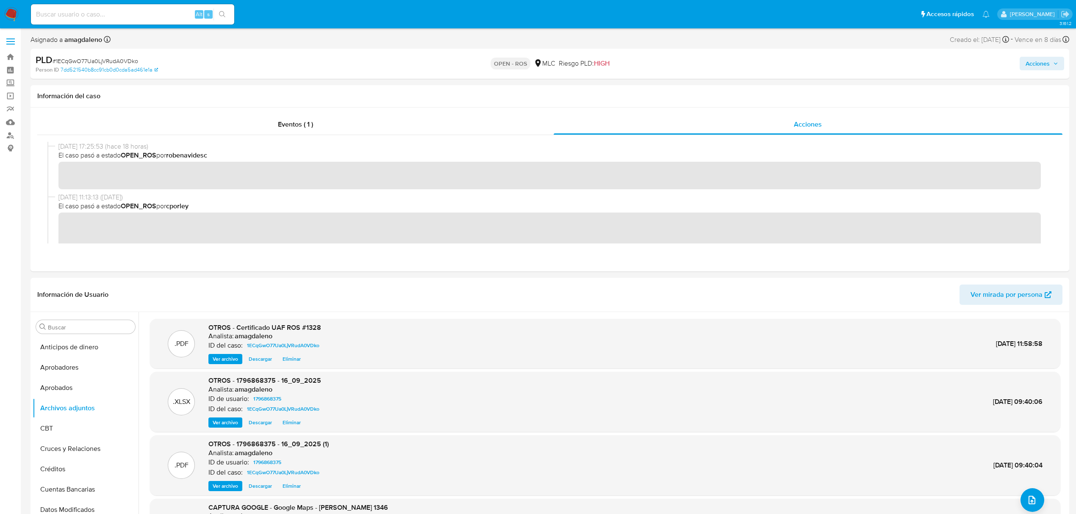
click at [1035, 65] on span "Acciones" at bounding box center [1038, 64] width 24 height 14
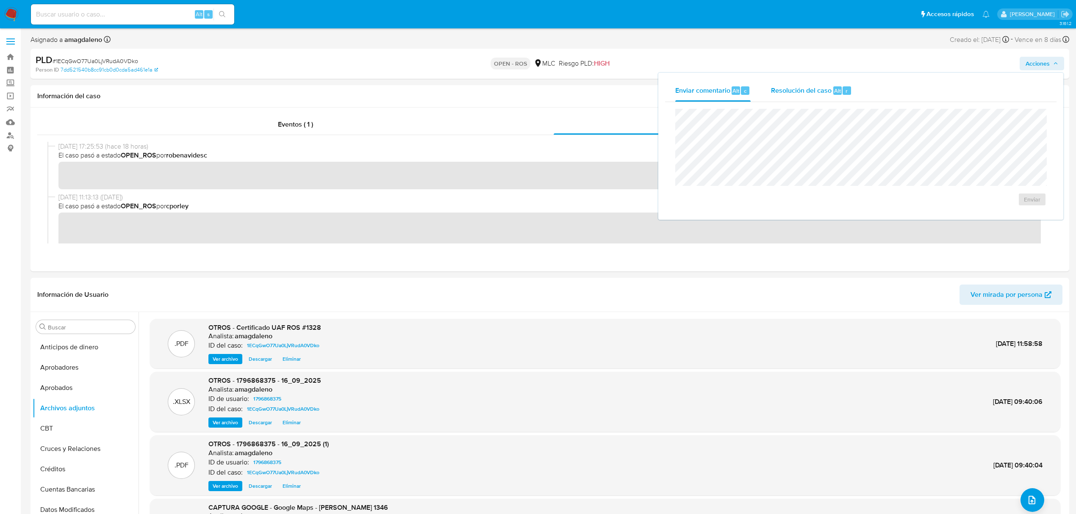
click at [808, 86] on span "Resolución del caso" at bounding box center [801, 91] width 61 height 10
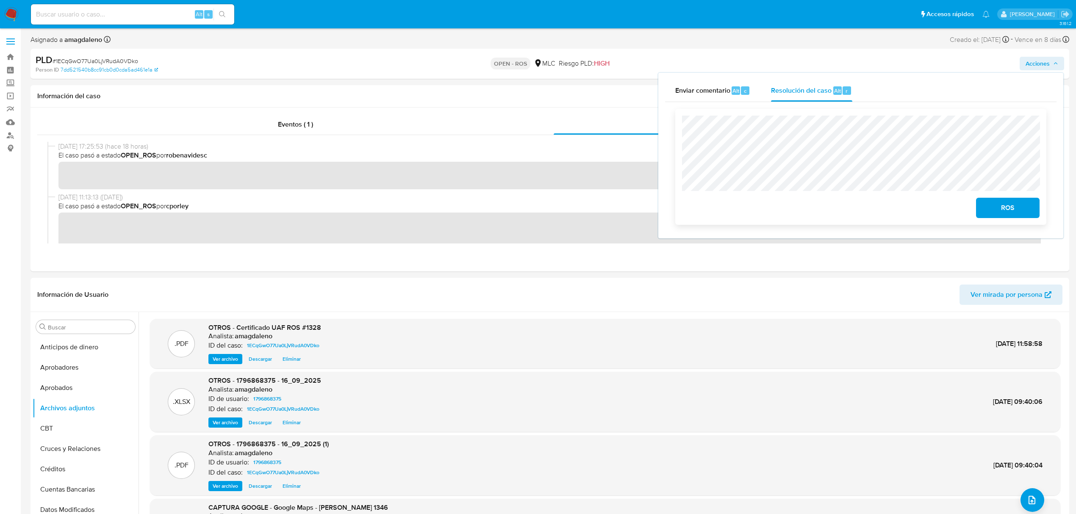
click at [989, 207] on span "ROS" at bounding box center [1008, 208] width 42 height 19
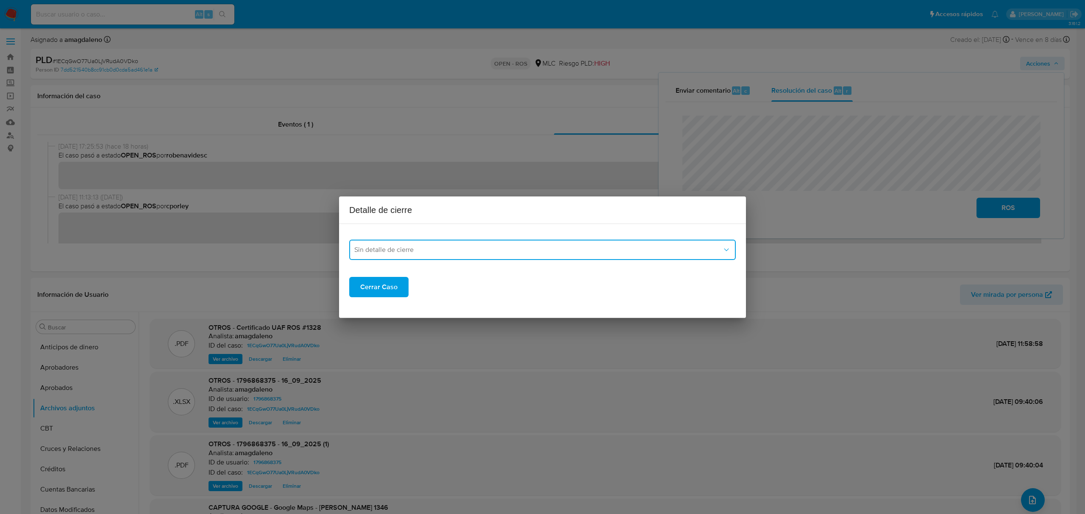
click at [464, 250] on span "Sin detalle de cierre" at bounding box center [538, 250] width 368 height 8
click at [441, 289] on div "ROS_EMISOR" at bounding box center [539, 293] width 371 height 20
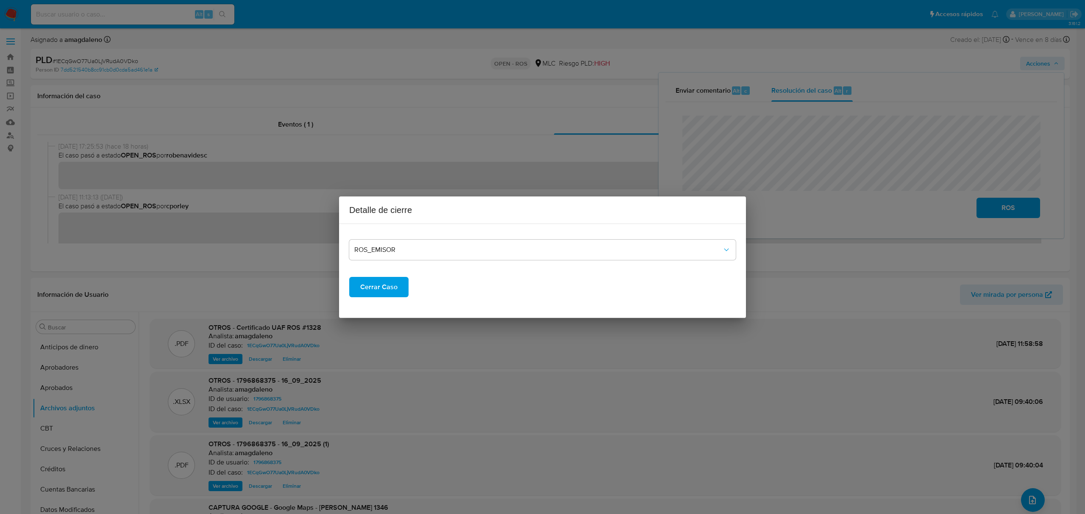
click at [396, 288] on span "Cerrar Caso" at bounding box center [378, 287] width 37 height 19
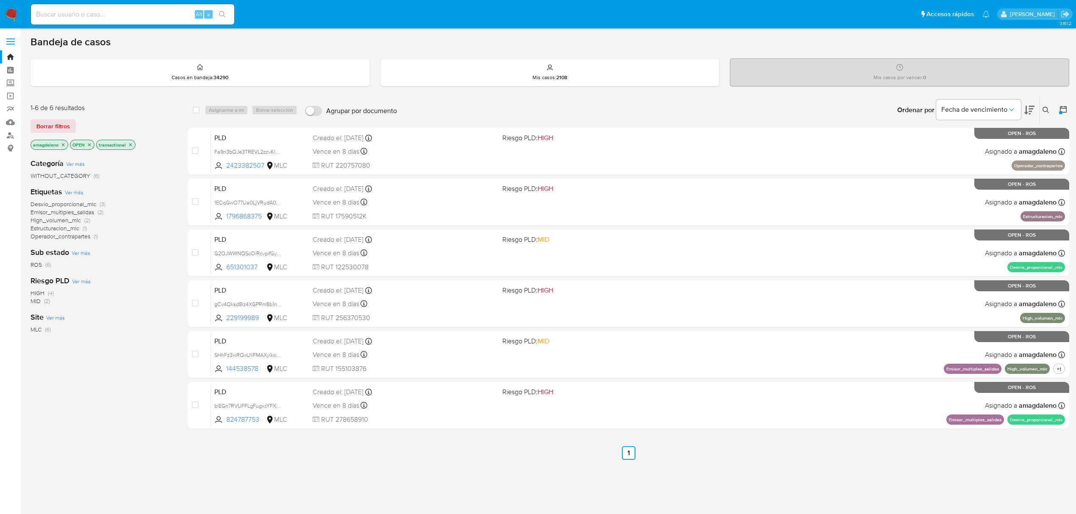
click at [63, 144] on icon "close-filter" at bounding box center [63, 144] width 5 height 5
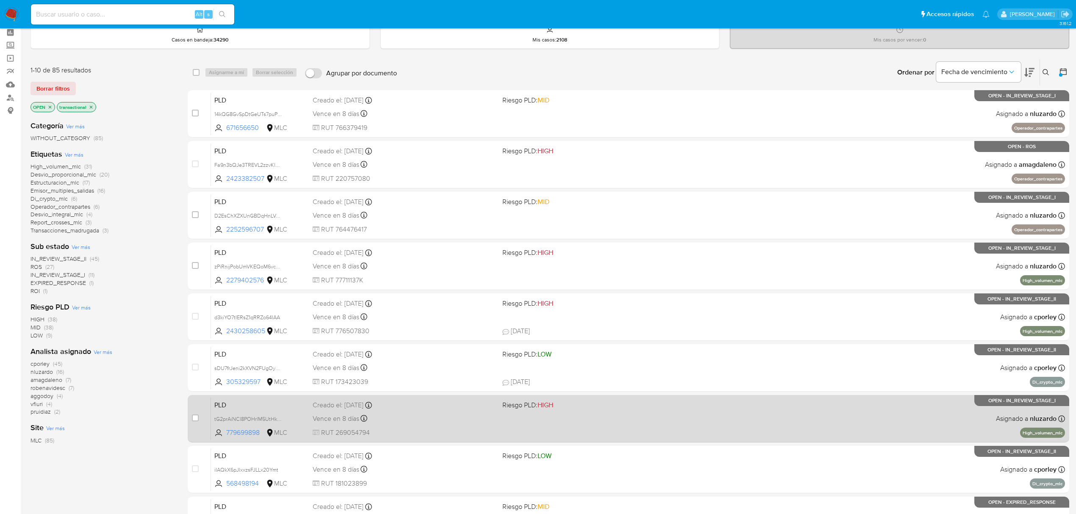
scroll to position [56, 0]
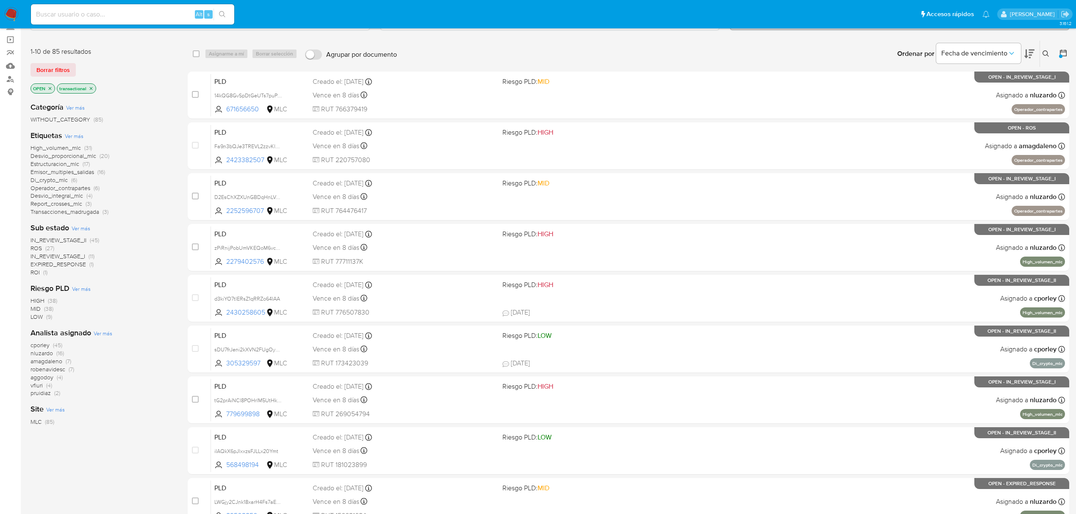
click at [39, 247] on span "ROS" at bounding box center [36, 248] width 11 height 8
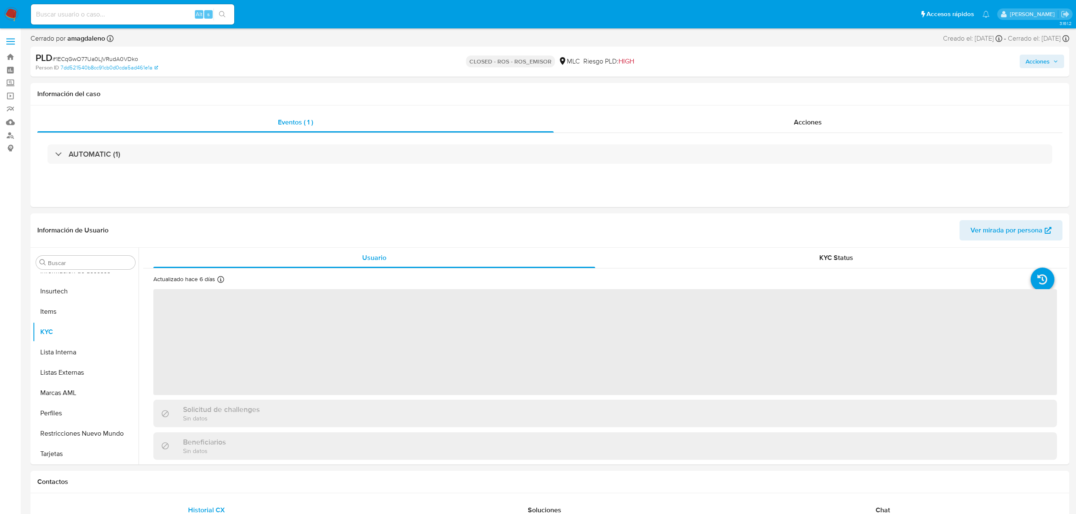
scroll to position [399, 0]
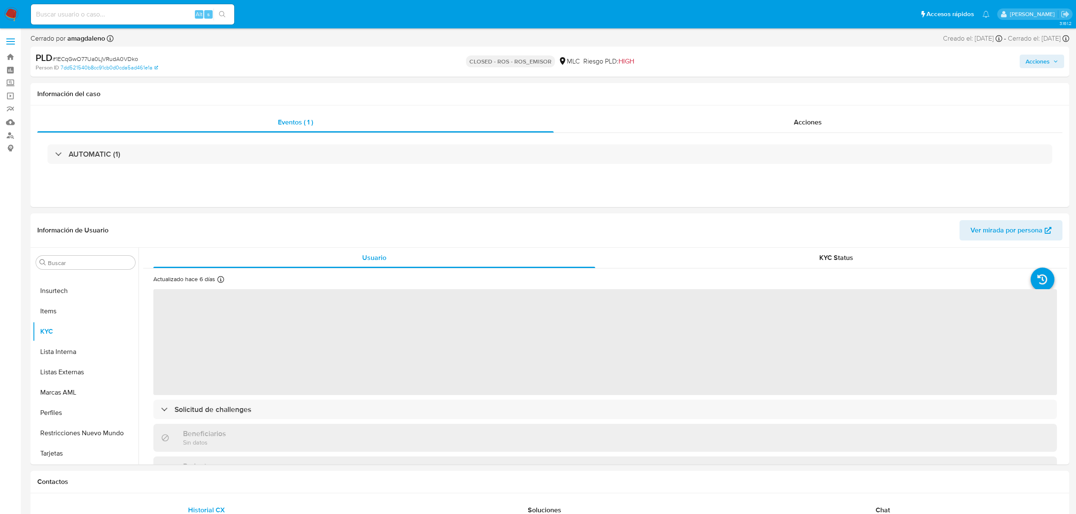
select select "10"
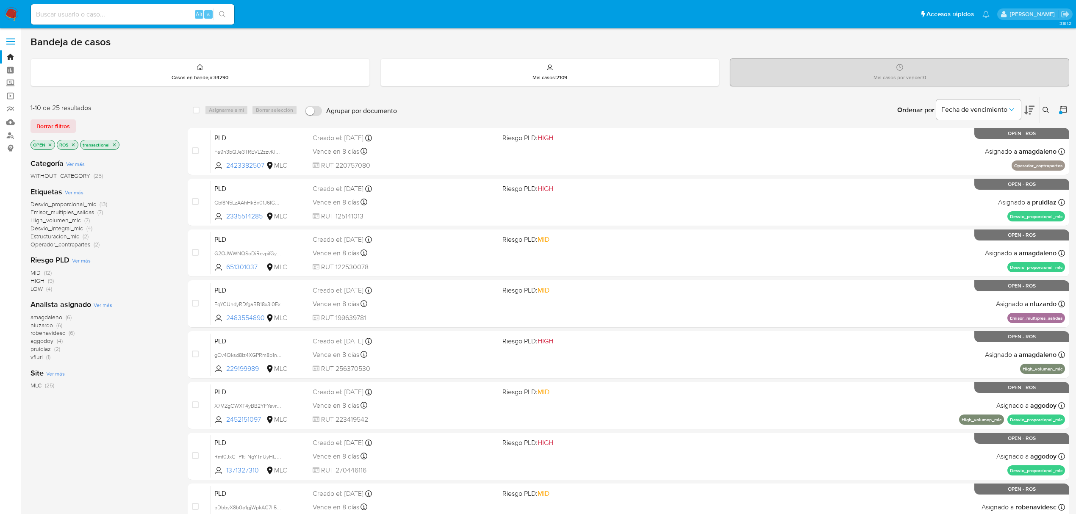
click at [35, 319] on span "amagdaleno" at bounding box center [47, 317] width 32 height 8
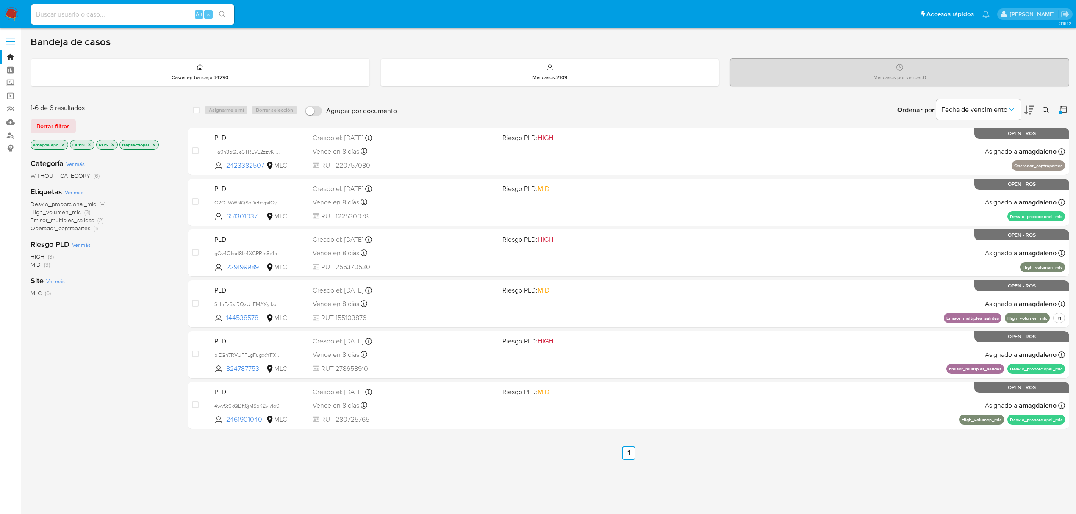
scroll to position [2, 0]
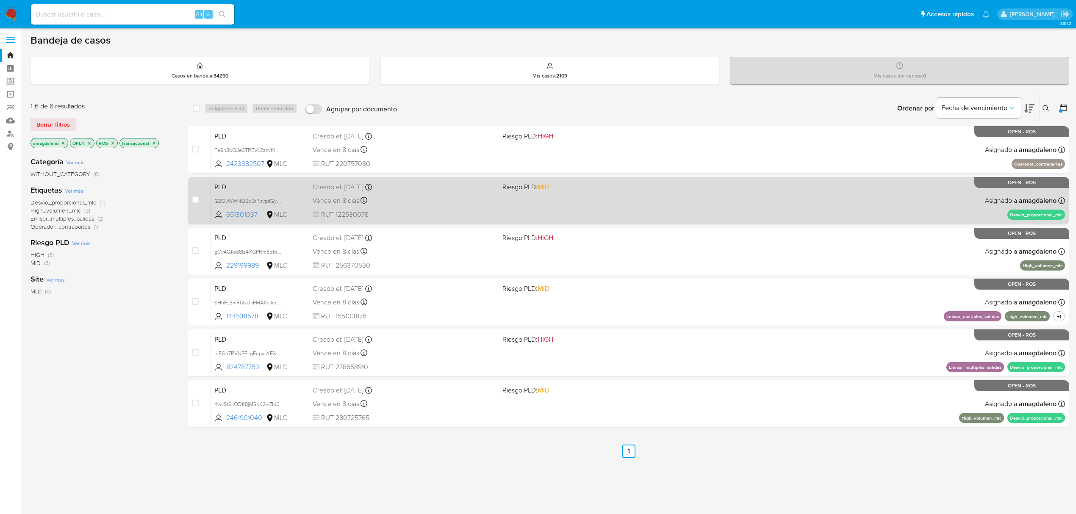
click at [638, 189] on span "Riesgo PLD: MID" at bounding box center [594, 186] width 183 height 11
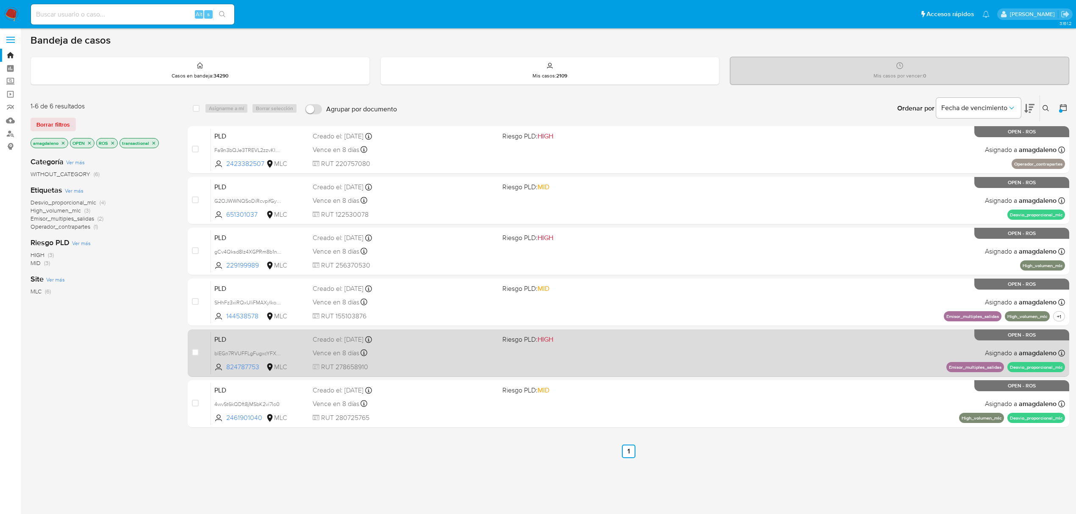
scroll to position [0, 0]
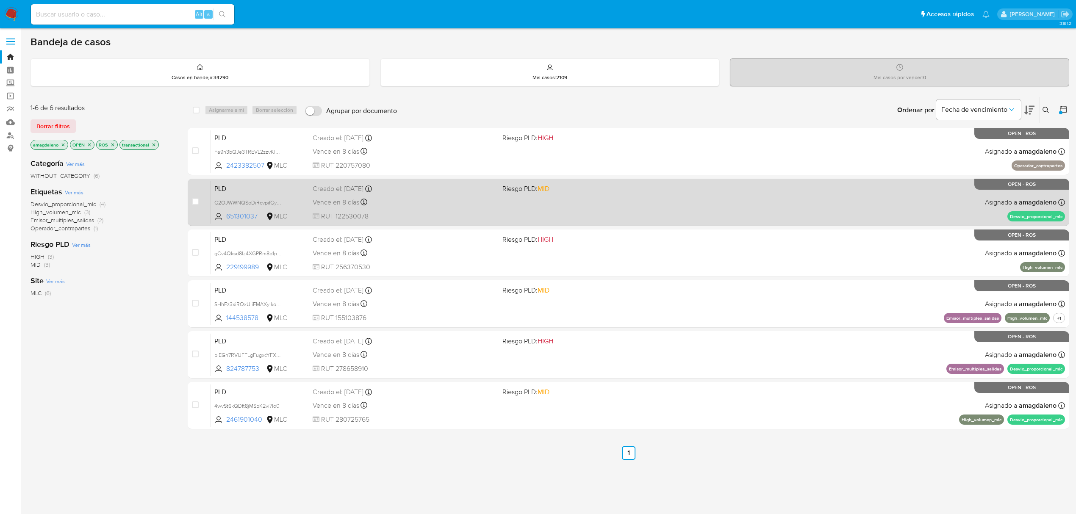
click at [524, 207] on div "PLD G2OJWWNQSoDiRcvpifGyN2AC 651301037 MLC Riesgo PLD: MID Creado el: [DATE] Cr…" at bounding box center [638, 202] width 854 height 43
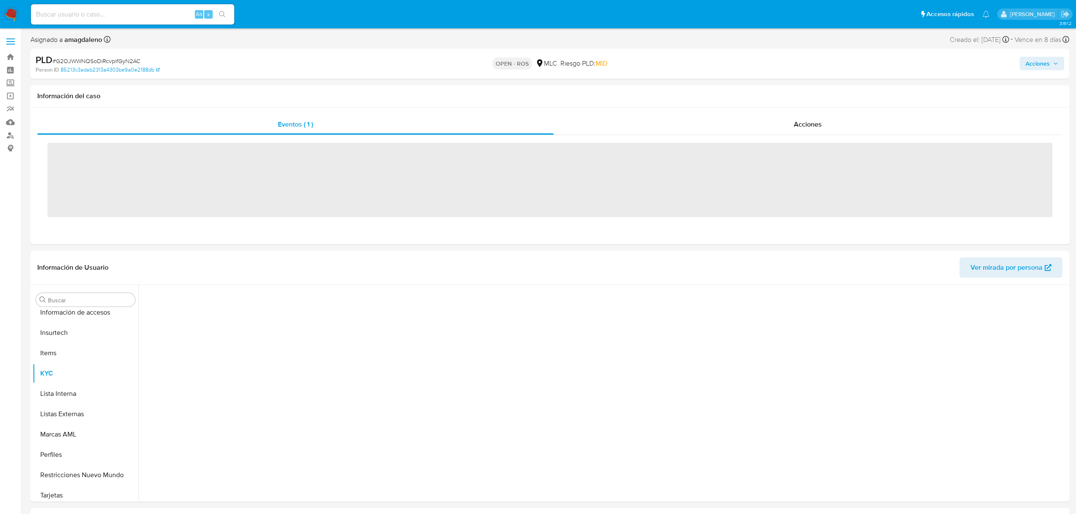
scroll to position [399, 0]
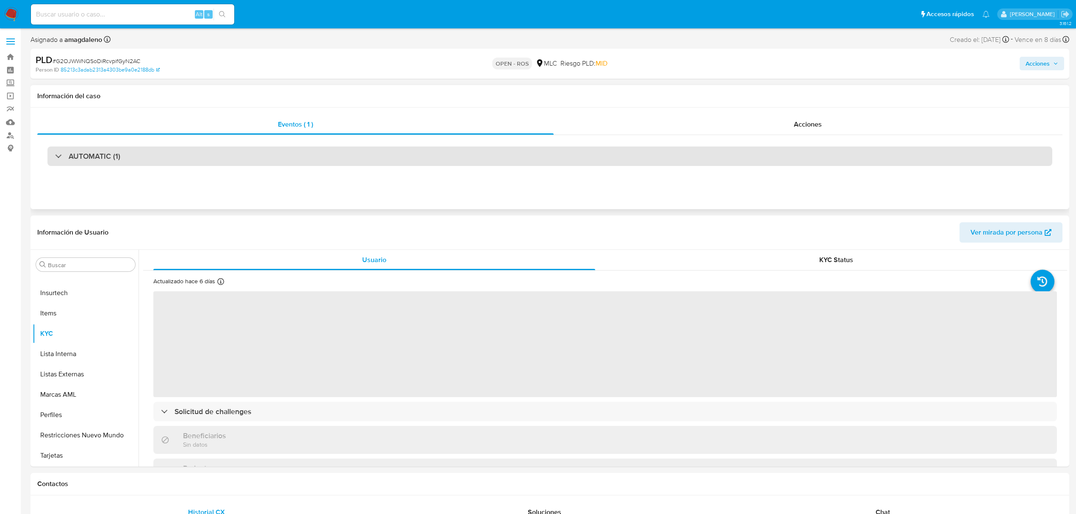
click at [372, 157] on div "AUTOMATIC (1)" at bounding box center [549, 156] width 1005 height 19
select select "10"
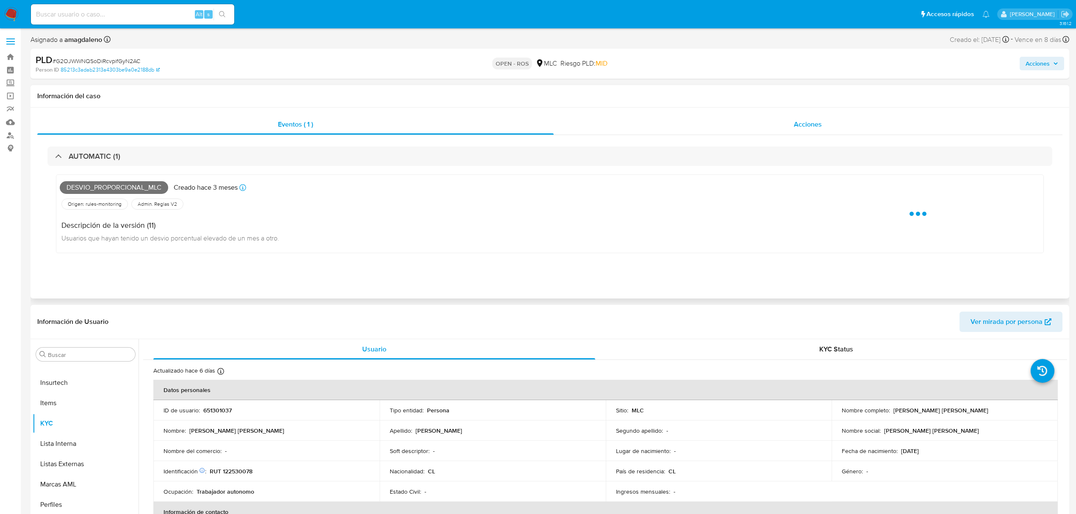
click at [585, 132] on div "Acciones" at bounding box center [808, 124] width 509 height 20
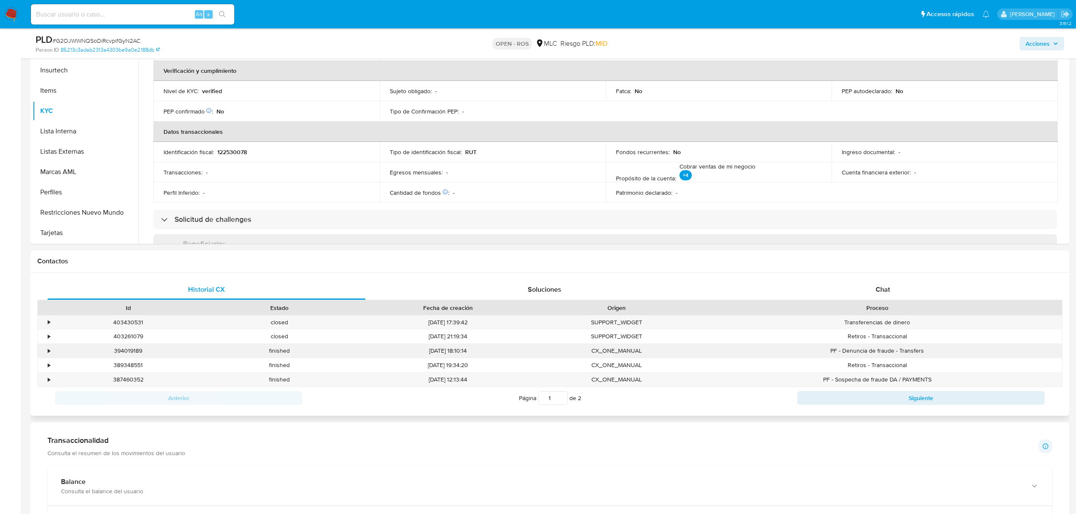
scroll to position [282, 0]
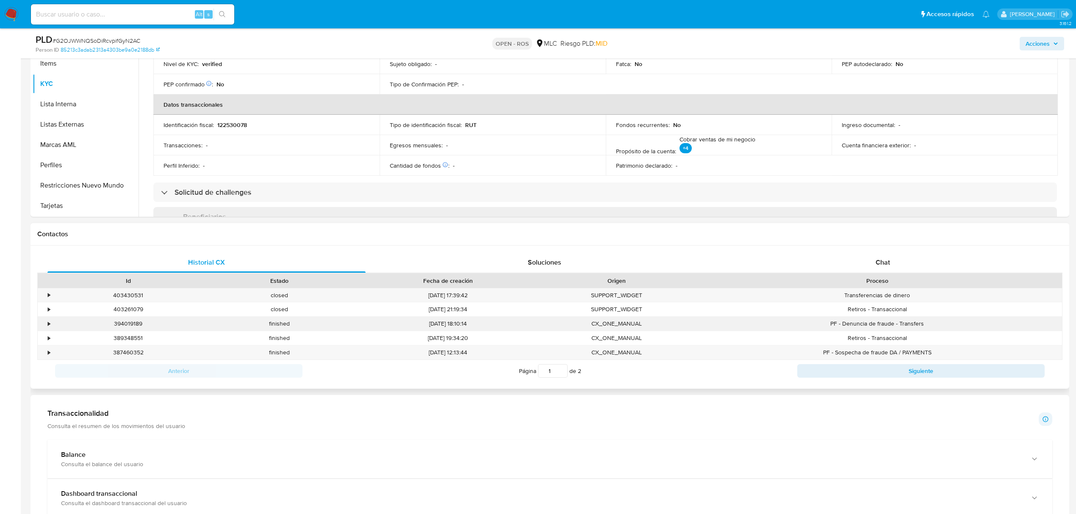
click at [48, 323] on div "•" at bounding box center [49, 324] width 2 height 8
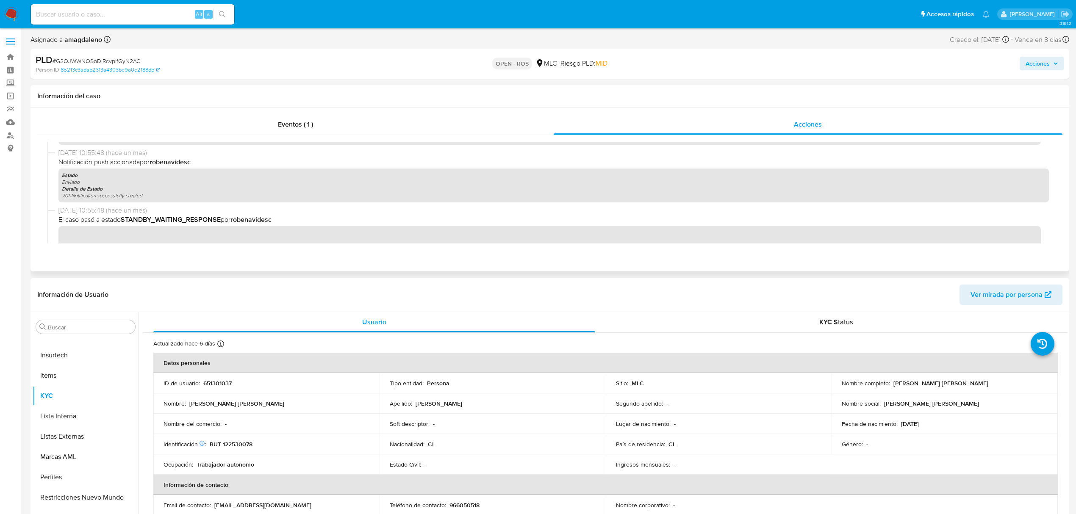
scroll to position [439, 0]
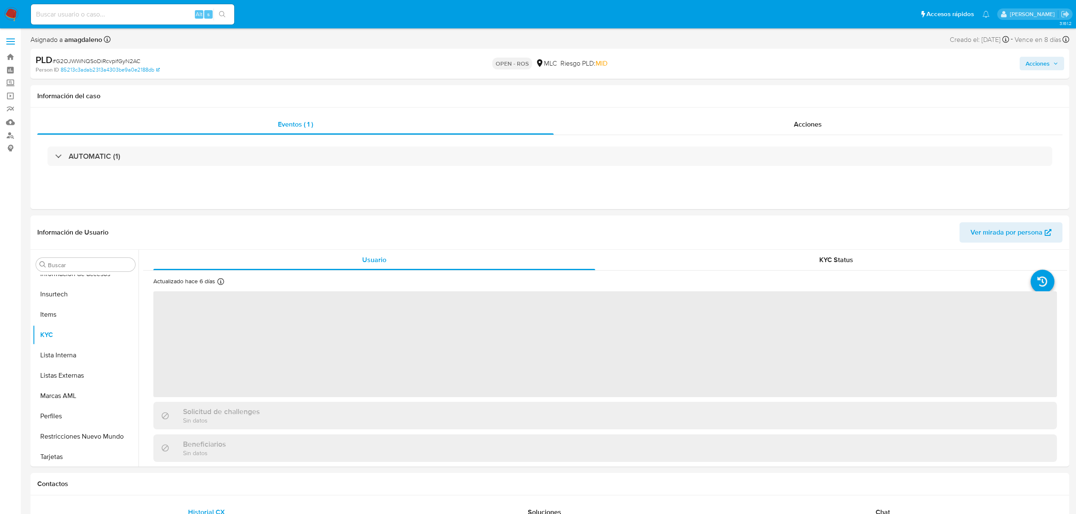
scroll to position [399, 0]
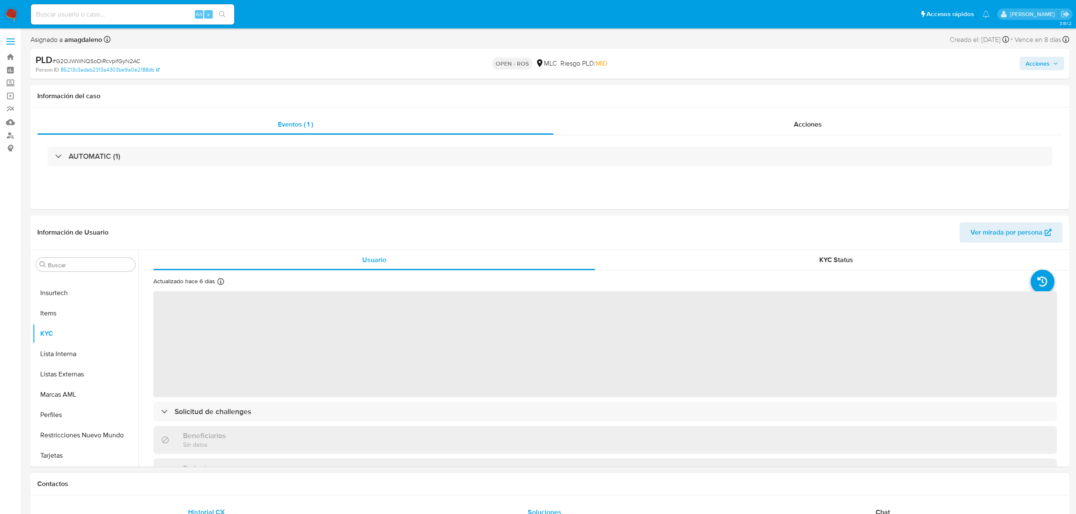
select select "10"
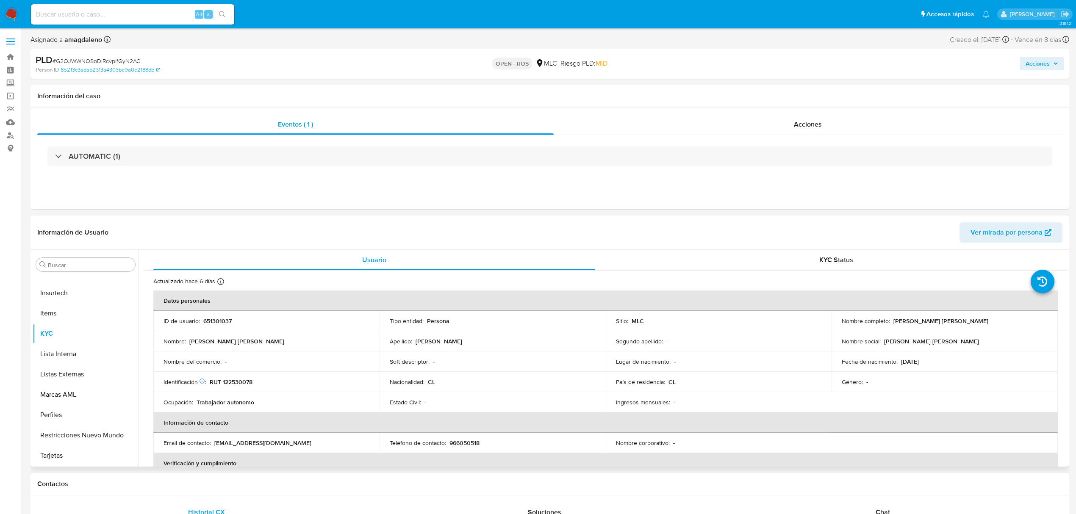
click at [205, 322] on p "651301037" at bounding box center [217, 321] width 28 height 8
click at [205, 321] on p "651301037" at bounding box center [217, 321] width 28 height 8
copy p "651301037"
drag, startPoint x: 891, startPoint y: 321, endPoint x: 978, endPoint y: 321, distance: 86.9
click at [978, 321] on div "Nombre completo : [PERSON_NAME] [PERSON_NAME]" at bounding box center [945, 321] width 206 height 8
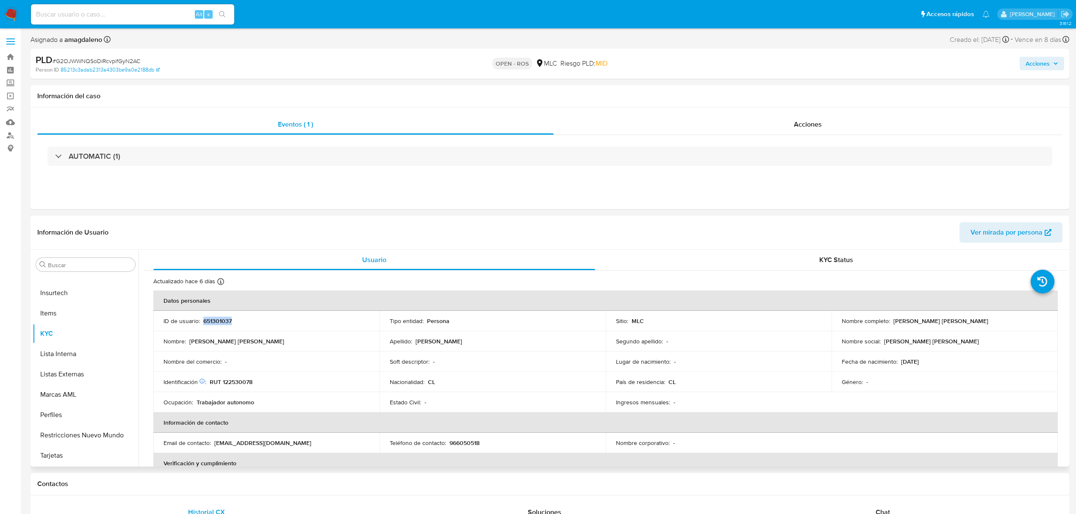
copy p "[PERSON_NAME] [PERSON_NAME]"
click at [241, 380] on p "RUT 122530078" at bounding box center [231, 382] width 43 height 8
copy p "122530078"
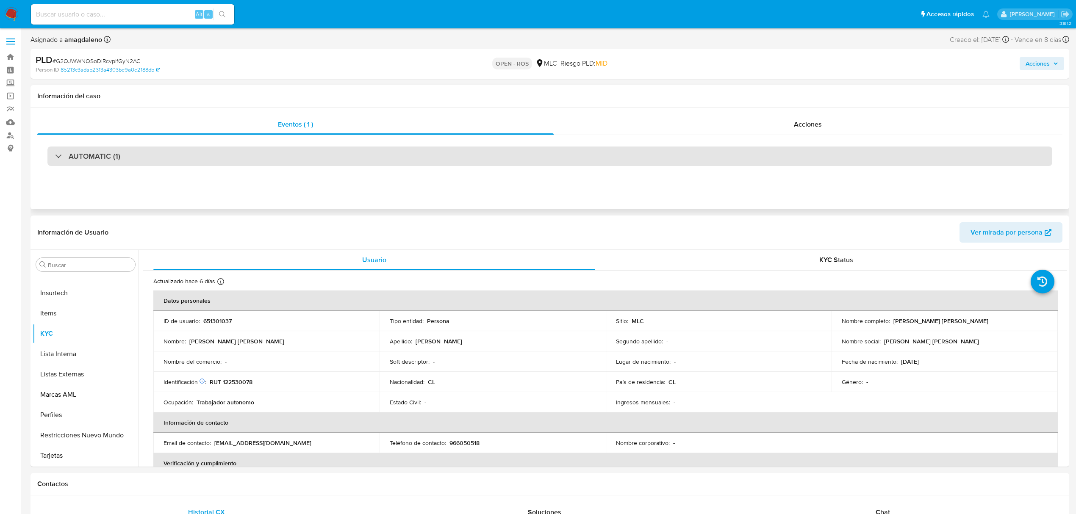
click at [305, 151] on div "AUTOMATIC (1)" at bounding box center [549, 156] width 1005 height 19
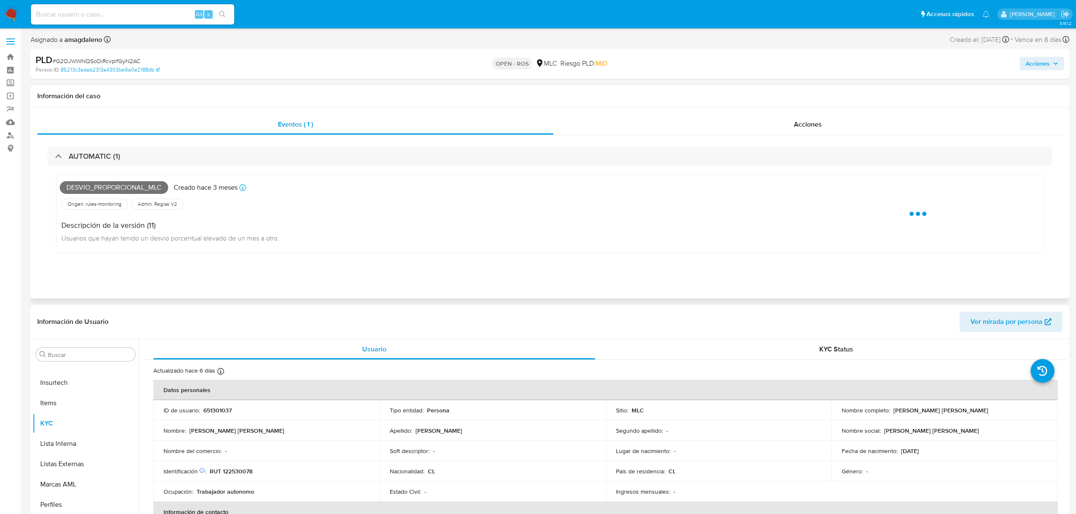
click at [106, 192] on span "Desvio_proporcional_mlc" at bounding box center [114, 187] width 108 height 13
copy span "Desvio_proporcional_mlc"
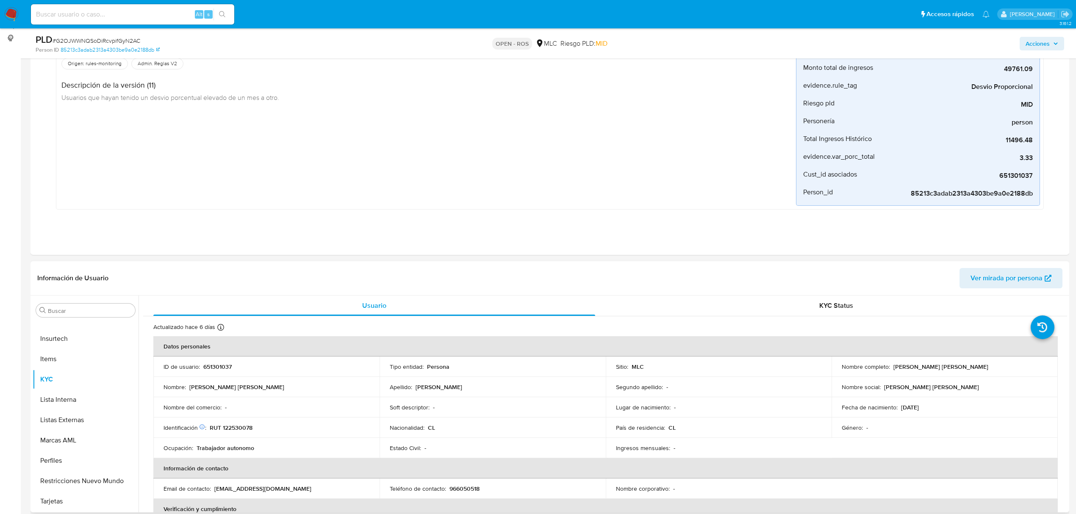
scroll to position [226, 0]
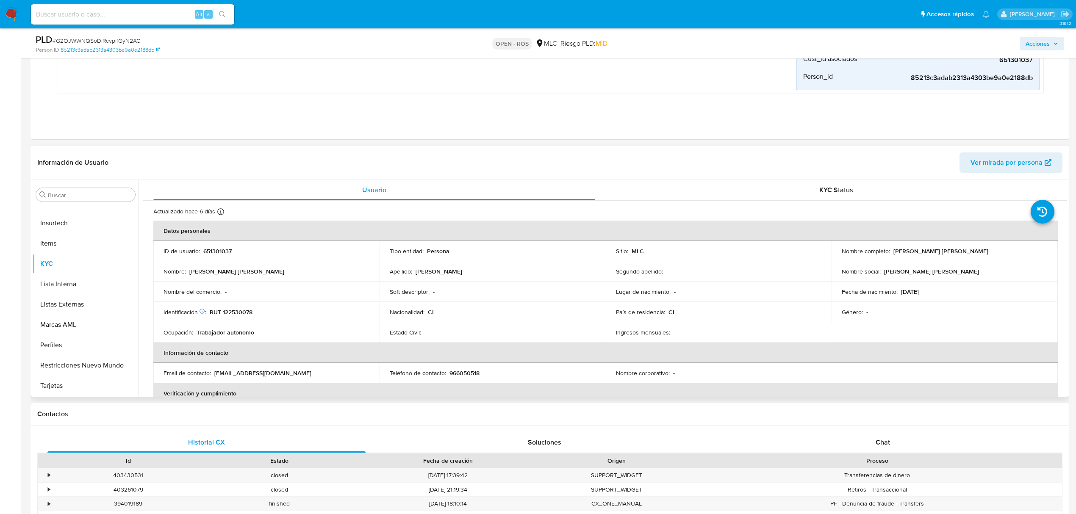
click at [218, 250] on p "651301037" at bounding box center [217, 251] width 28 height 8
click at [219, 251] on p "651301037" at bounding box center [217, 251] width 28 height 8
copy p "651301037"
